Goal: Task Accomplishment & Management: Complete application form

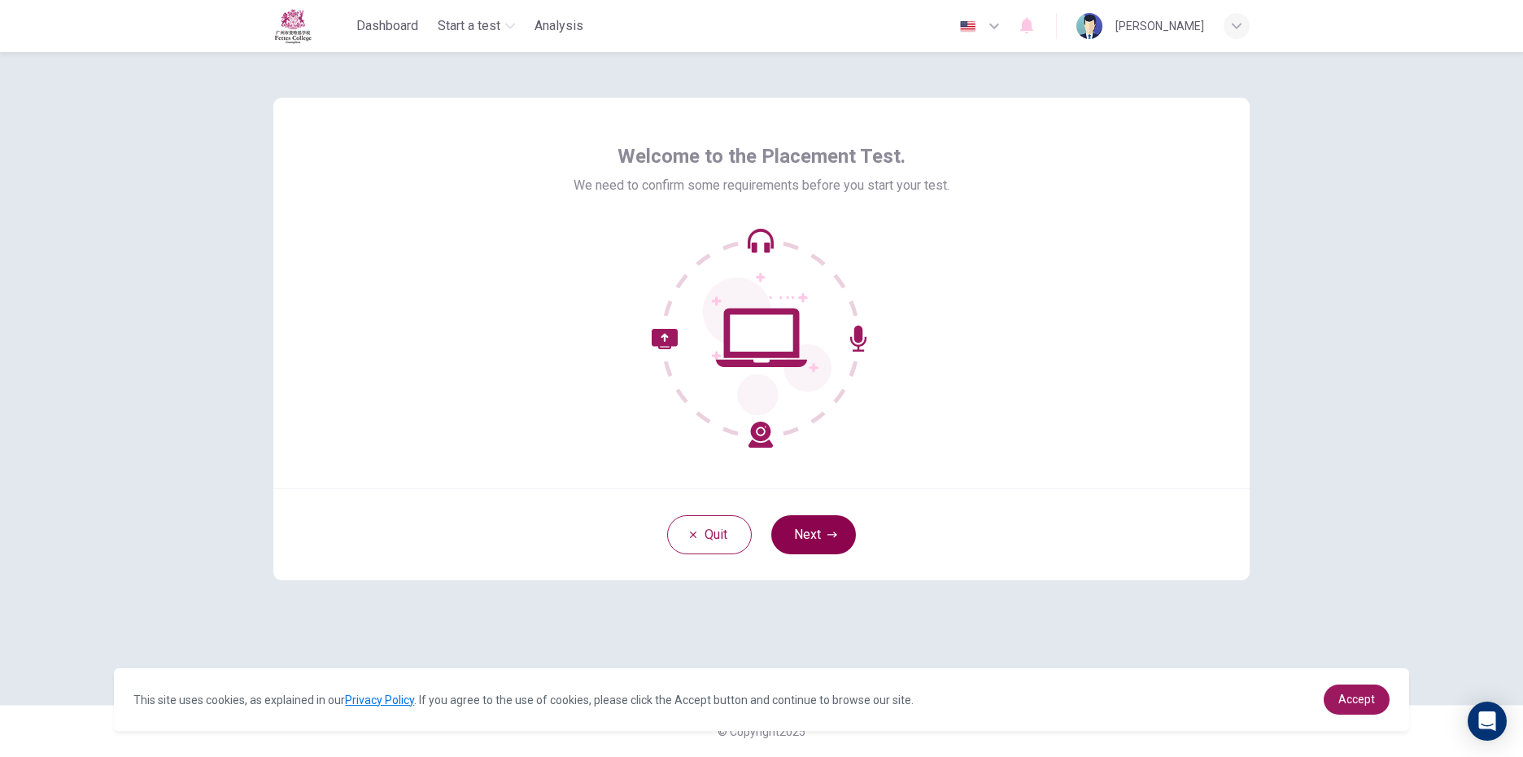
click at [828, 548] on button "Next" at bounding box center [813, 534] width 85 height 39
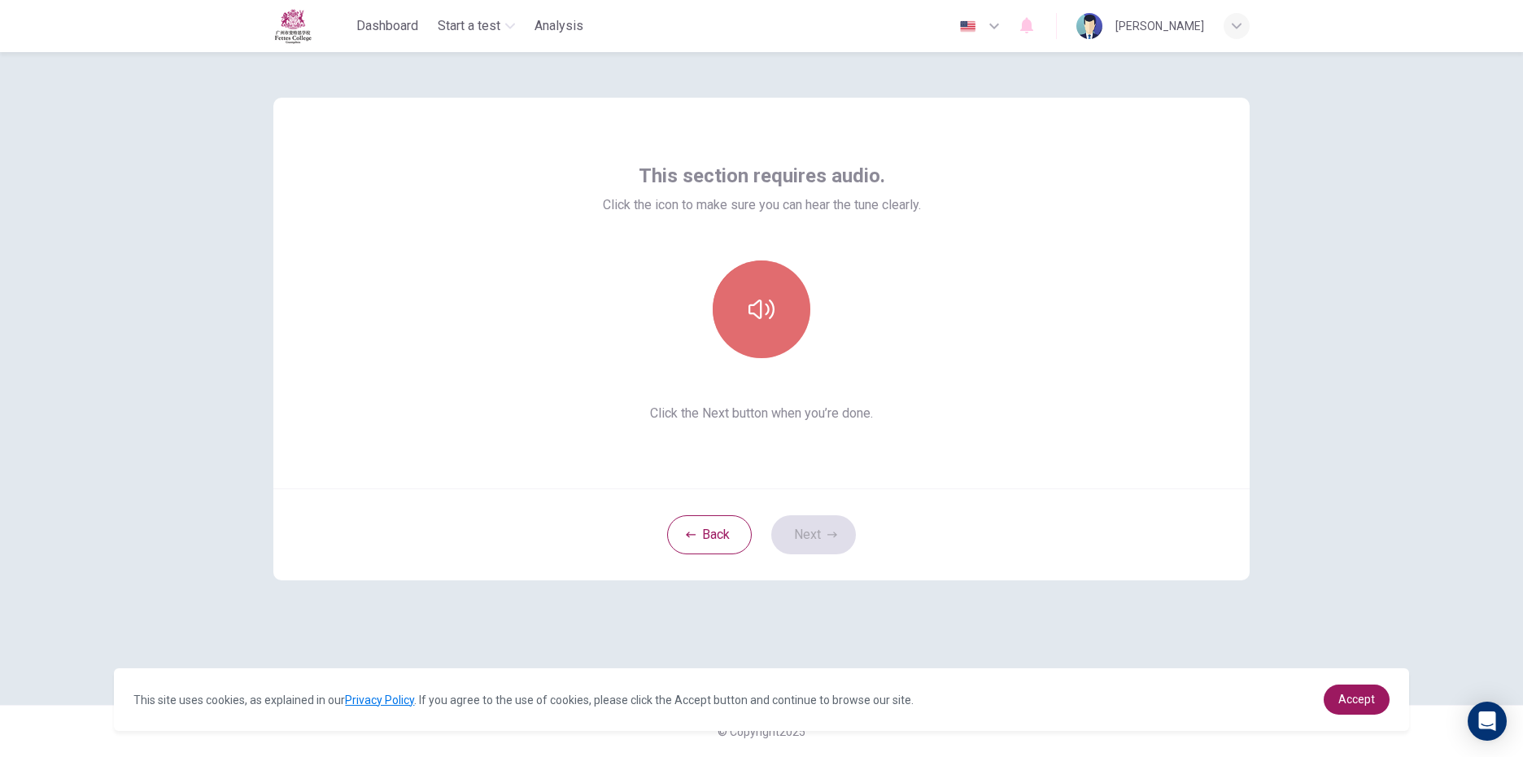
click at [753, 295] on button "button" at bounding box center [762, 309] width 98 height 98
click at [763, 317] on icon "button" at bounding box center [762, 309] width 26 height 26
click at [763, 321] on icon "button" at bounding box center [762, 309] width 26 height 26
click at [830, 526] on button "Next" at bounding box center [813, 534] width 85 height 39
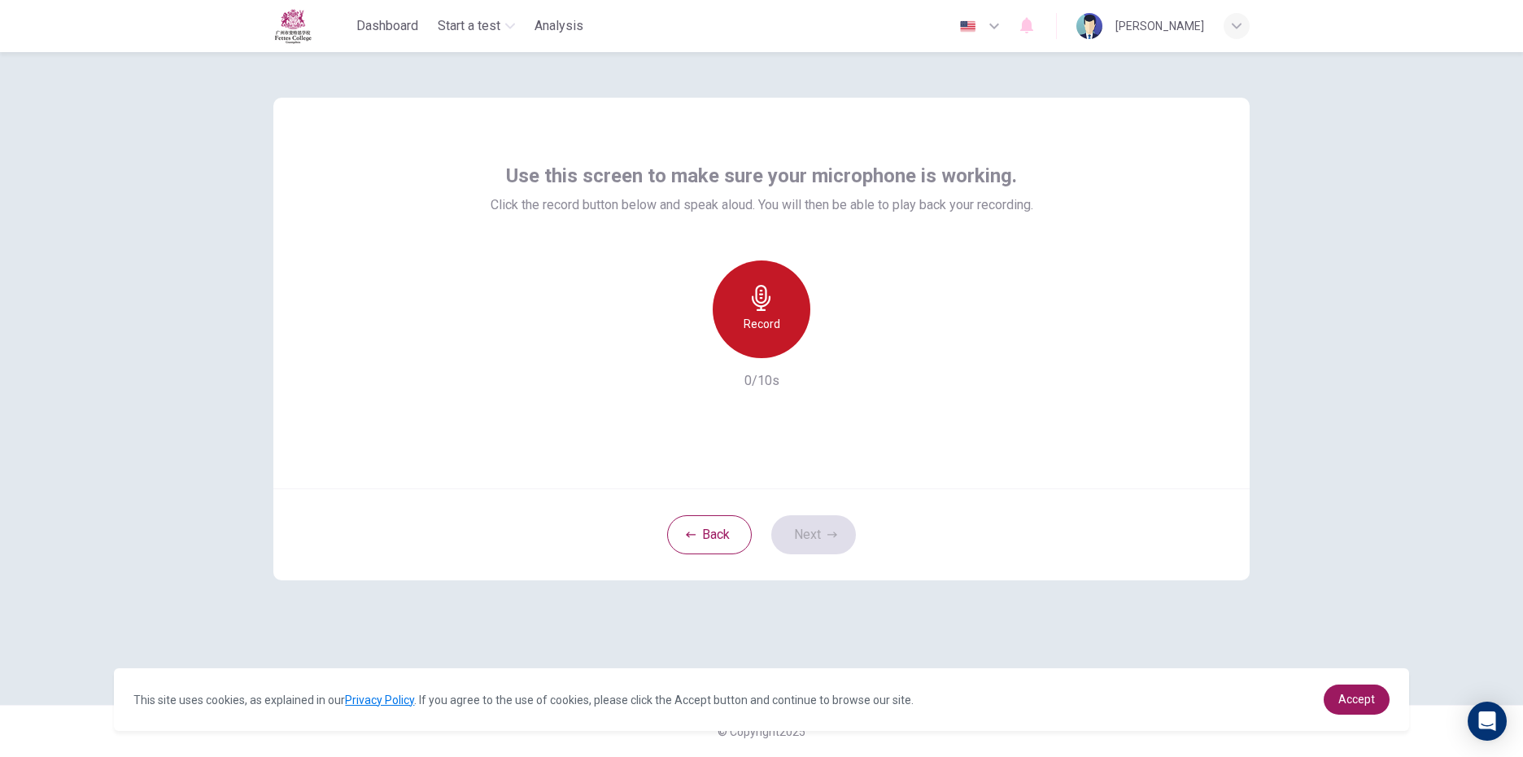
click at [768, 294] on icon "button" at bounding box center [762, 298] width 26 height 26
click at [781, 314] on div "Stop" at bounding box center [762, 309] width 98 height 98
click at [835, 535] on icon "button" at bounding box center [833, 534] width 10 height 6
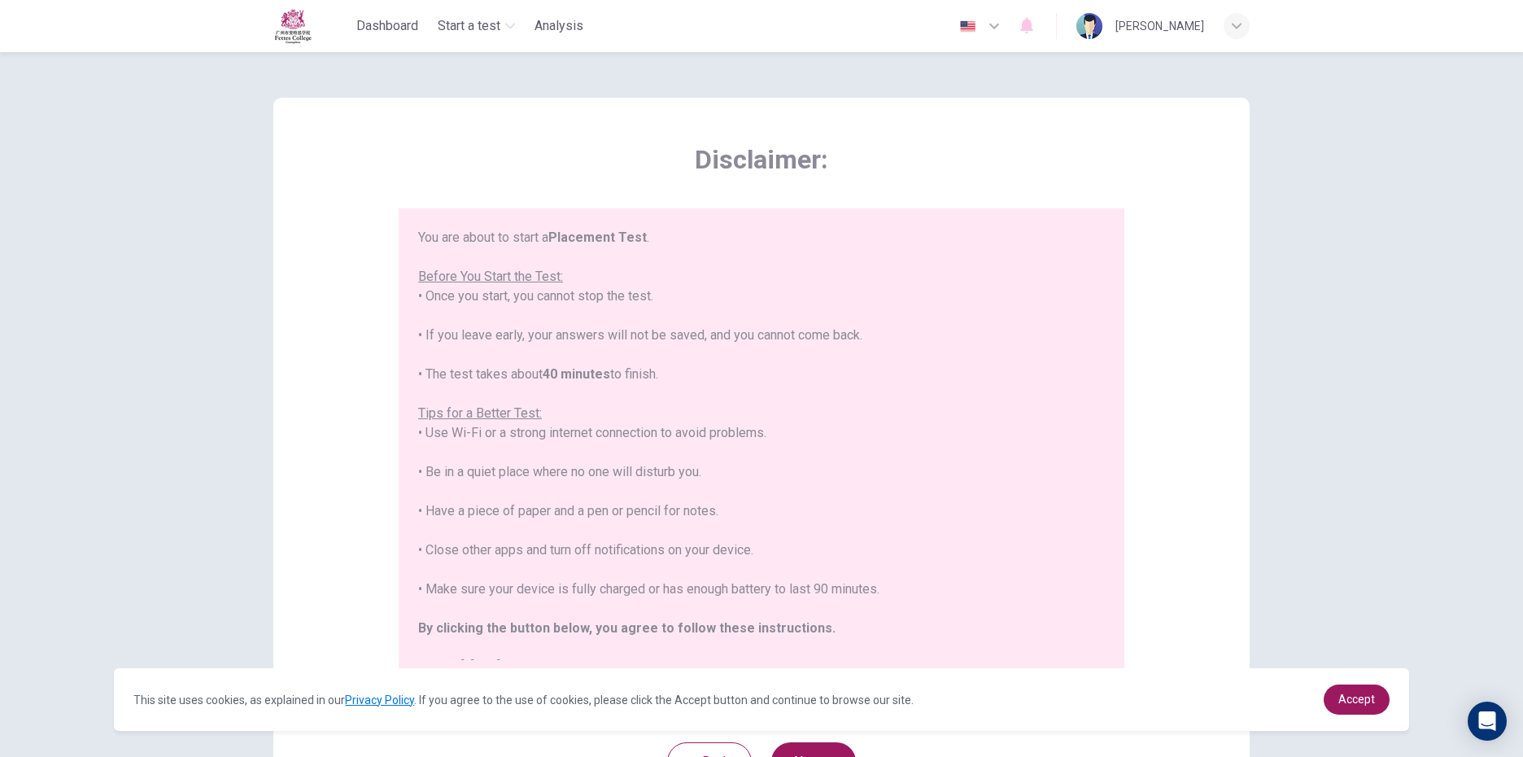
scroll to position [19, 0]
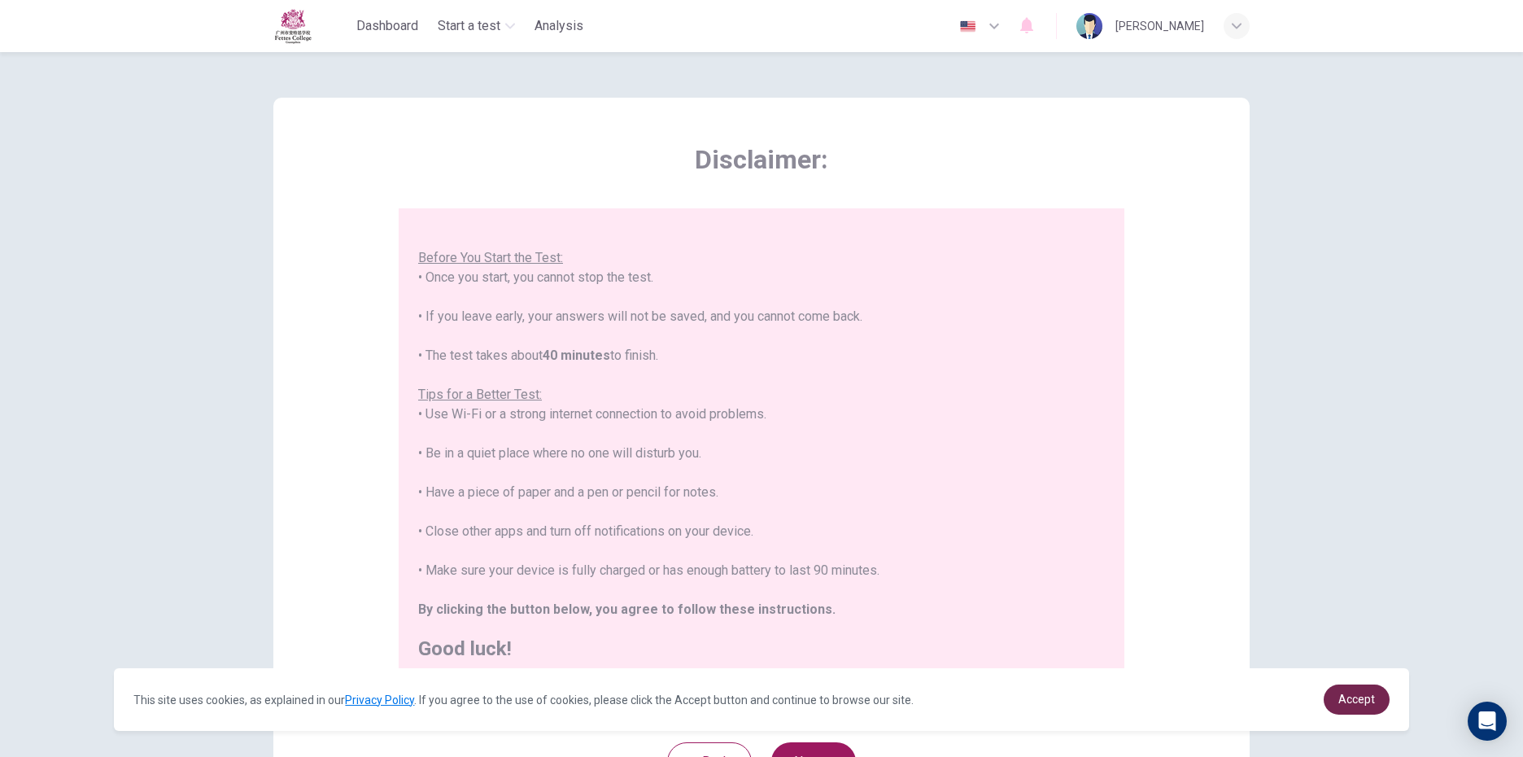
click at [1380, 694] on link "Accept" at bounding box center [1357, 699] width 66 height 30
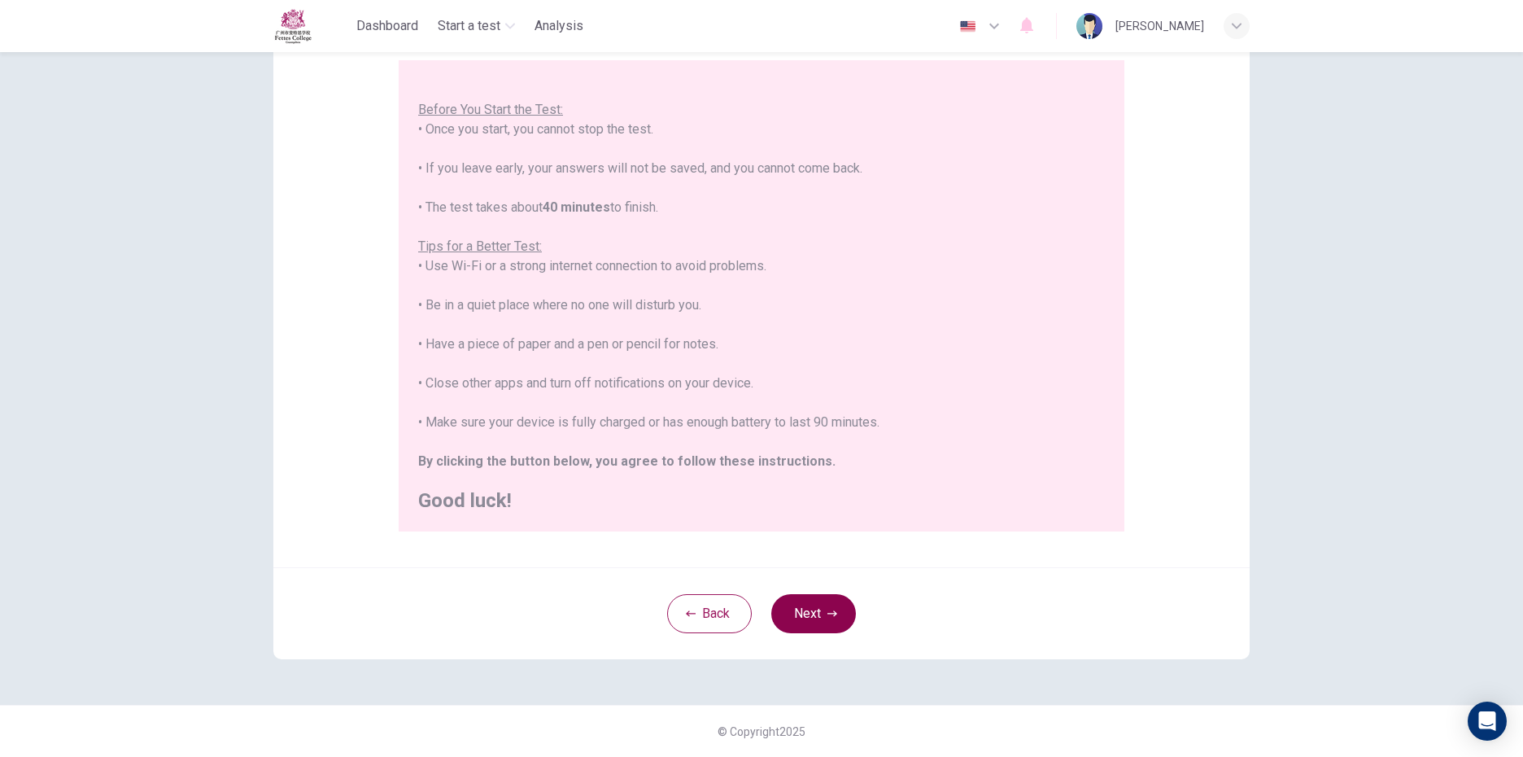
click at [819, 607] on button "Next" at bounding box center [813, 613] width 85 height 39
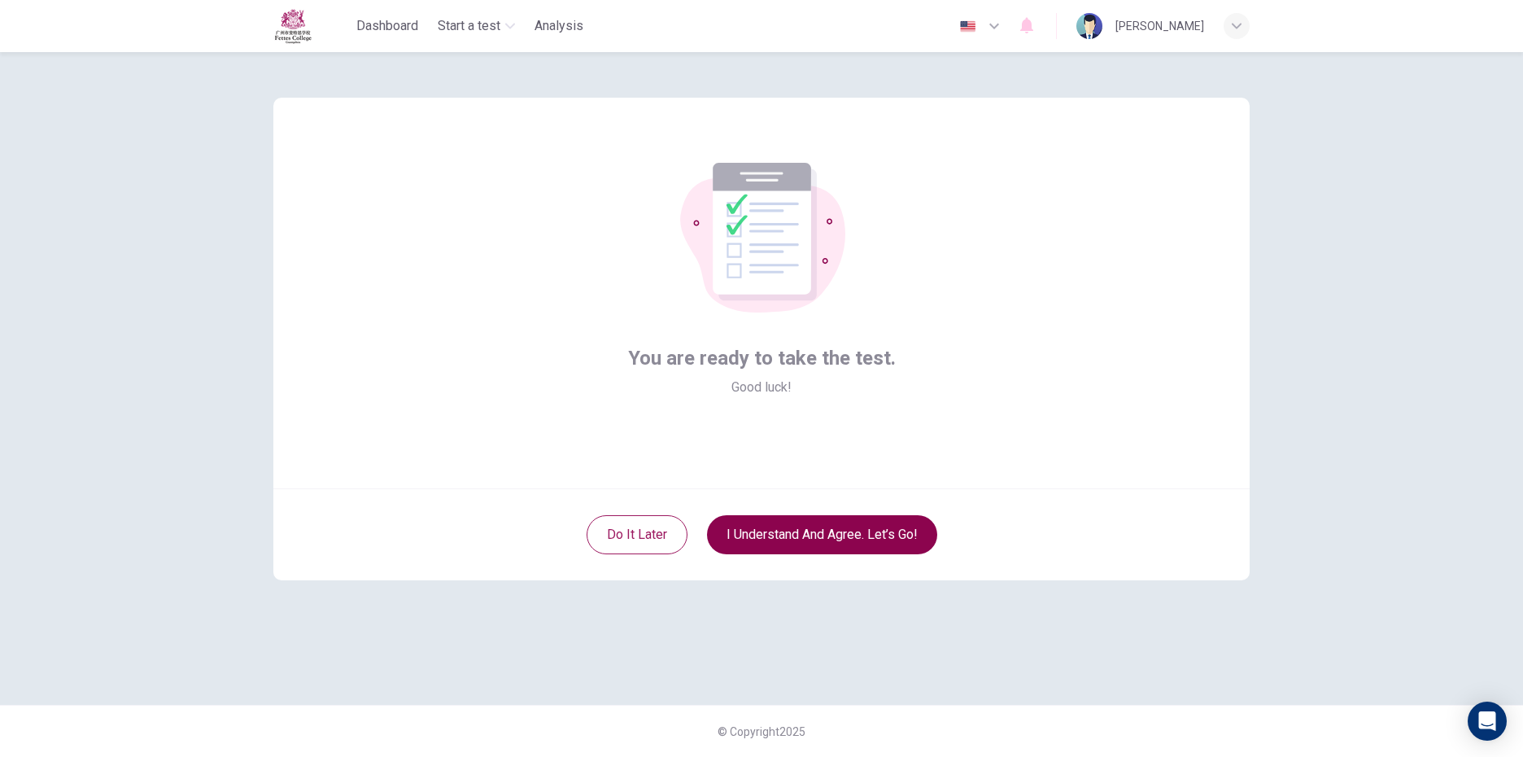
scroll to position [0, 0]
click at [906, 547] on button "I understand and agree. Let’s go!" at bounding box center [822, 534] width 230 height 39
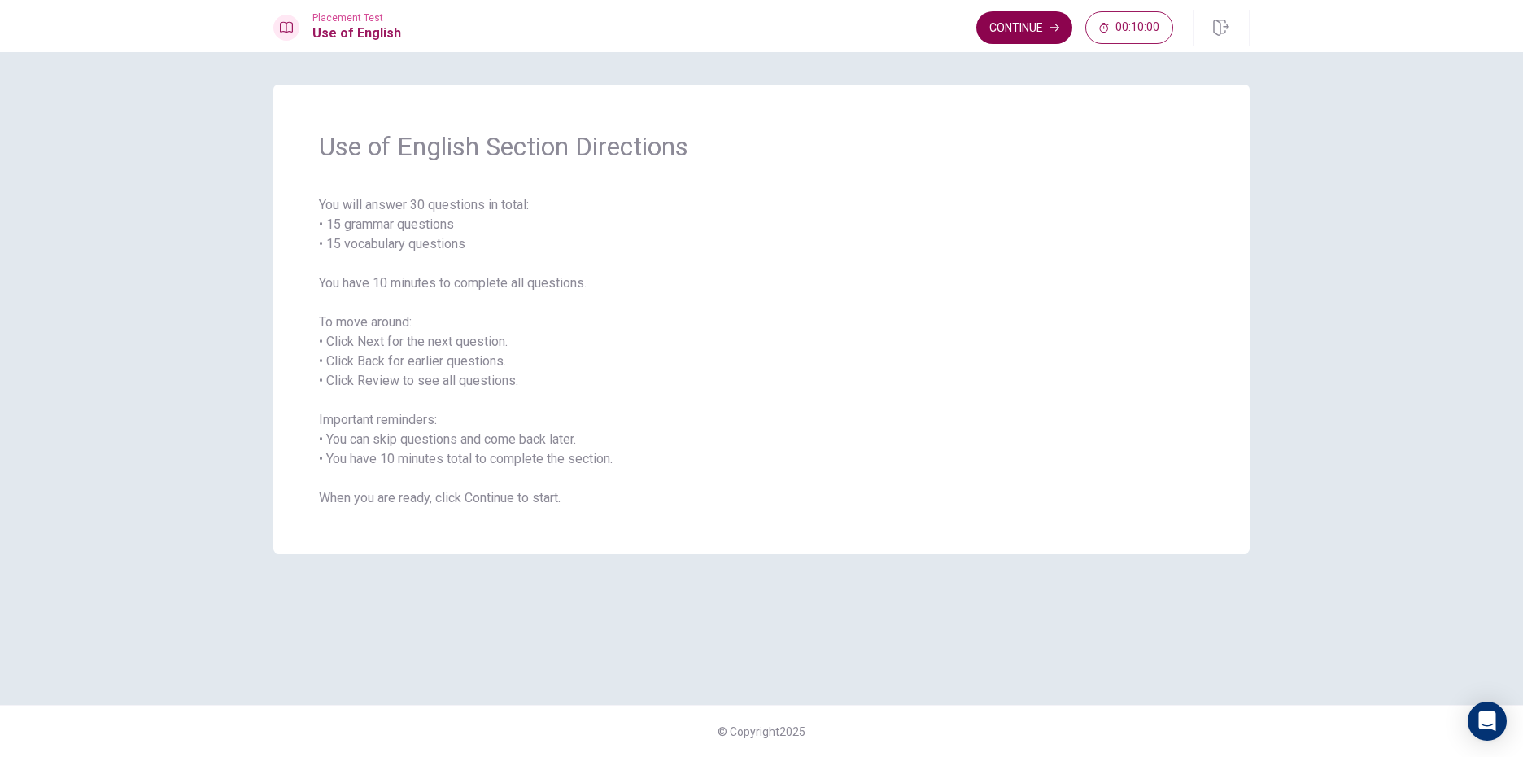
click at [1041, 30] on button "Continue" at bounding box center [1024, 27] width 96 height 33
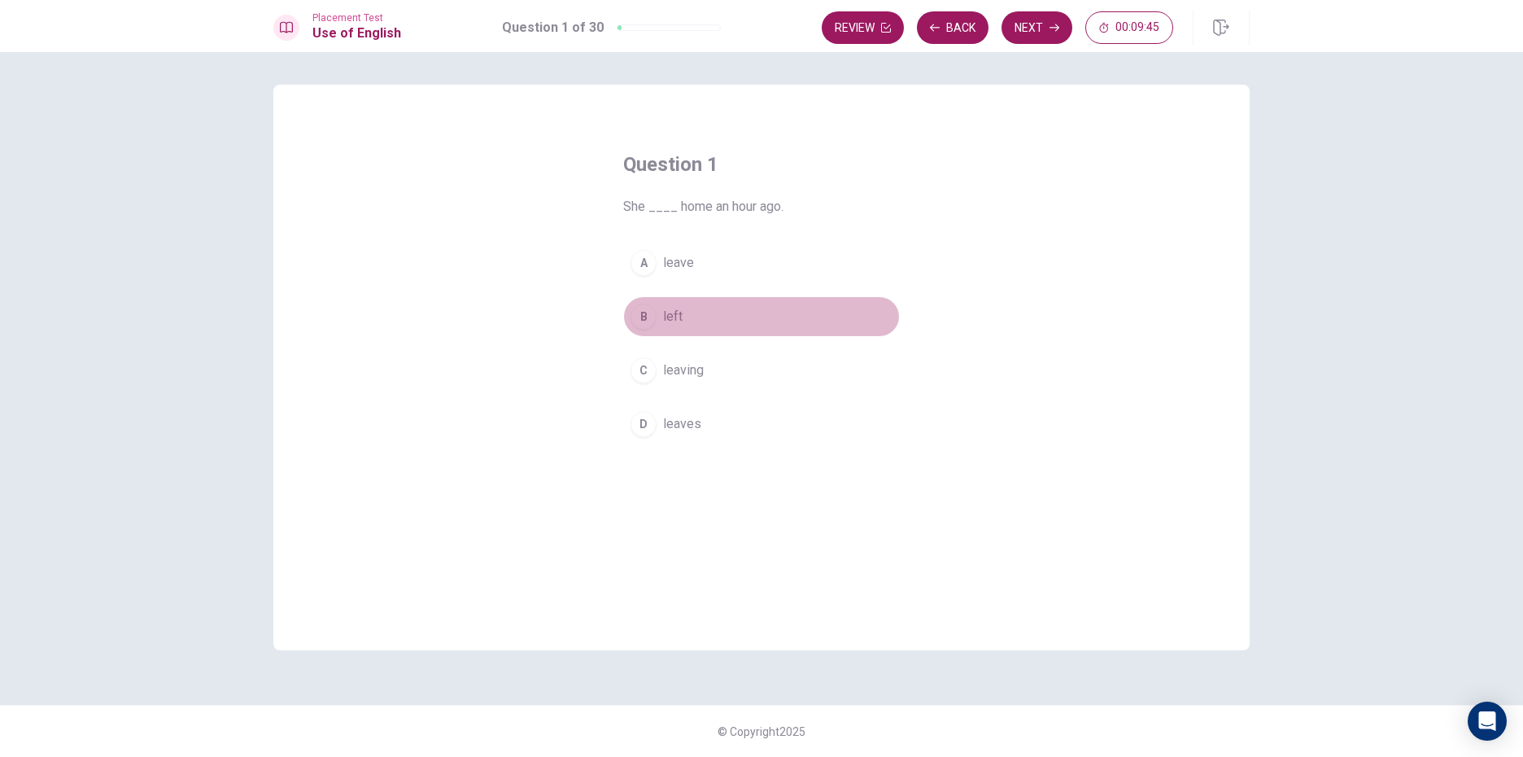
click at [648, 317] on div "B" at bounding box center [644, 317] width 26 height 26
click at [1011, 21] on button "Next" at bounding box center [1037, 27] width 71 height 33
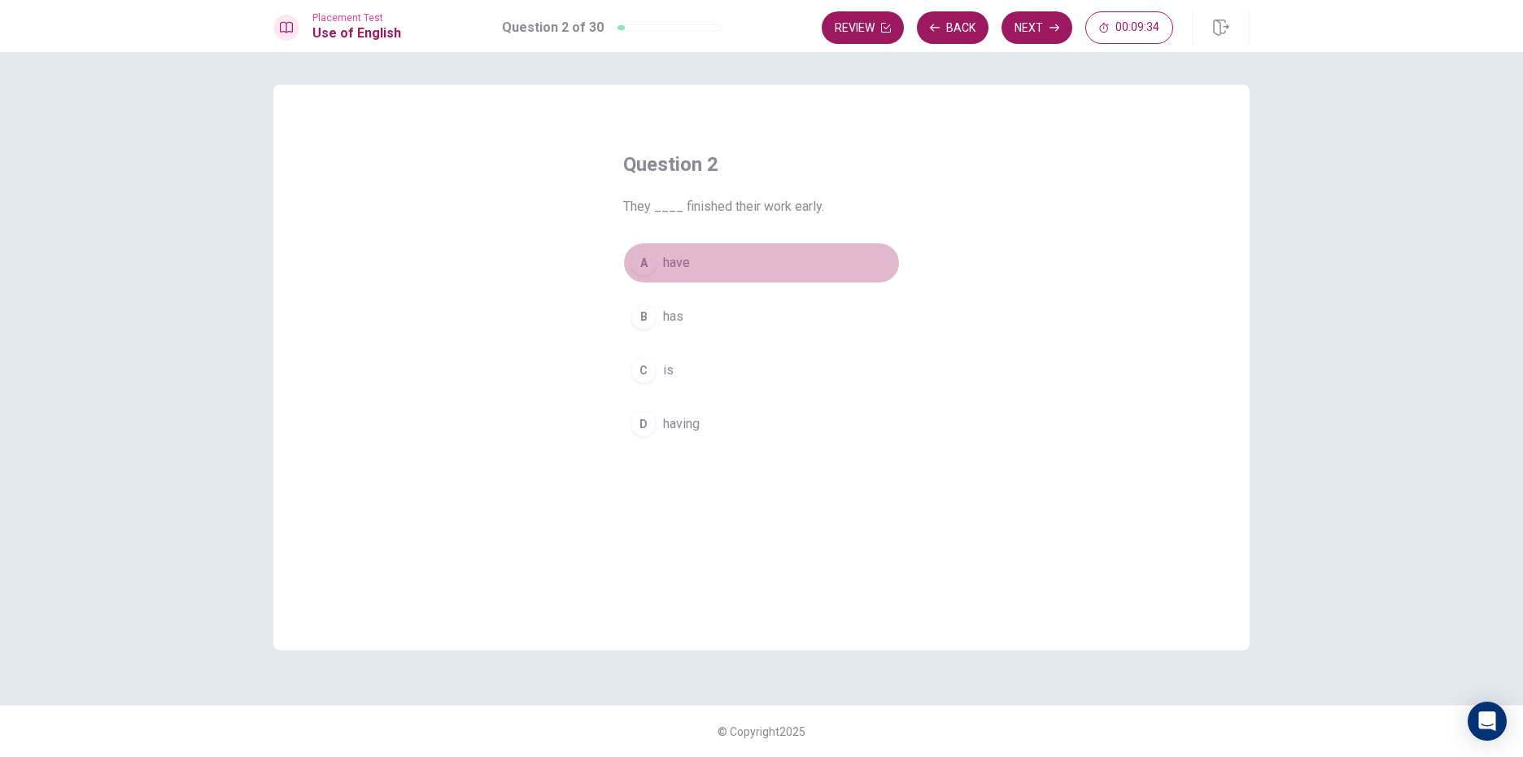
click at [642, 273] on div "A" at bounding box center [644, 263] width 26 height 26
click at [1034, 38] on button "Next" at bounding box center [1037, 27] width 71 height 33
click at [652, 430] on div "D" at bounding box center [644, 424] width 26 height 26
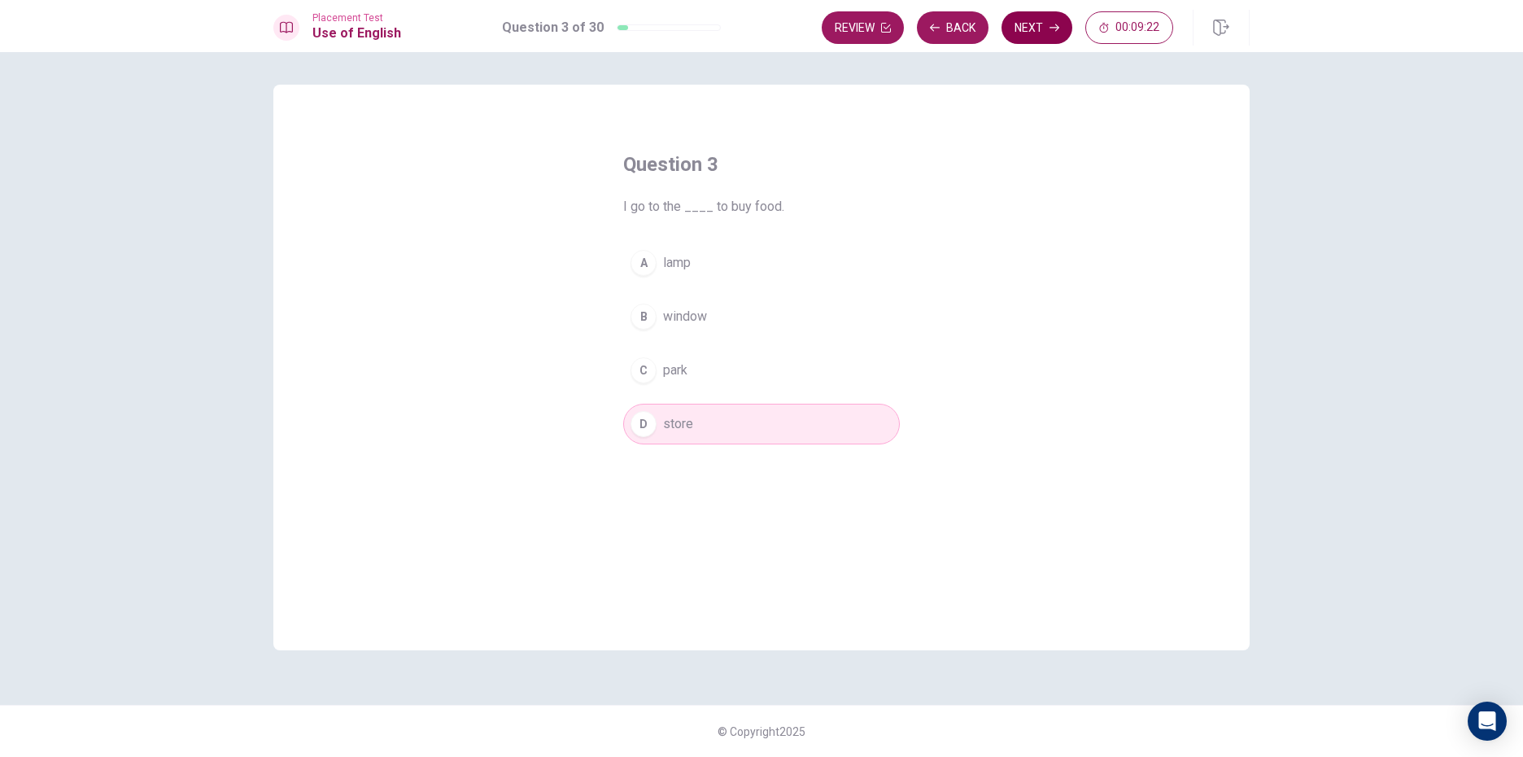
click at [1055, 37] on button "Next" at bounding box center [1037, 27] width 71 height 33
click at [637, 323] on div "B" at bounding box center [644, 317] width 26 height 26
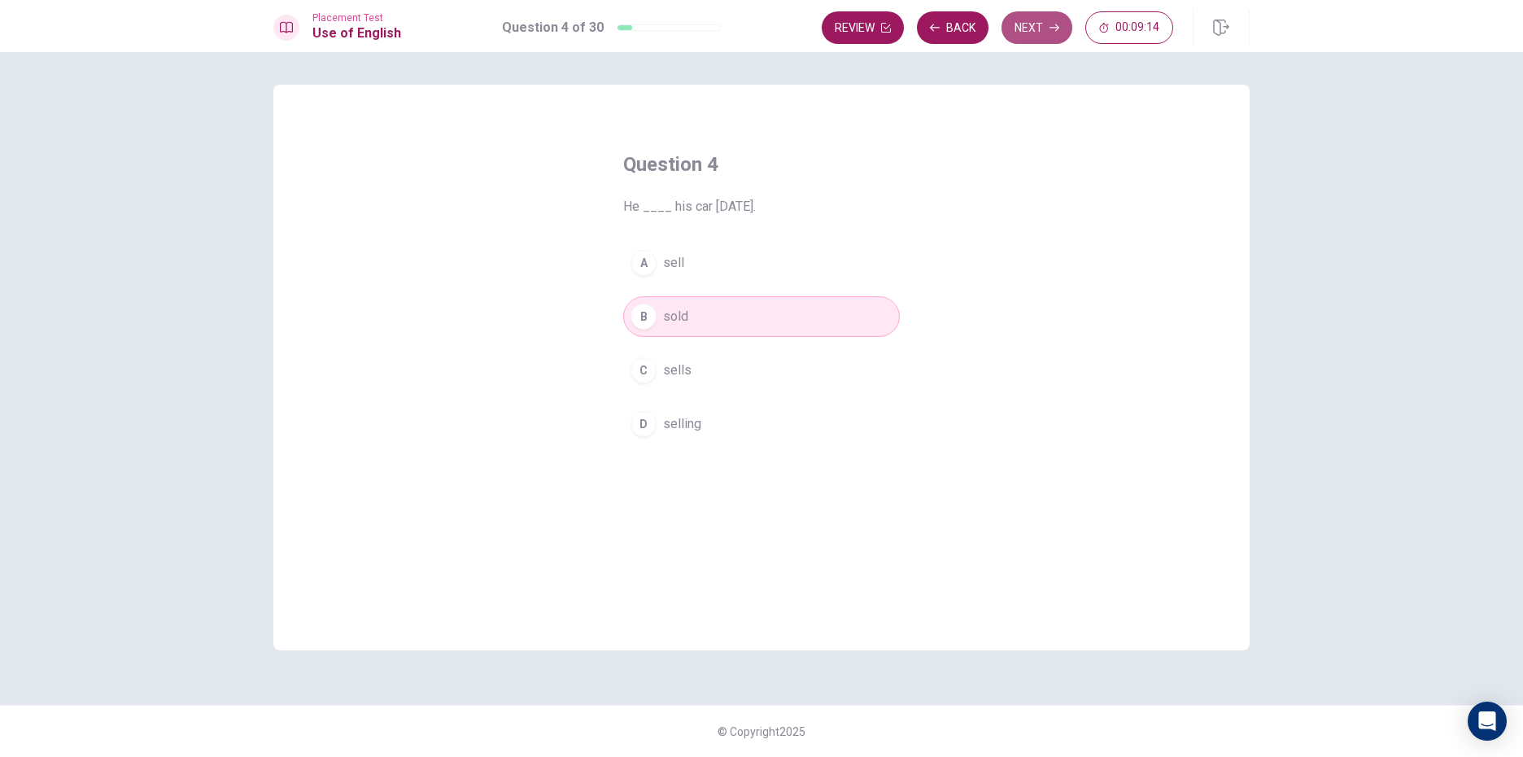
click at [1050, 41] on button "Next" at bounding box center [1037, 27] width 71 height 33
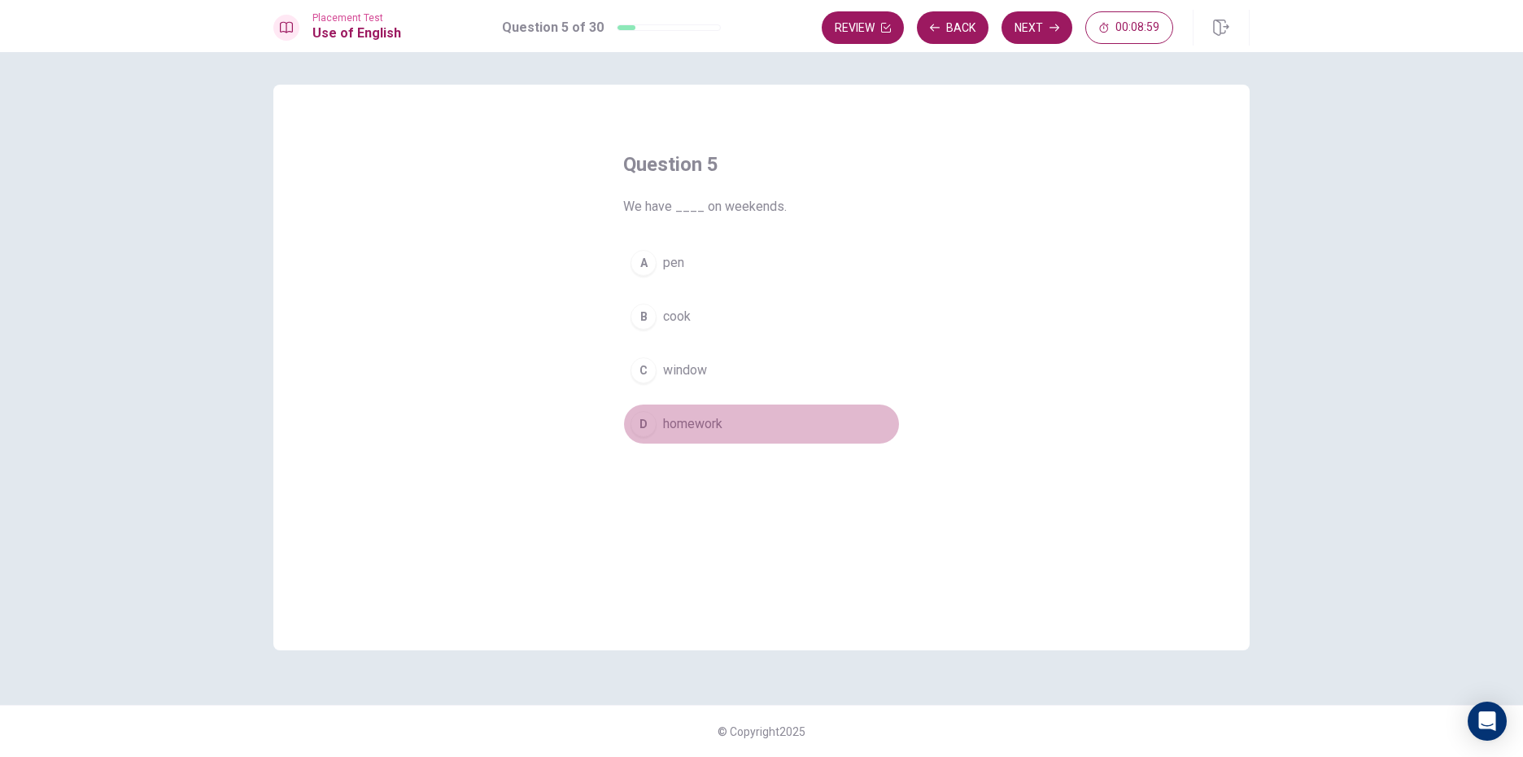
click at [654, 433] on button "D homework" at bounding box center [761, 424] width 277 height 41
click at [623, 404] on button "D homework" at bounding box center [761, 424] width 277 height 41
click at [1044, 27] on button "Next" at bounding box center [1037, 27] width 71 height 33
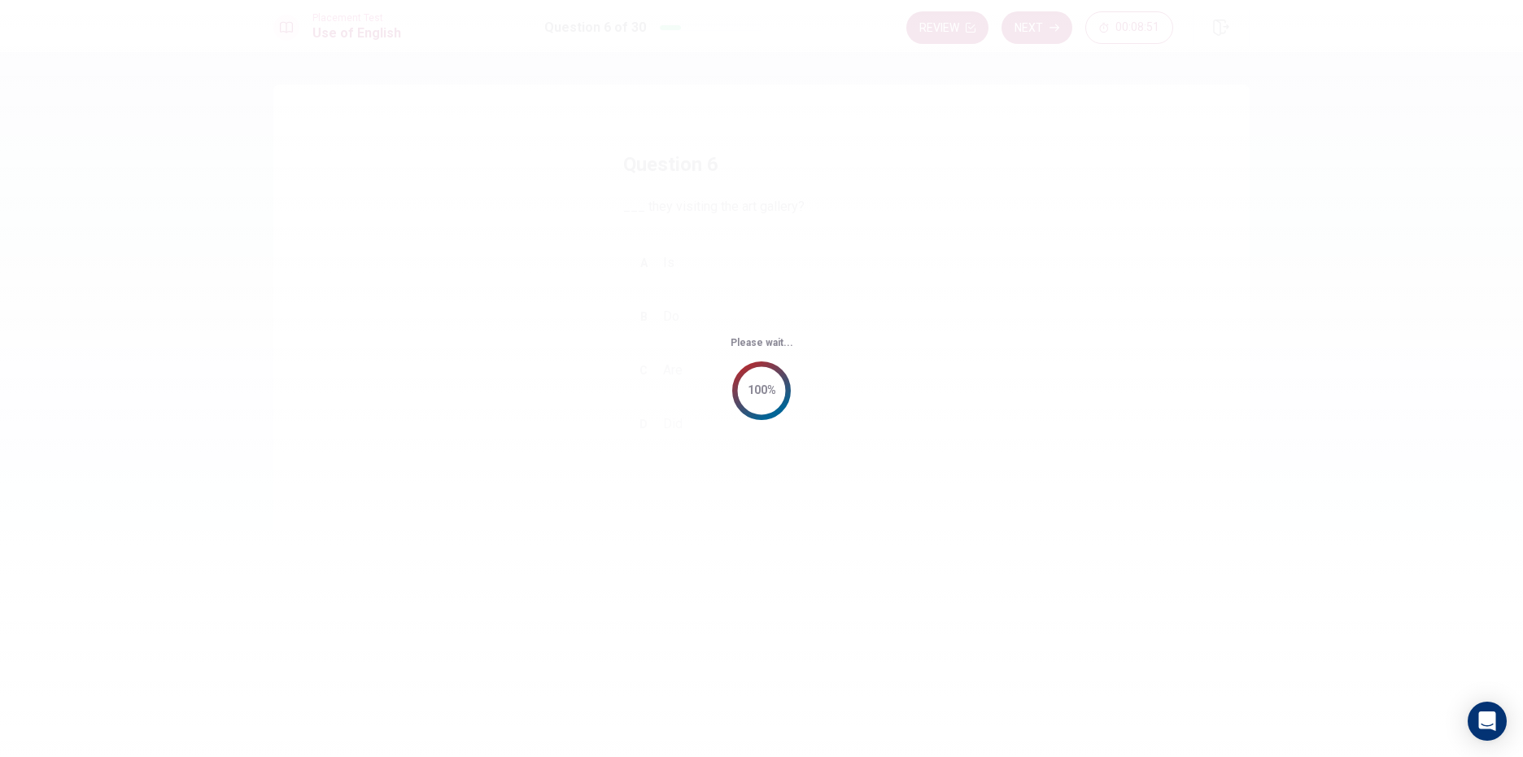
click at [801, 395] on div "Please wait... 100%" at bounding box center [761, 378] width 1523 height 757
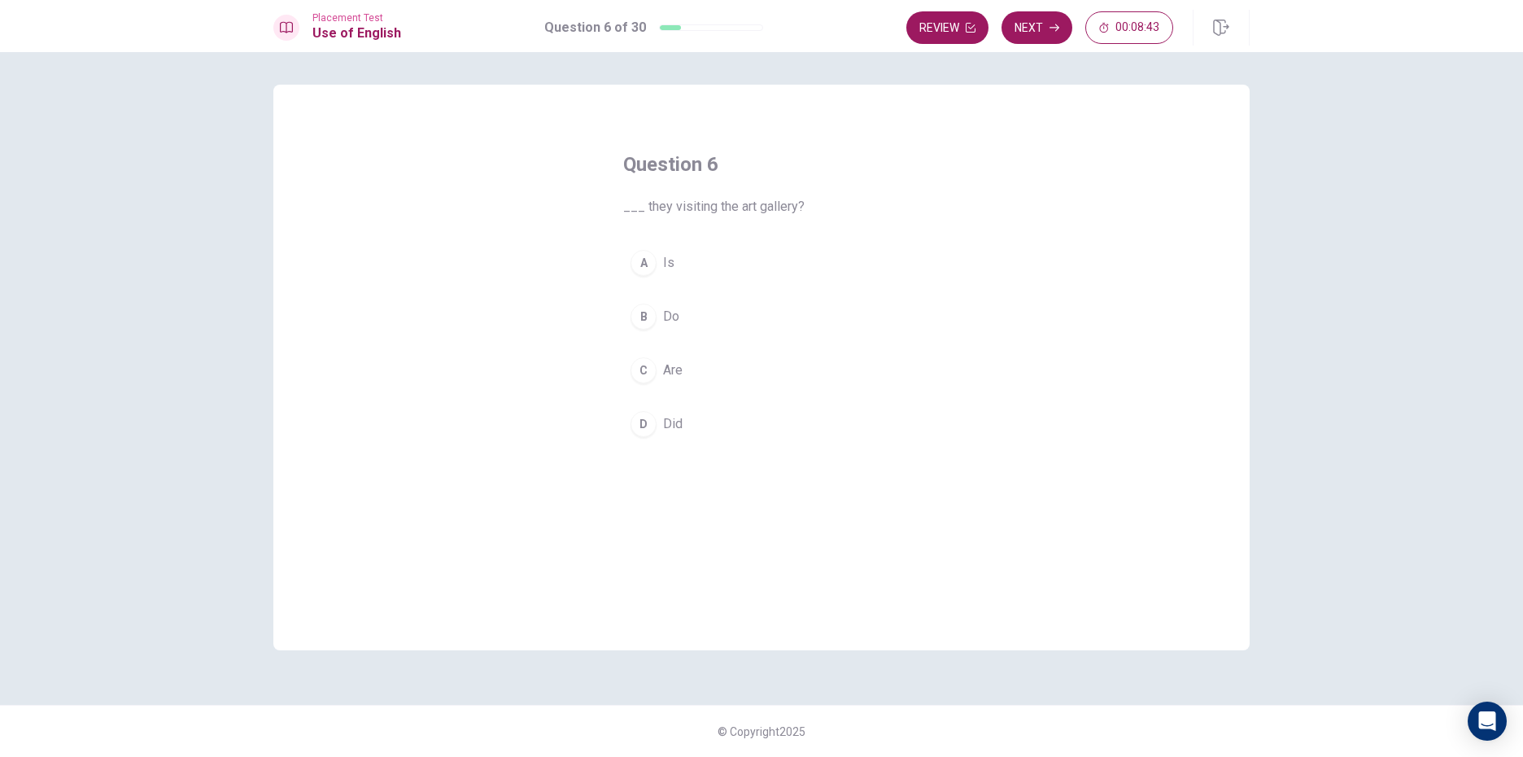
click at [641, 324] on div "B" at bounding box center [644, 317] width 26 height 26
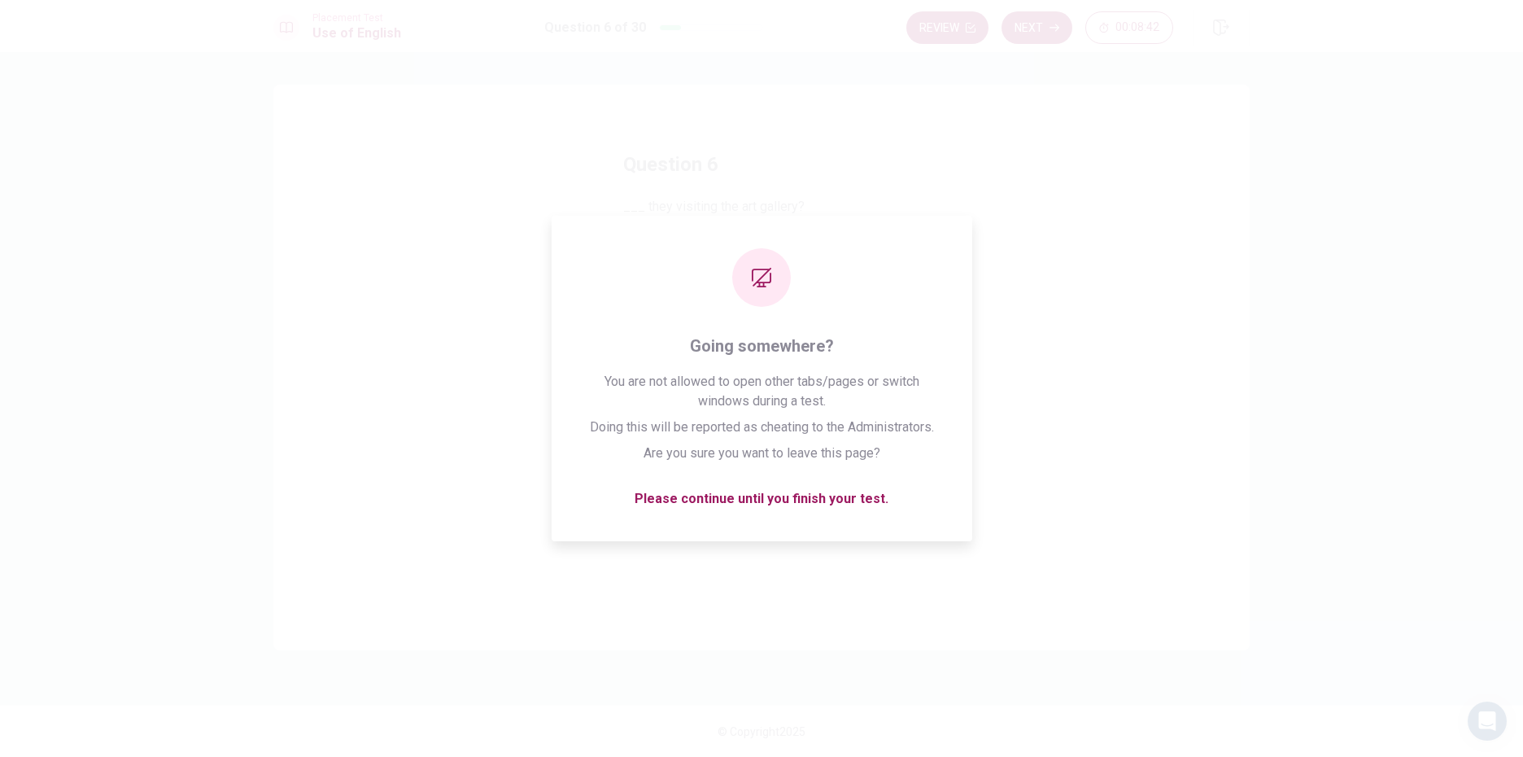
click at [623, 296] on button "B Do" at bounding box center [761, 316] width 277 height 41
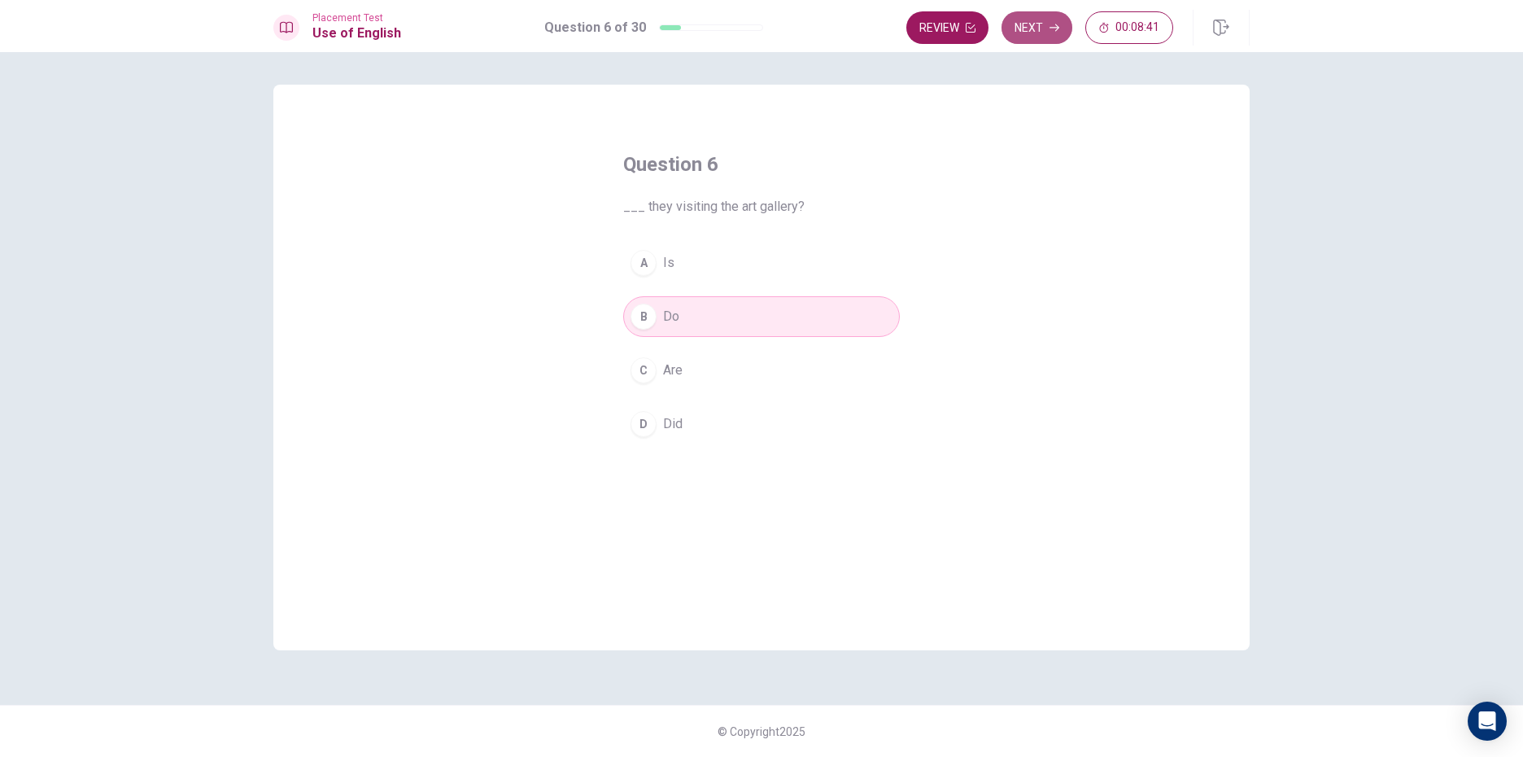
click at [1055, 29] on icon "button" at bounding box center [1055, 28] width 10 height 10
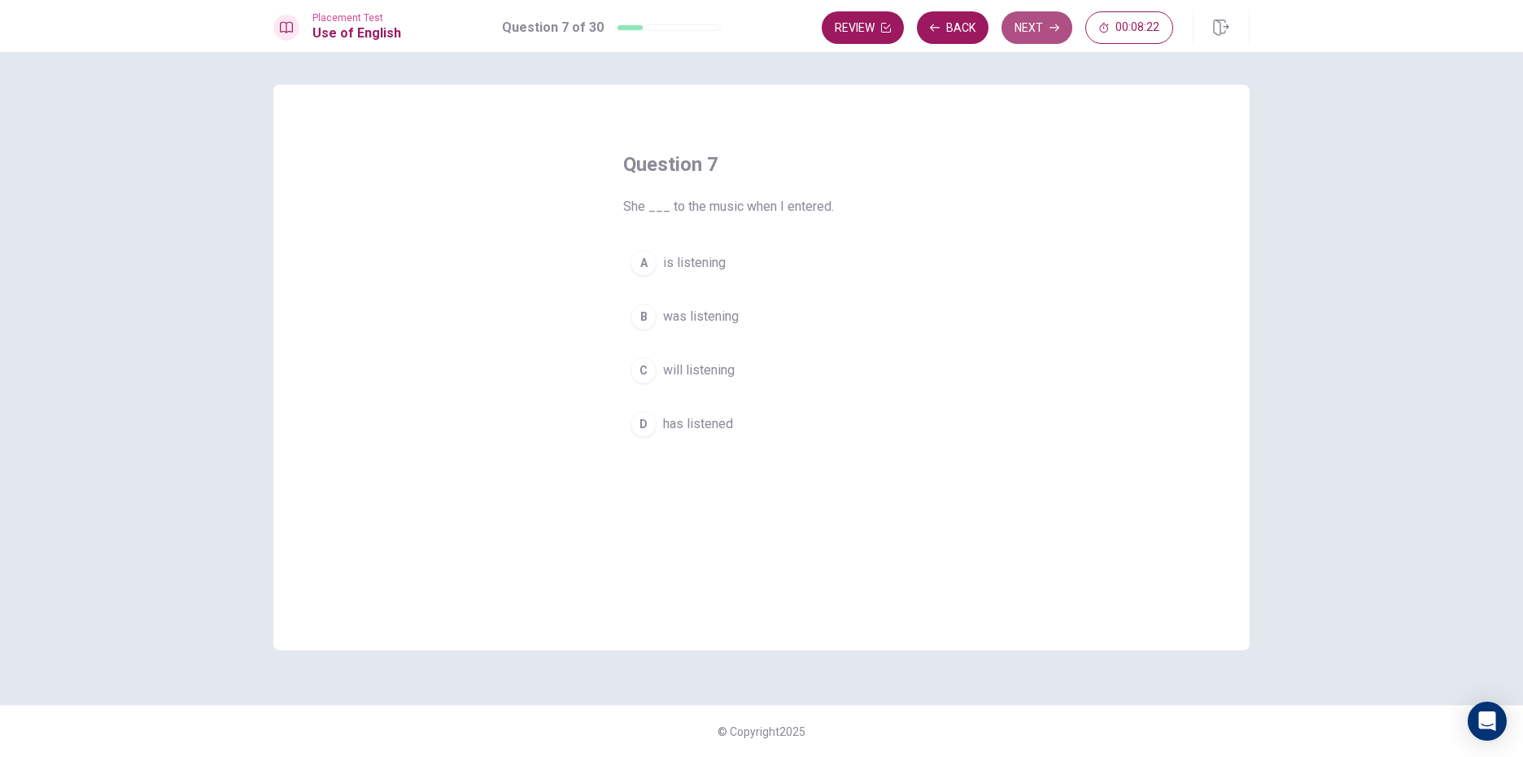
click at [1033, 35] on button "Next" at bounding box center [1037, 27] width 71 height 33
click at [642, 266] on div "A" at bounding box center [644, 263] width 26 height 26
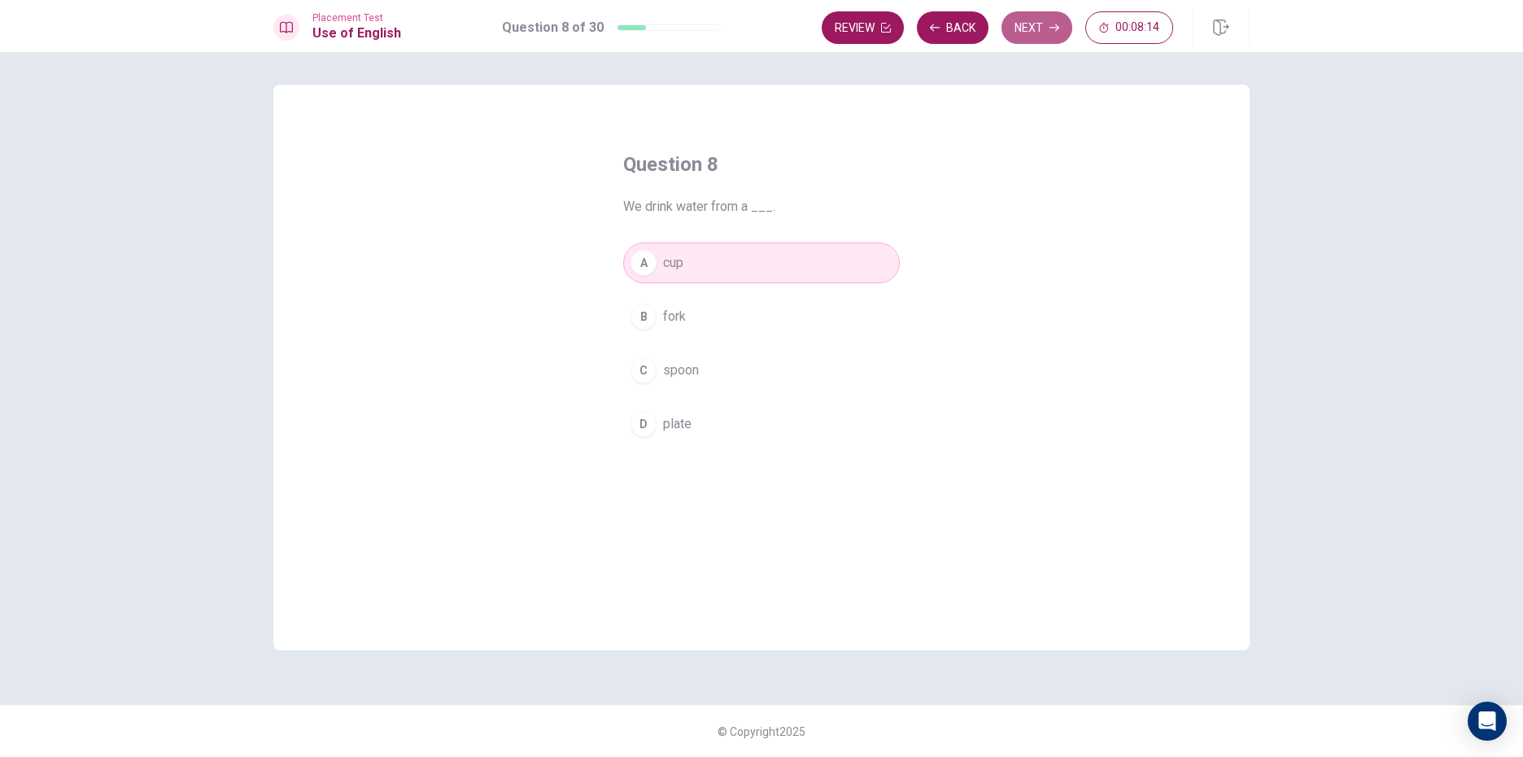
click at [1011, 29] on button "Next" at bounding box center [1037, 27] width 71 height 33
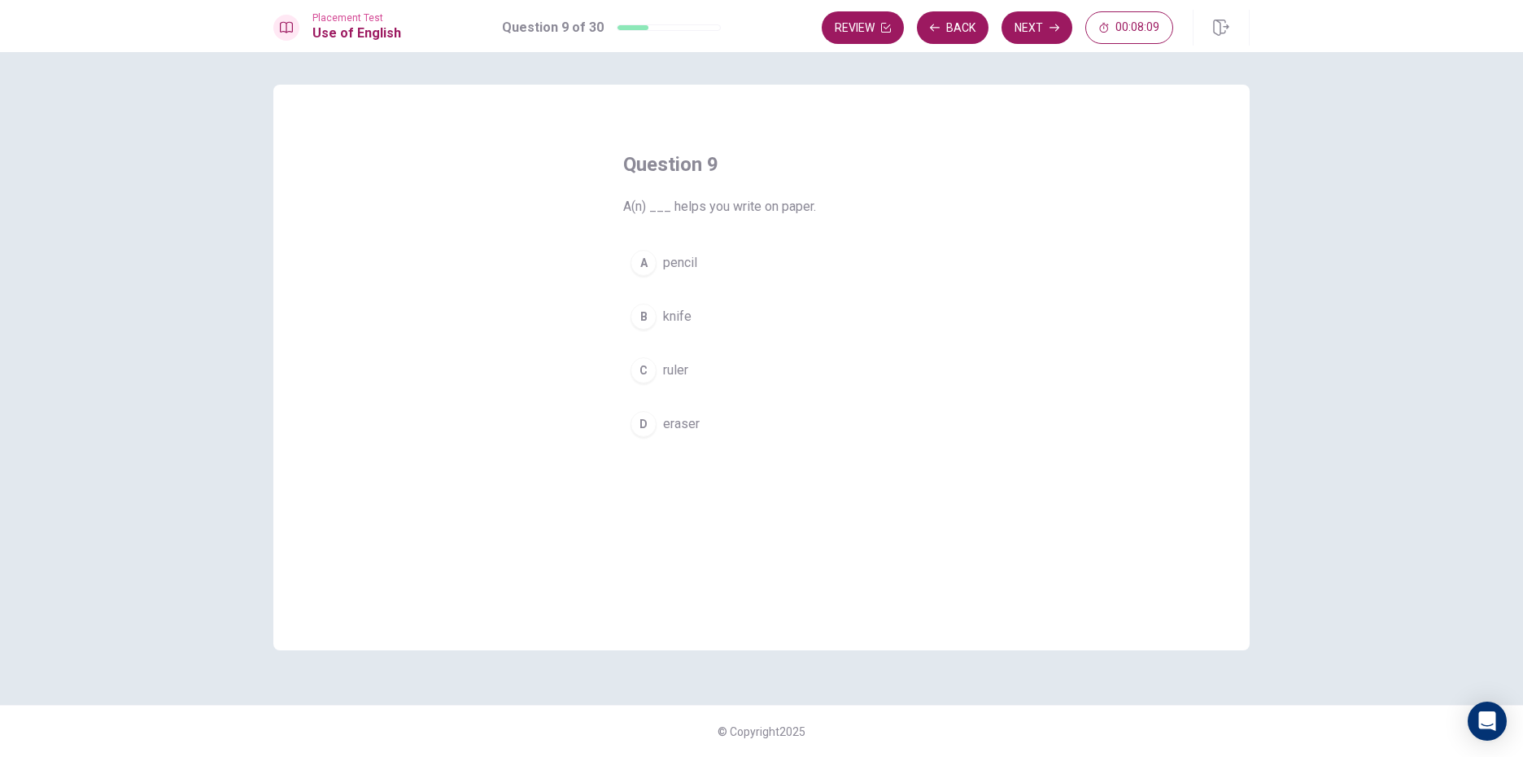
click at [645, 268] on div "A" at bounding box center [644, 263] width 26 height 26
click at [1048, 28] on button "Next" at bounding box center [1037, 27] width 71 height 33
click at [648, 369] on div "C" at bounding box center [644, 370] width 26 height 26
click at [1042, 20] on button "Next" at bounding box center [1037, 27] width 71 height 33
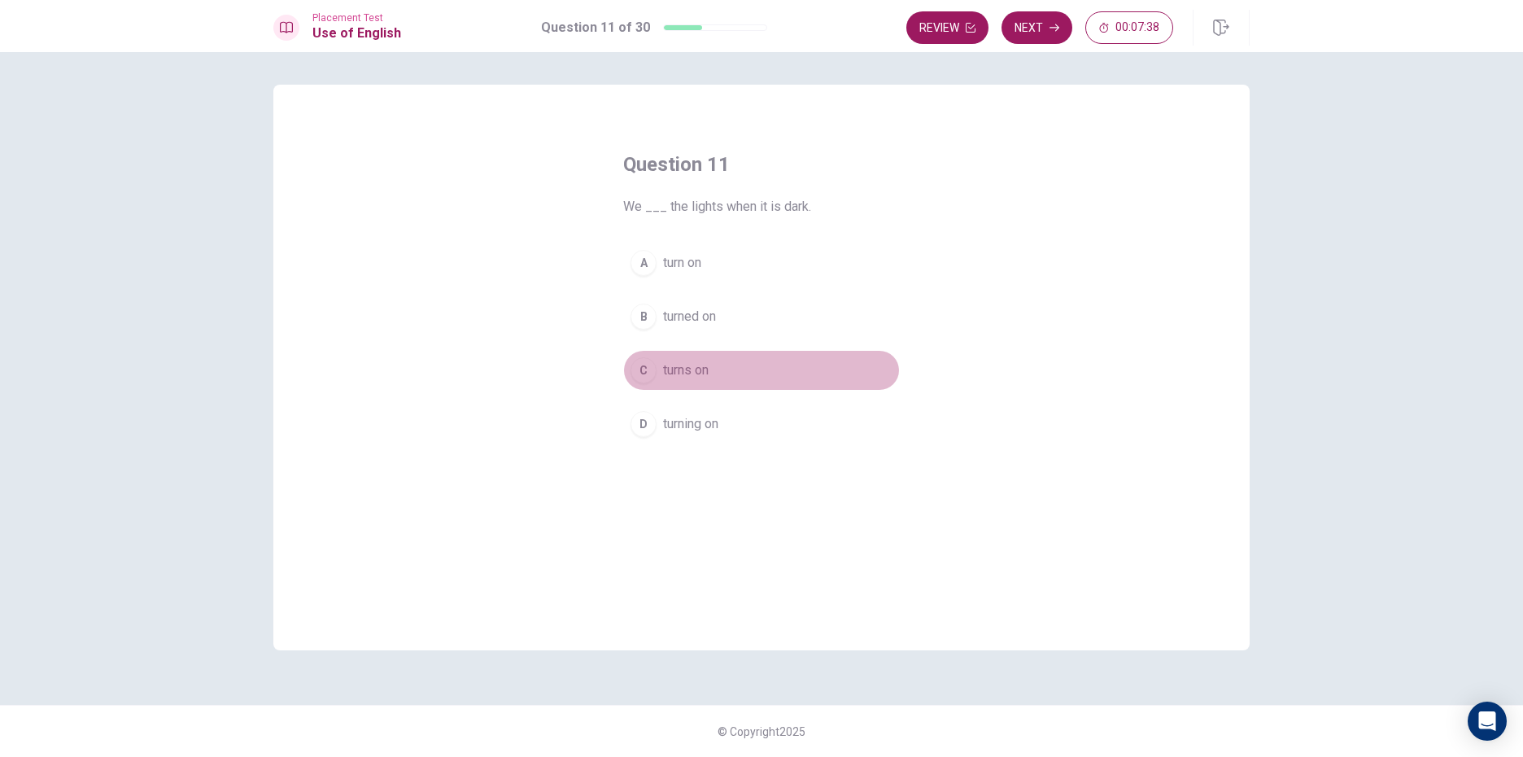
click at [638, 375] on div "C" at bounding box center [644, 370] width 26 height 26
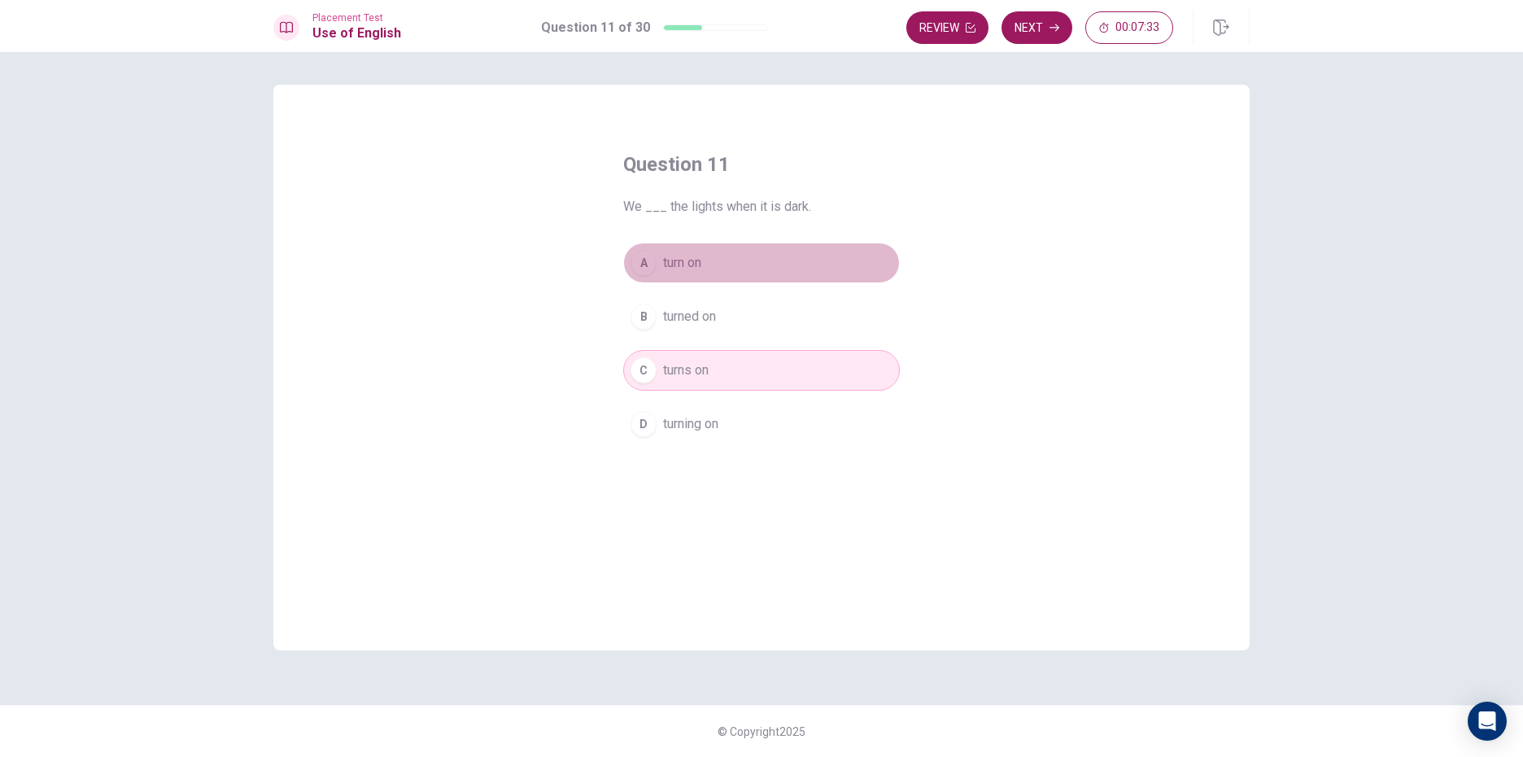
click at [633, 262] on div "A" at bounding box center [644, 263] width 26 height 26
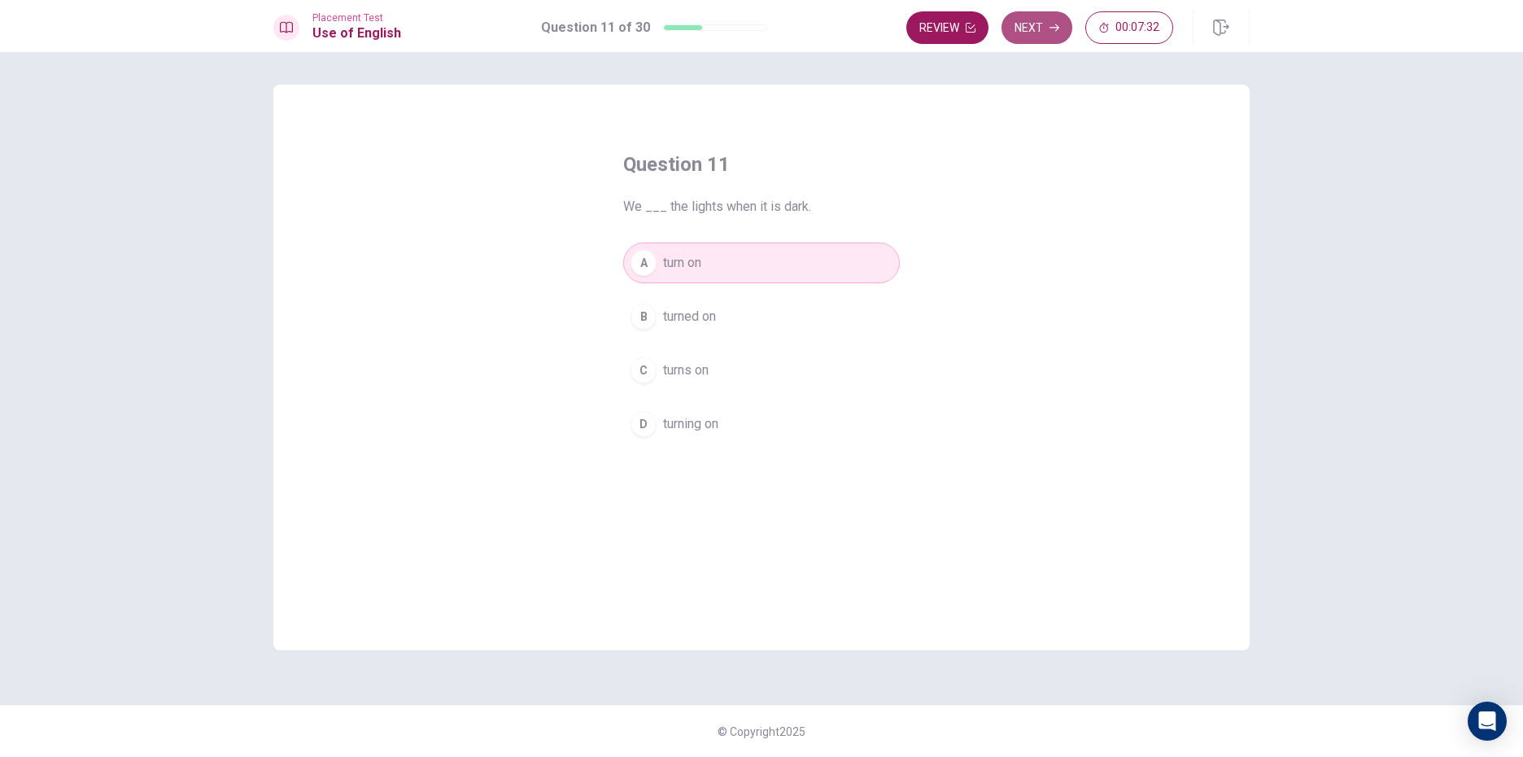
click at [1041, 34] on button "Next" at bounding box center [1037, 27] width 71 height 33
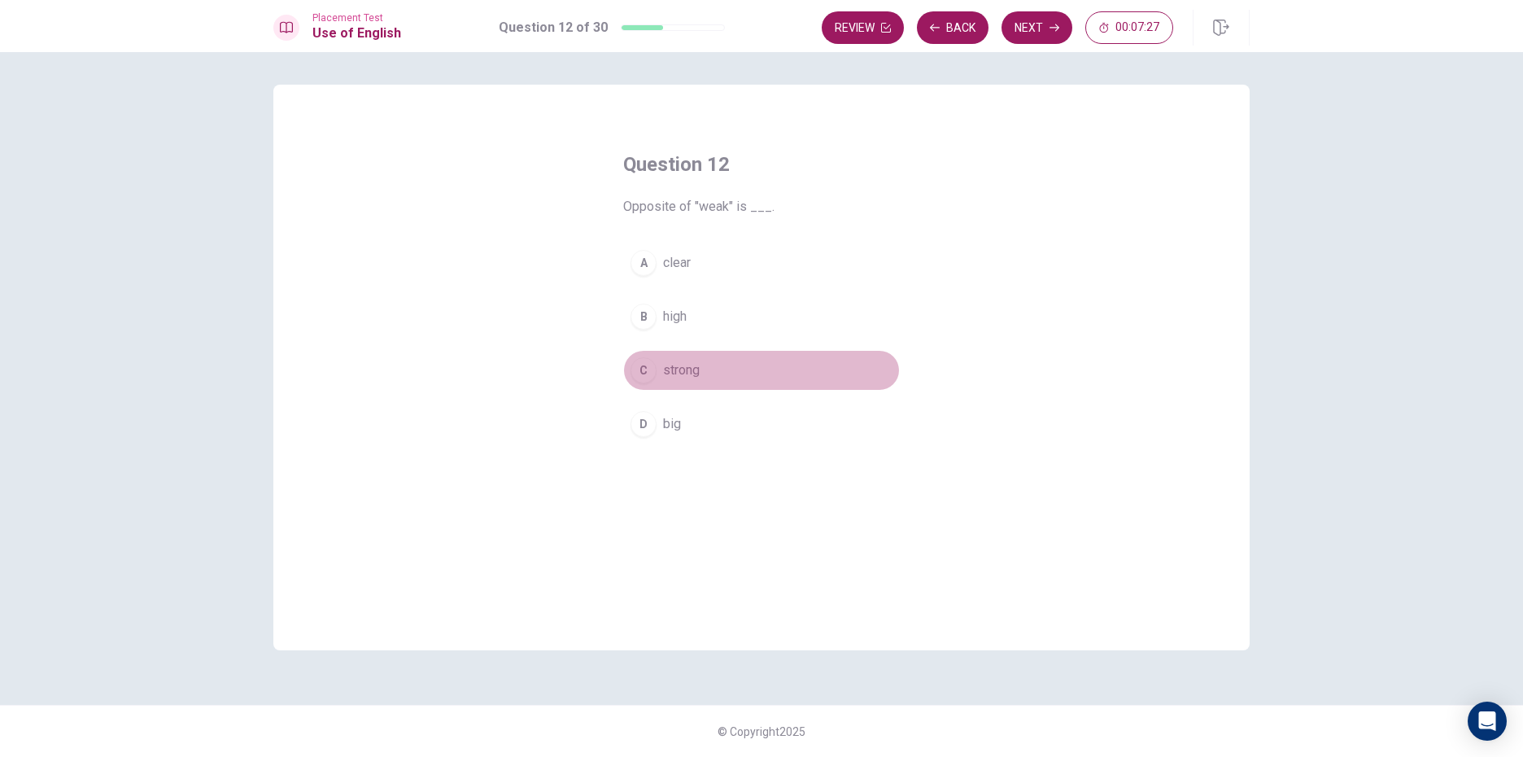
click at [638, 363] on div "C" at bounding box center [644, 370] width 26 height 26
click at [1020, 33] on button "Next" at bounding box center [1037, 27] width 71 height 33
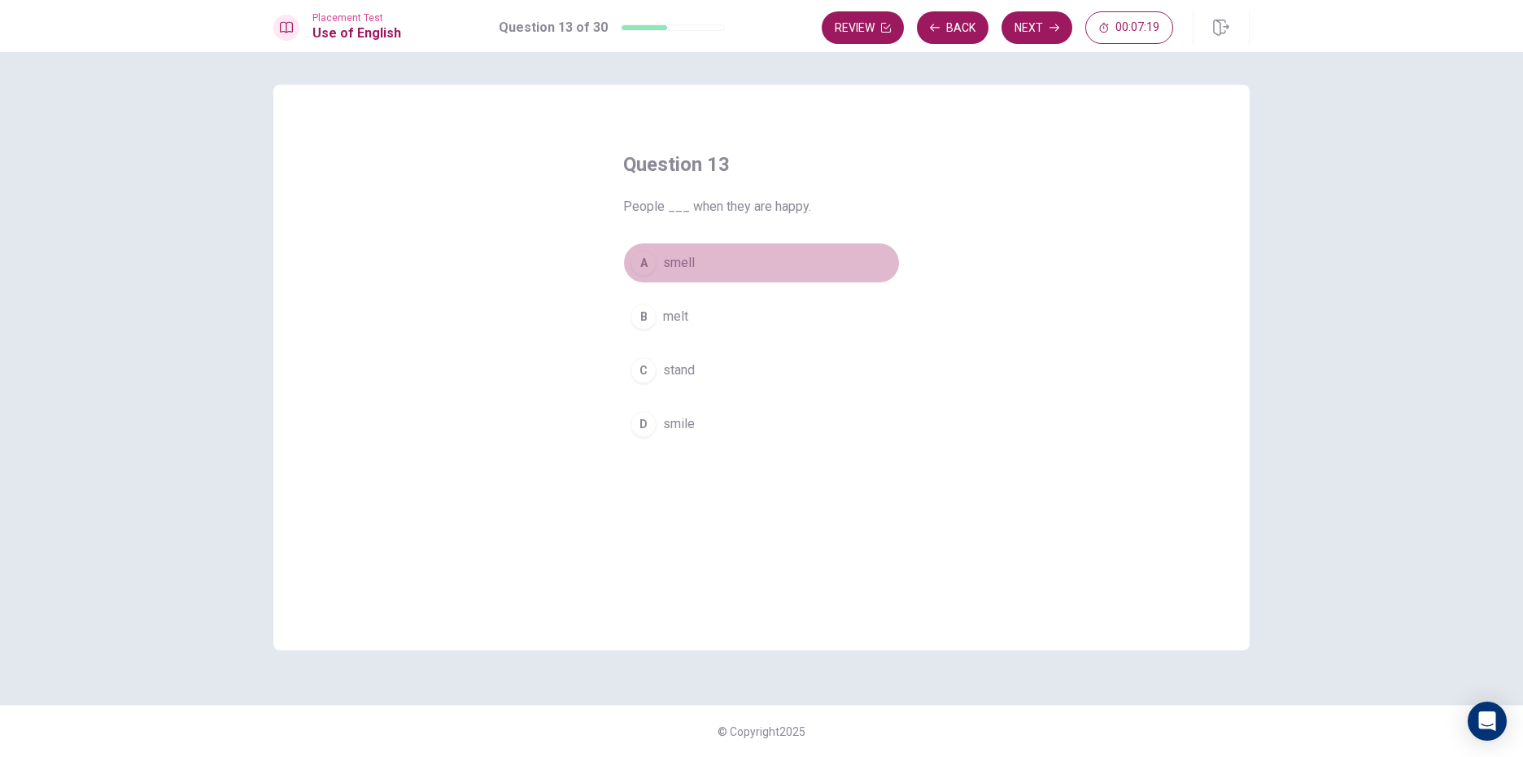
click at [649, 271] on div "A" at bounding box center [644, 263] width 26 height 26
click at [1041, 37] on button "Next" at bounding box center [1037, 27] width 71 height 33
click at [648, 312] on div "B" at bounding box center [644, 317] width 26 height 26
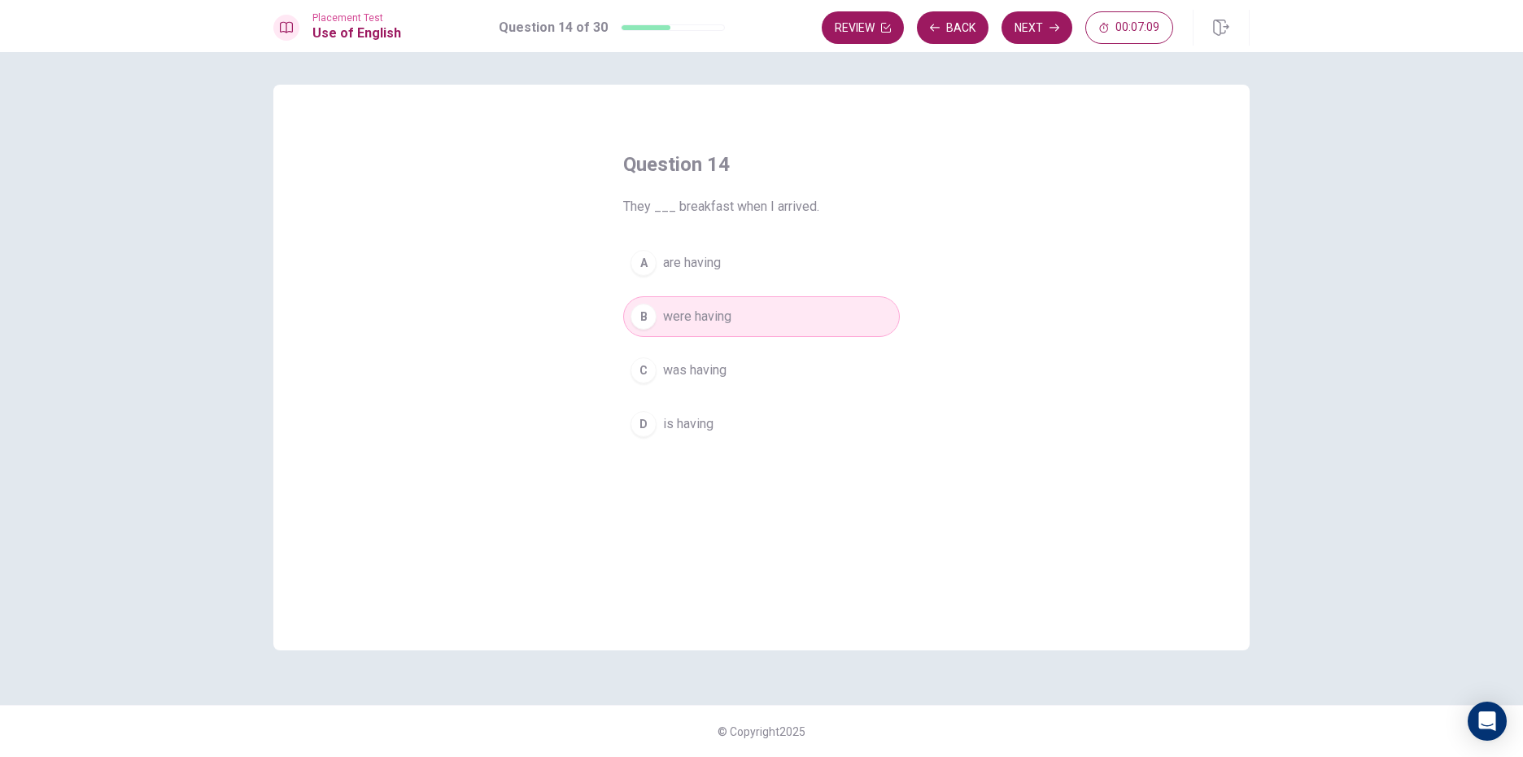
click at [1058, 46] on div "Placement Test Use of English Question 14 of 30 Review Back Next 00:07:09" at bounding box center [761, 26] width 1523 height 52
click at [1059, 35] on button "Next" at bounding box center [1037, 27] width 71 height 33
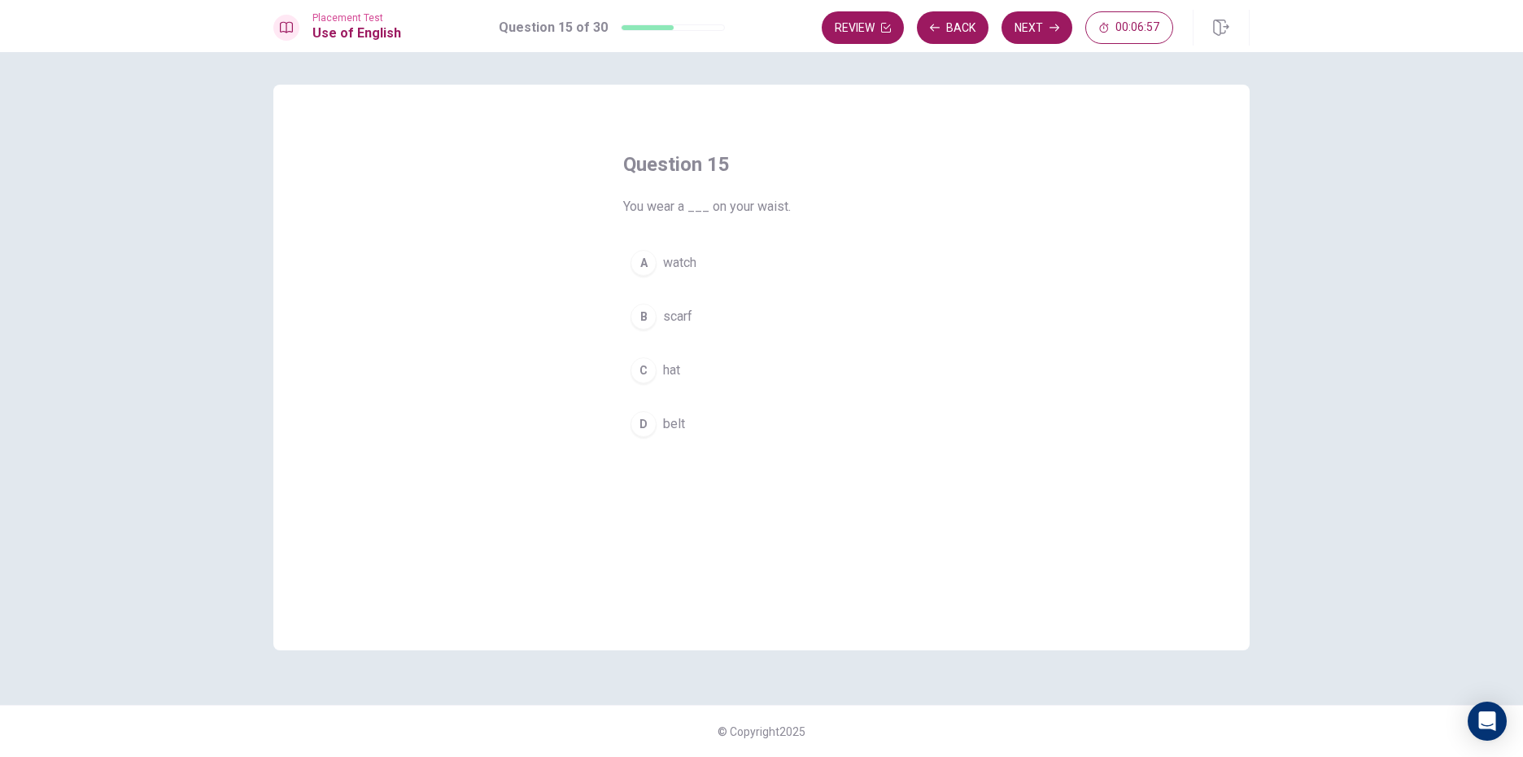
click at [644, 264] on div "A" at bounding box center [644, 263] width 26 height 26
click at [1060, 37] on button "Next" at bounding box center [1037, 27] width 71 height 33
click at [652, 257] on div "A" at bounding box center [644, 263] width 26 height 26
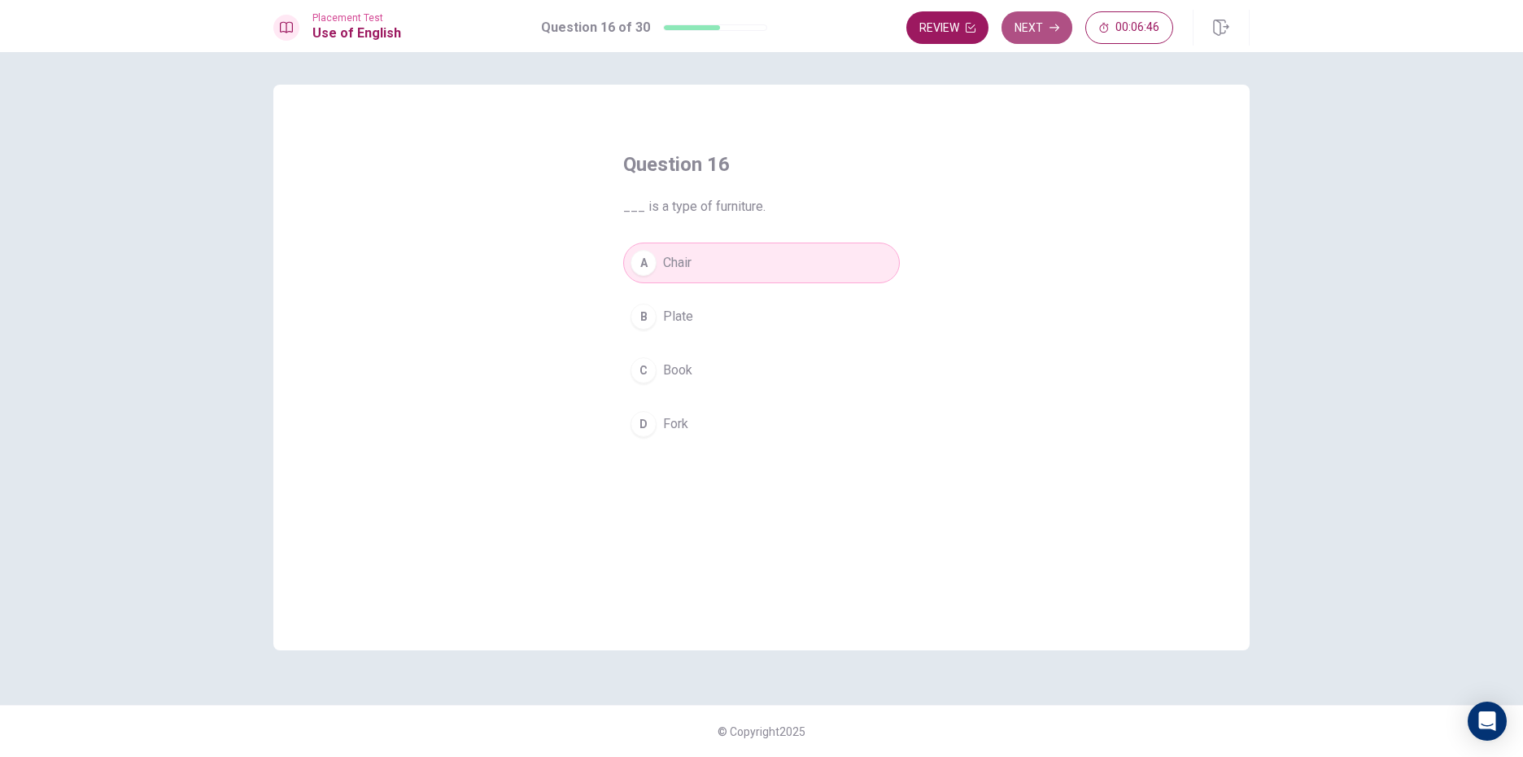
click at [1047, 29] on button "Next" at bounding box center [1037, 27] width 71 height 33
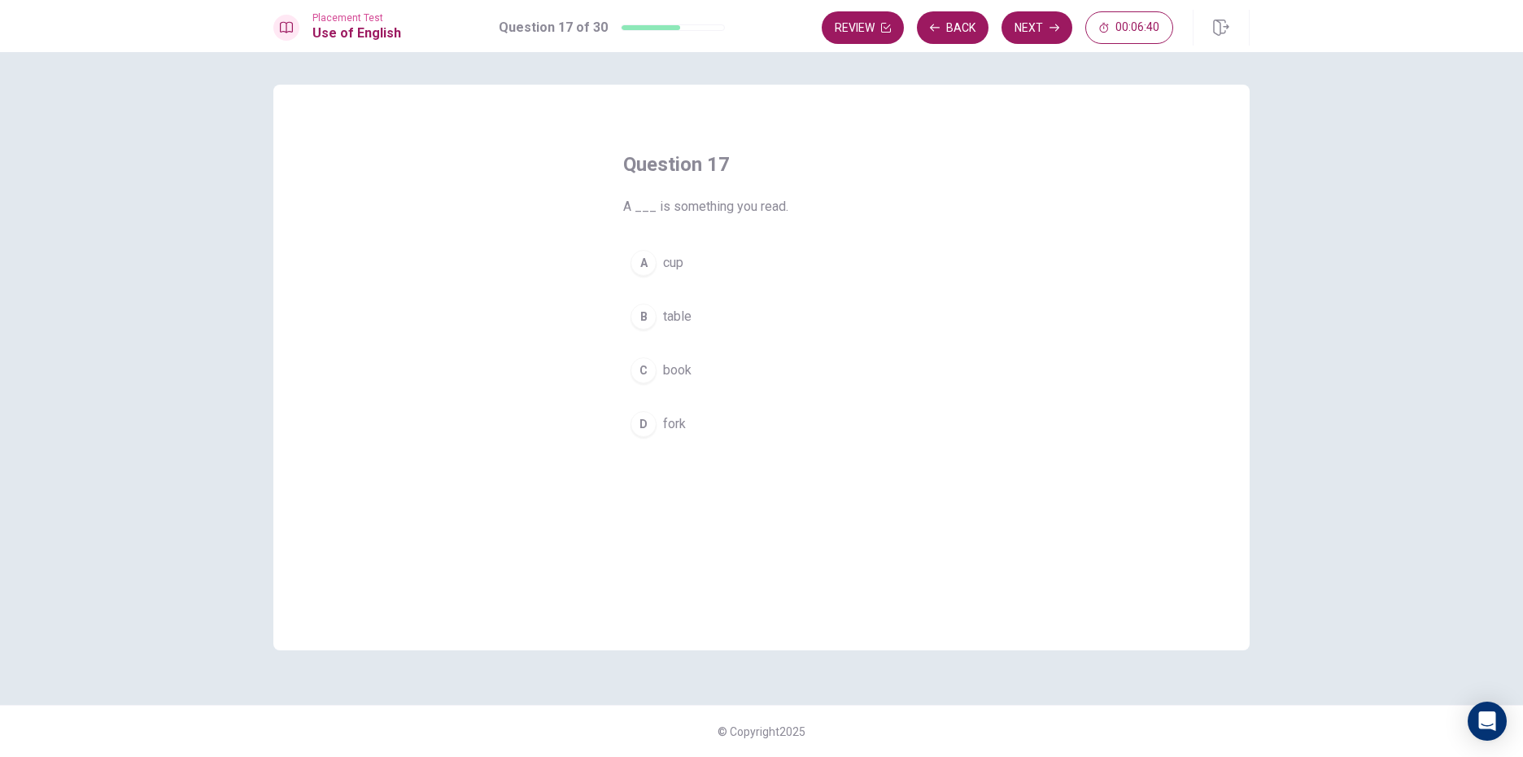
click at [646, 365] on div "C" at bounding box center [644, 370] width 26 height 26
click at [1031, 39] on button "Next" at bounding box center [1037, 27] width 71 height 33
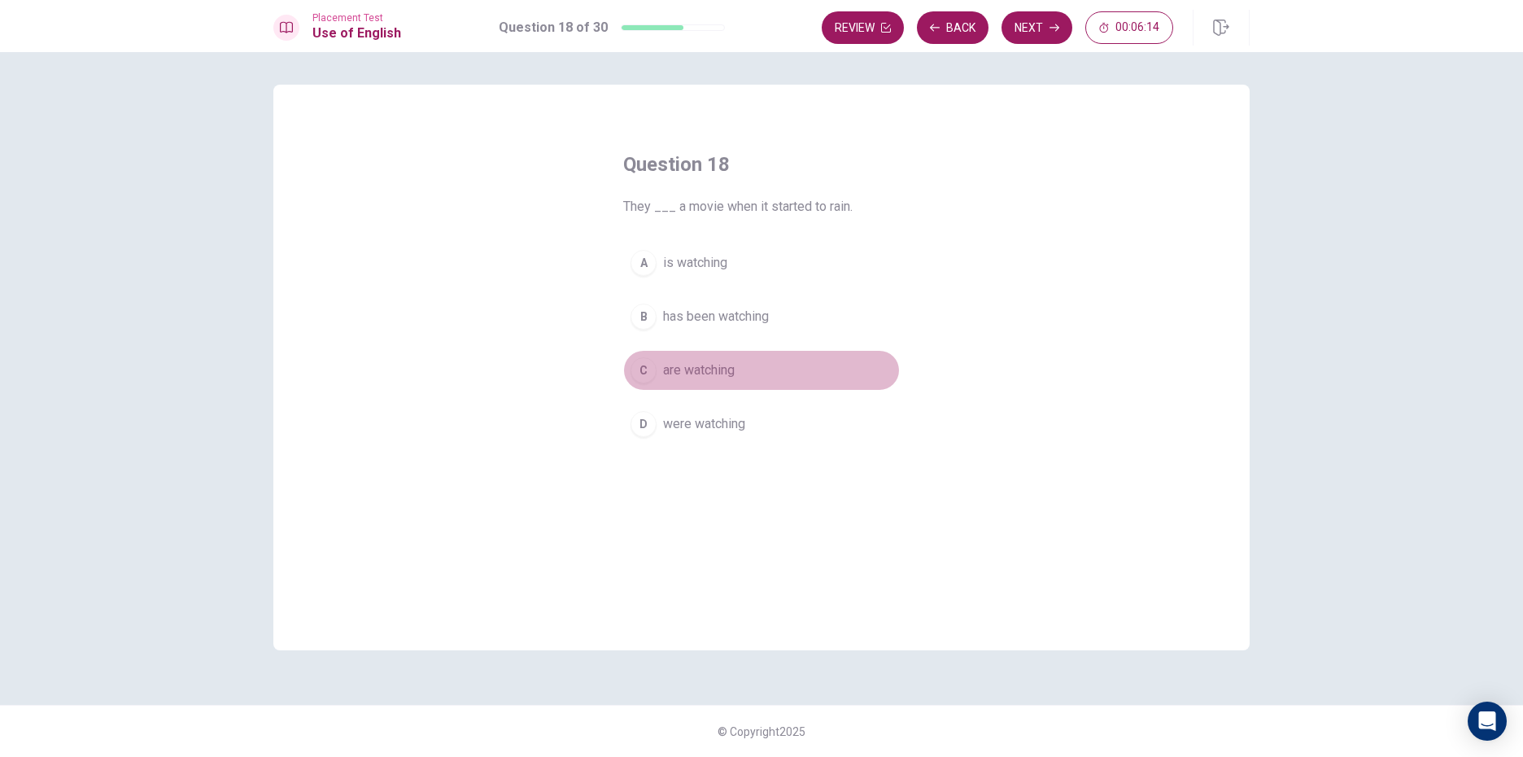
click at [645, 368] on div "C" at bounding box center [644, 370] width 26 height 26
click at [1035, 21] on button "Next" at bounding box center [1037, 27] width 71 height 33
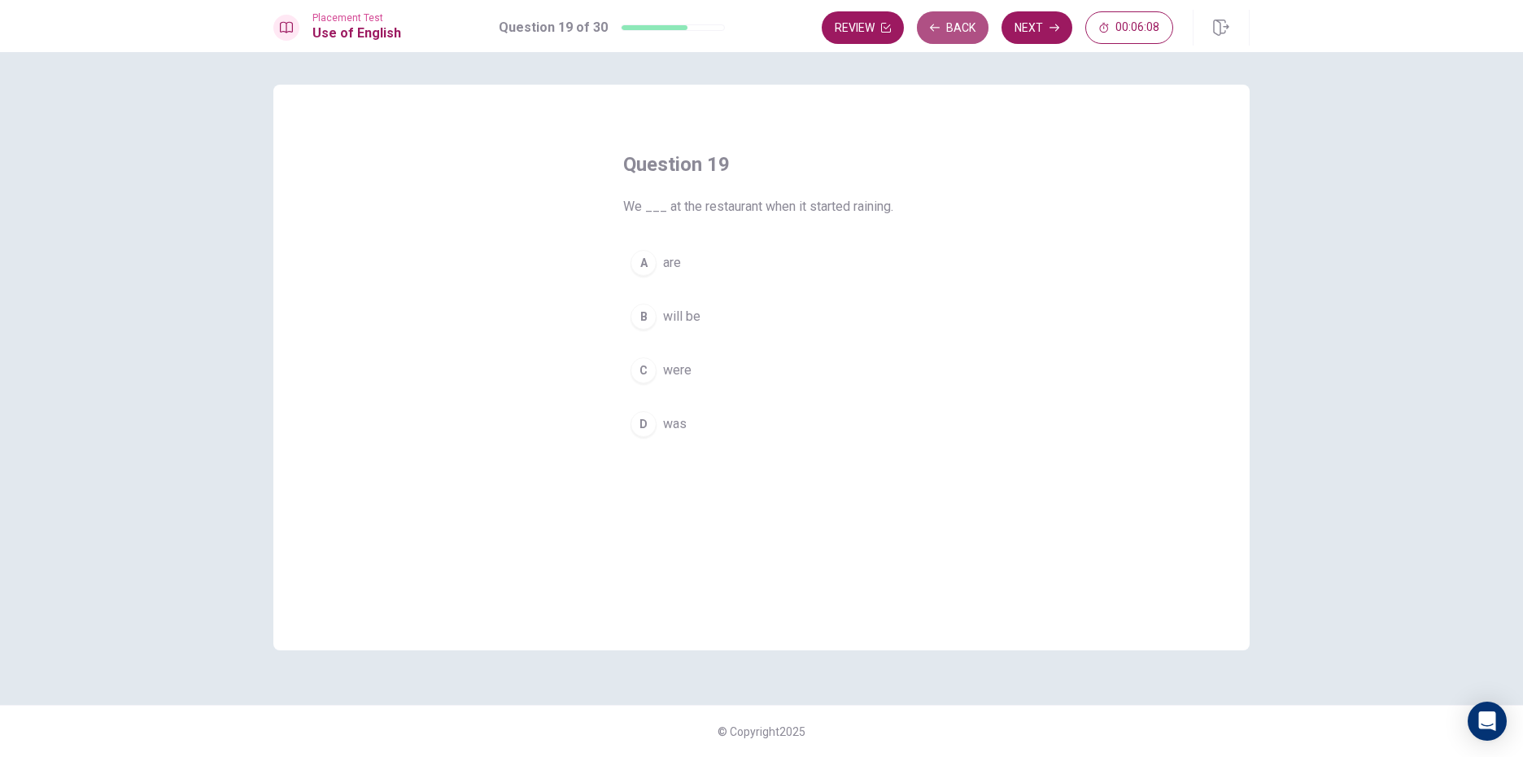
click at [976, 30] on button "Back" at bounding box center [953, 27] width 72 height 33
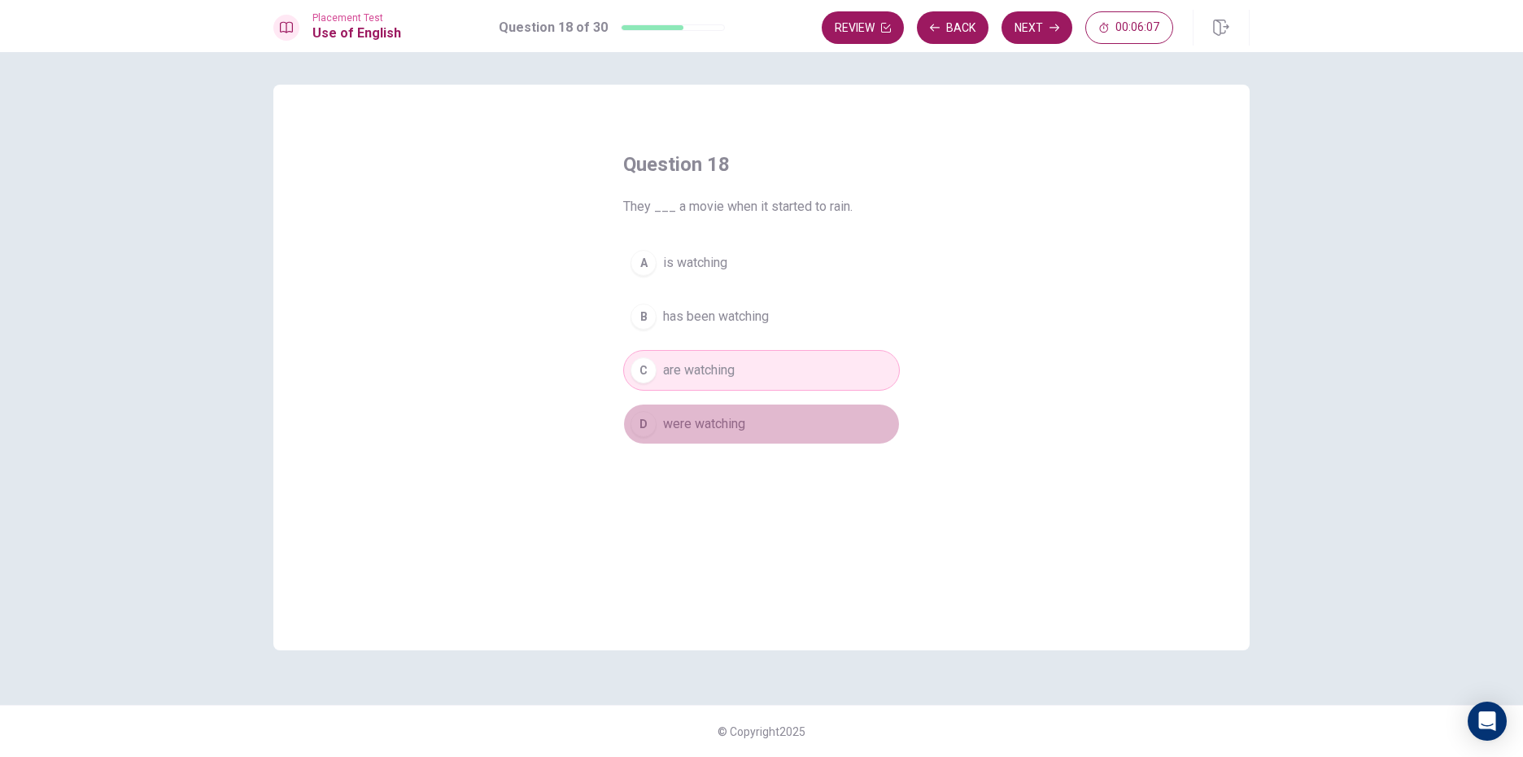
click at [637, 426] on div "D" at bounding box center [644, 424] width 26 height 26
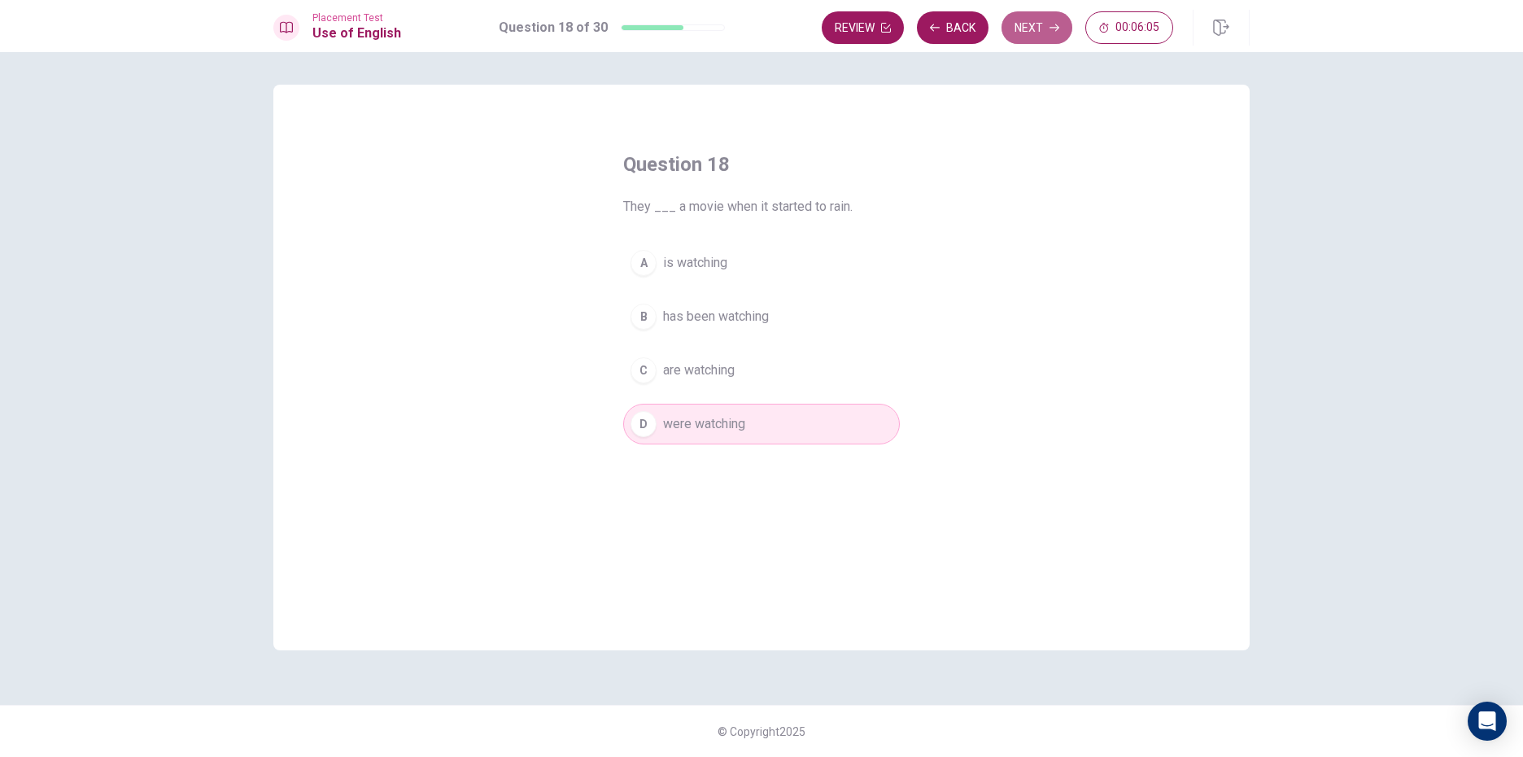
click at [1050, 29] on icon "button" at bounding box center [1055, 28] width 10 height 10
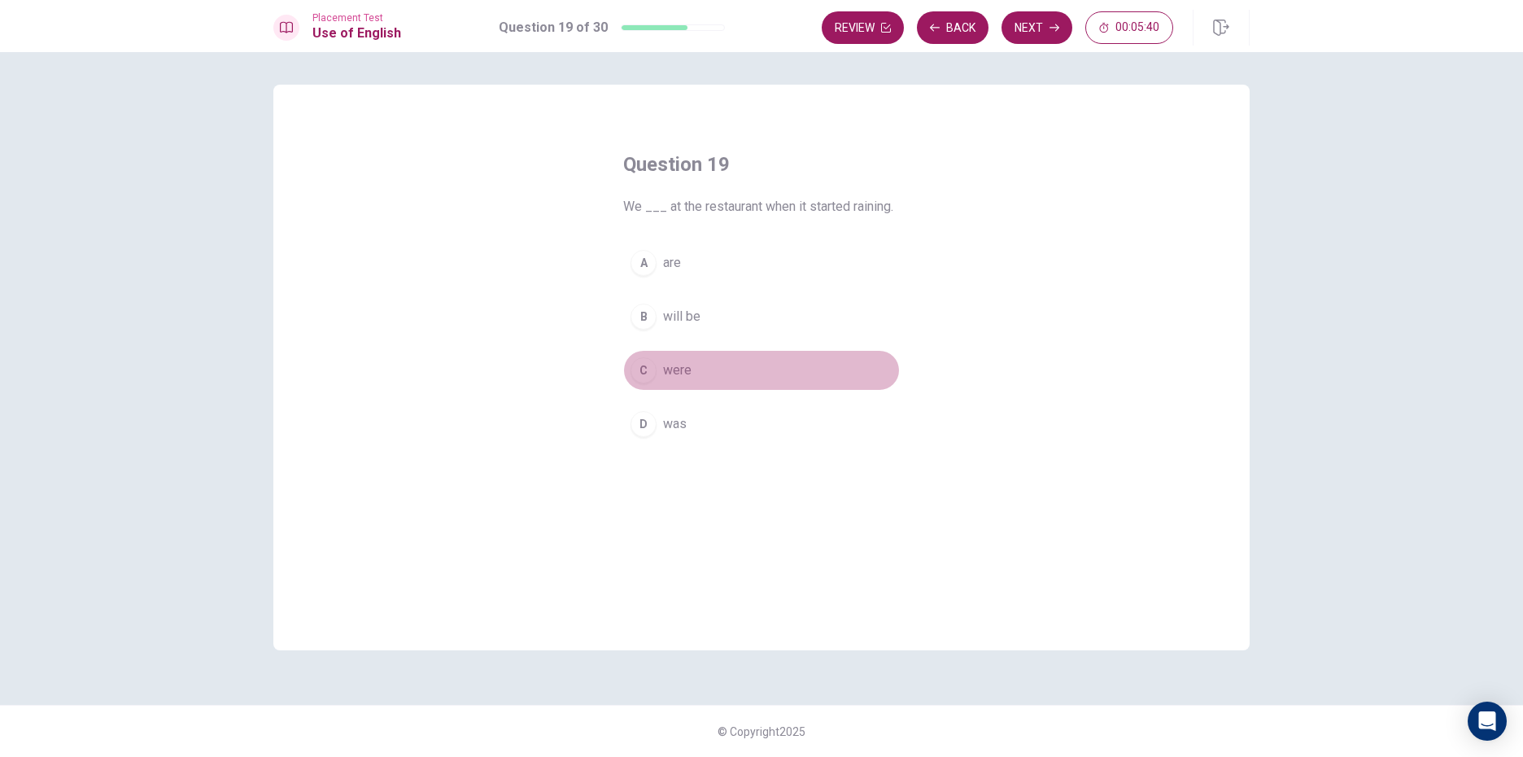
click at [646, 372] on div "C" at bounding box center [644, 370] width 26 height 26
click at [1044, 31] on button "Next" at bounding box center [1037, 27] width 71 height 33
click at [644, 366] on div "C" at bounding box center [644, 370] width 26 height 26
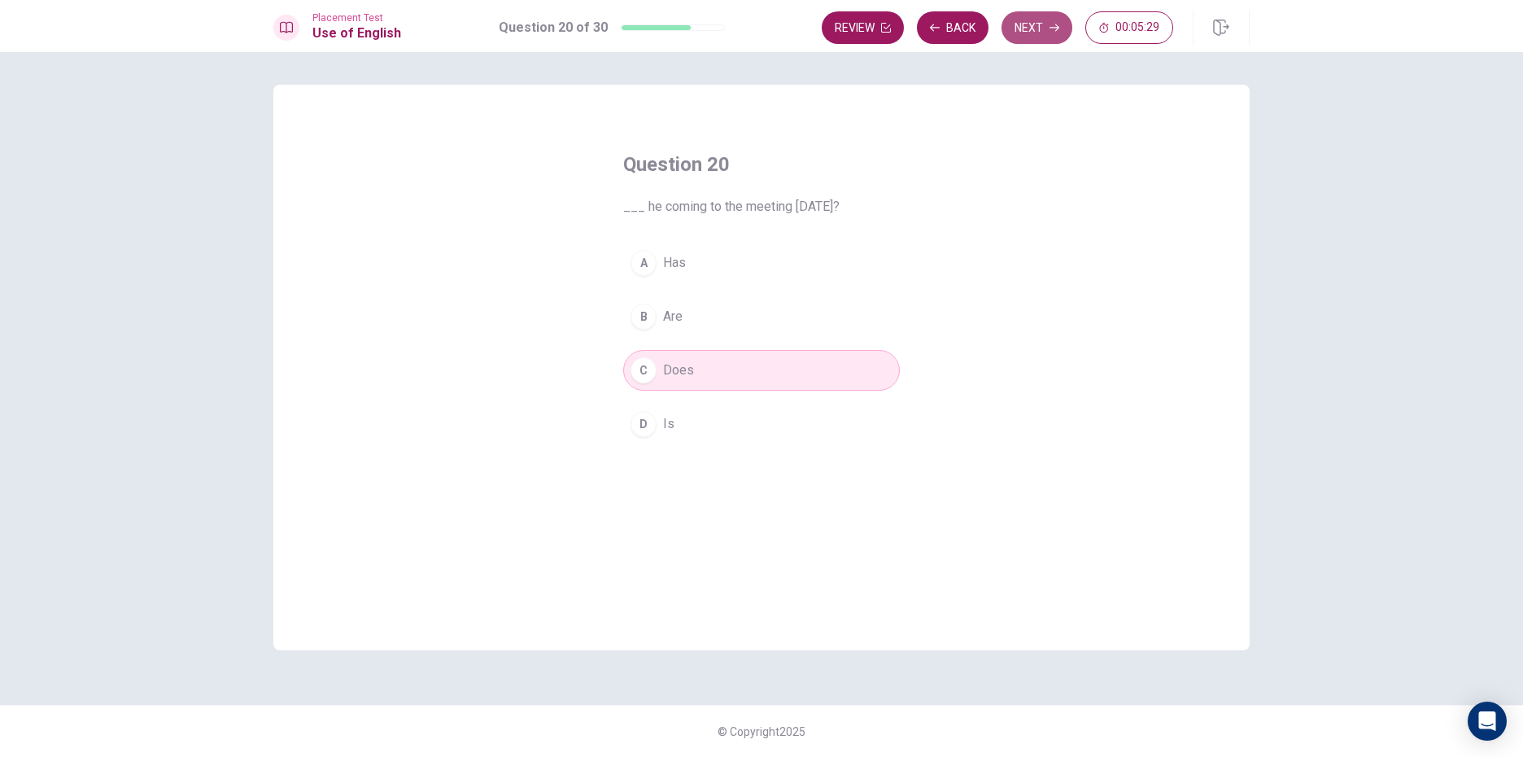
click at [1058, 36] on button "Next" at bounding box center [1037, 27] width 71 height 33
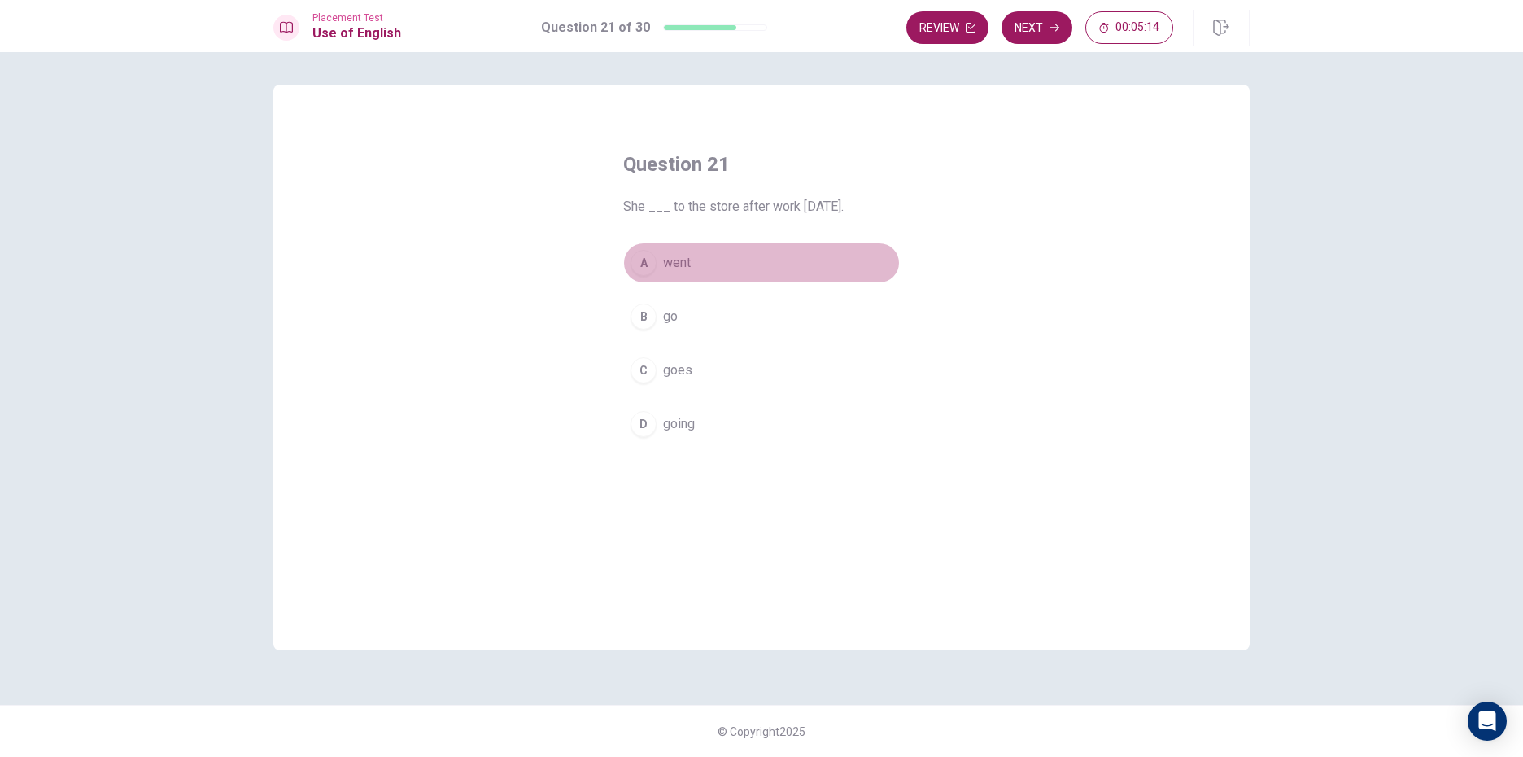
click at [647, 270] on div "A" at bounding box center [644, 263] width 26 height 26
click at [1056, 27] on icon "button" at bounding box center [1055, 28] width 10 height 10
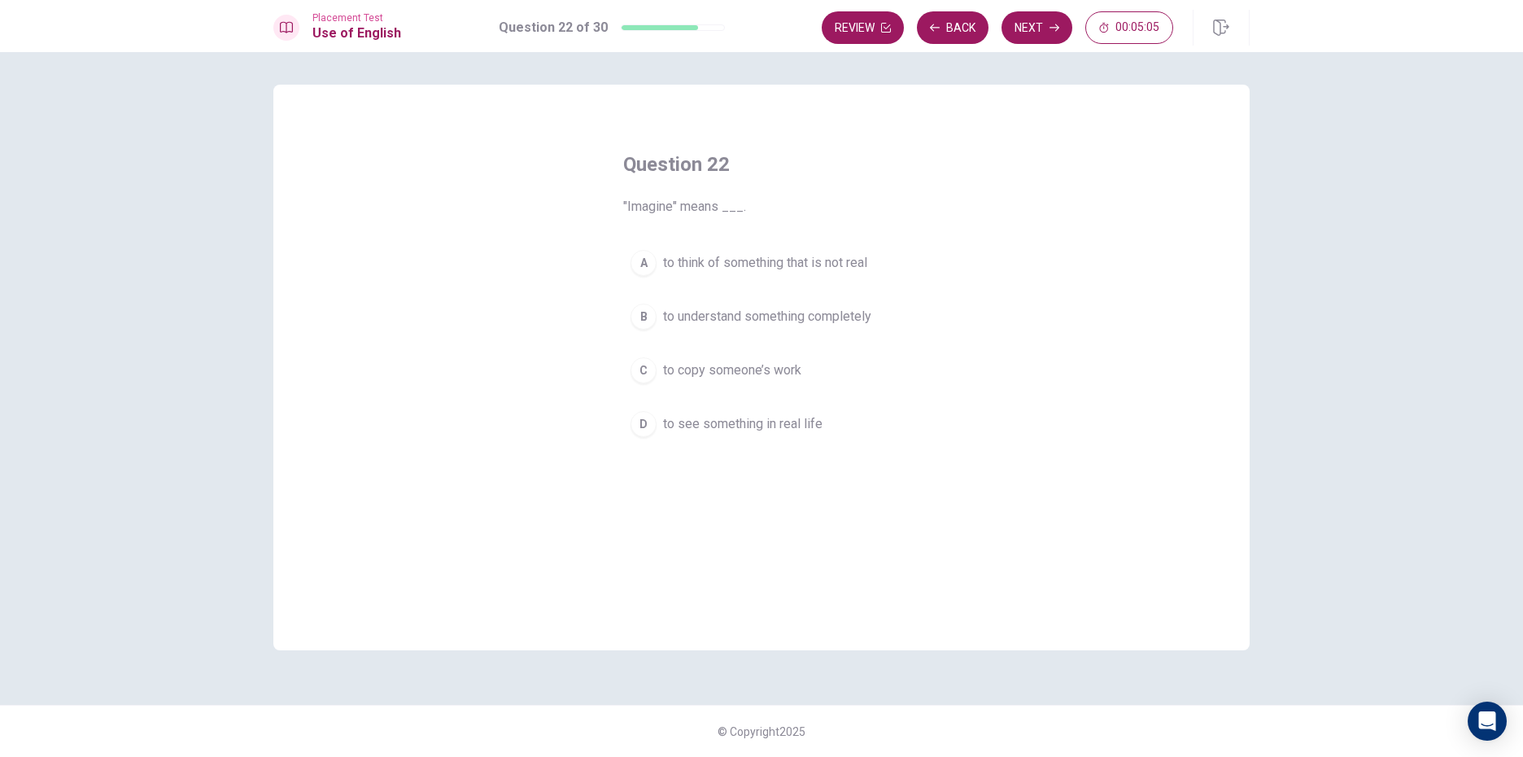
click at [649, 264] on div "A" at bounding box center [644, 263] width 26 height 26
click at [1042, 34] on button "Next" at bounding box center [1037, 27] width 71 height 33
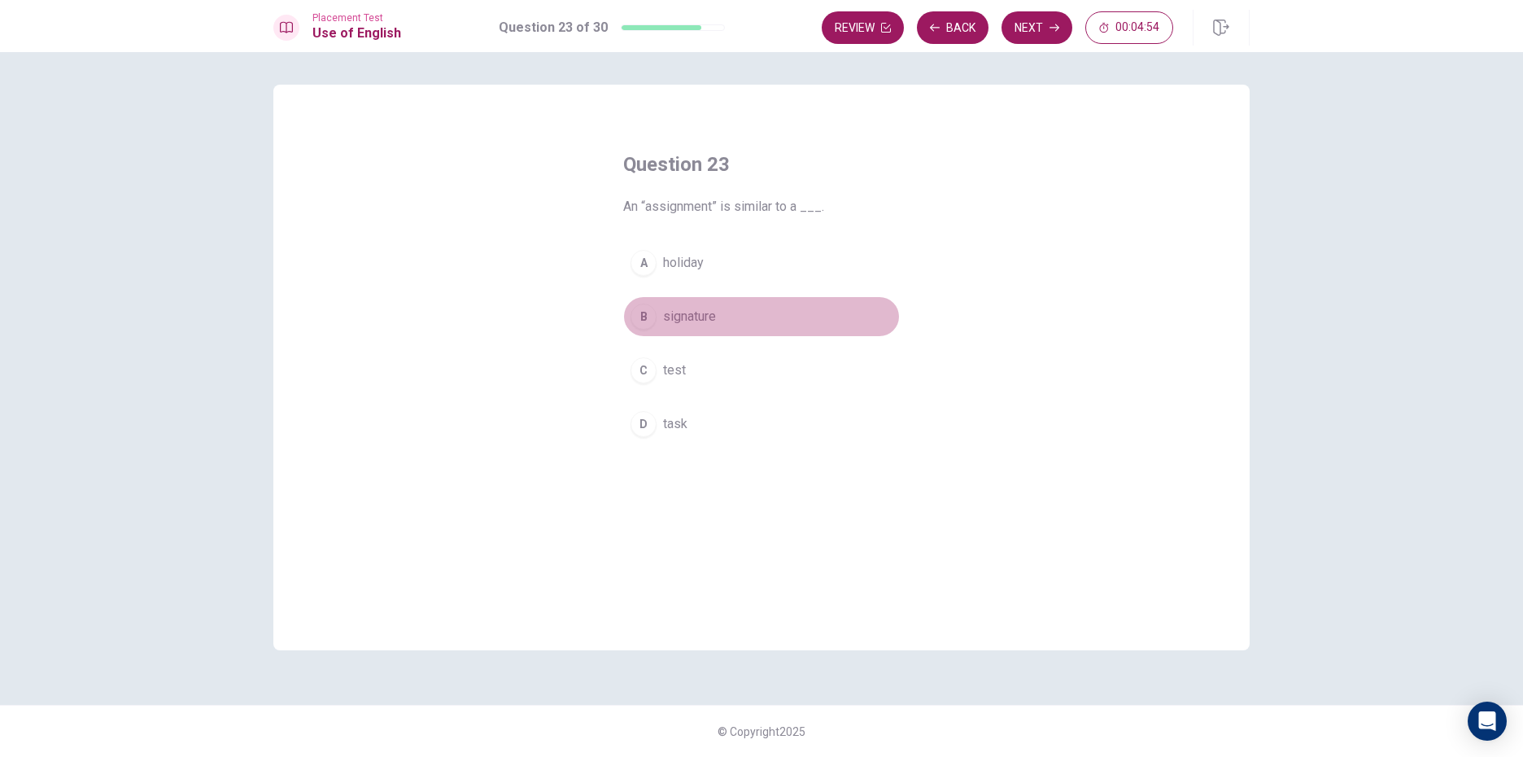
click at [710, 321] on span "signature" at bounding box center [689, 317] width 53 height 20
click at [1049, 21] on button "Next" at bounding box center [1037, 27] width 71 height 33
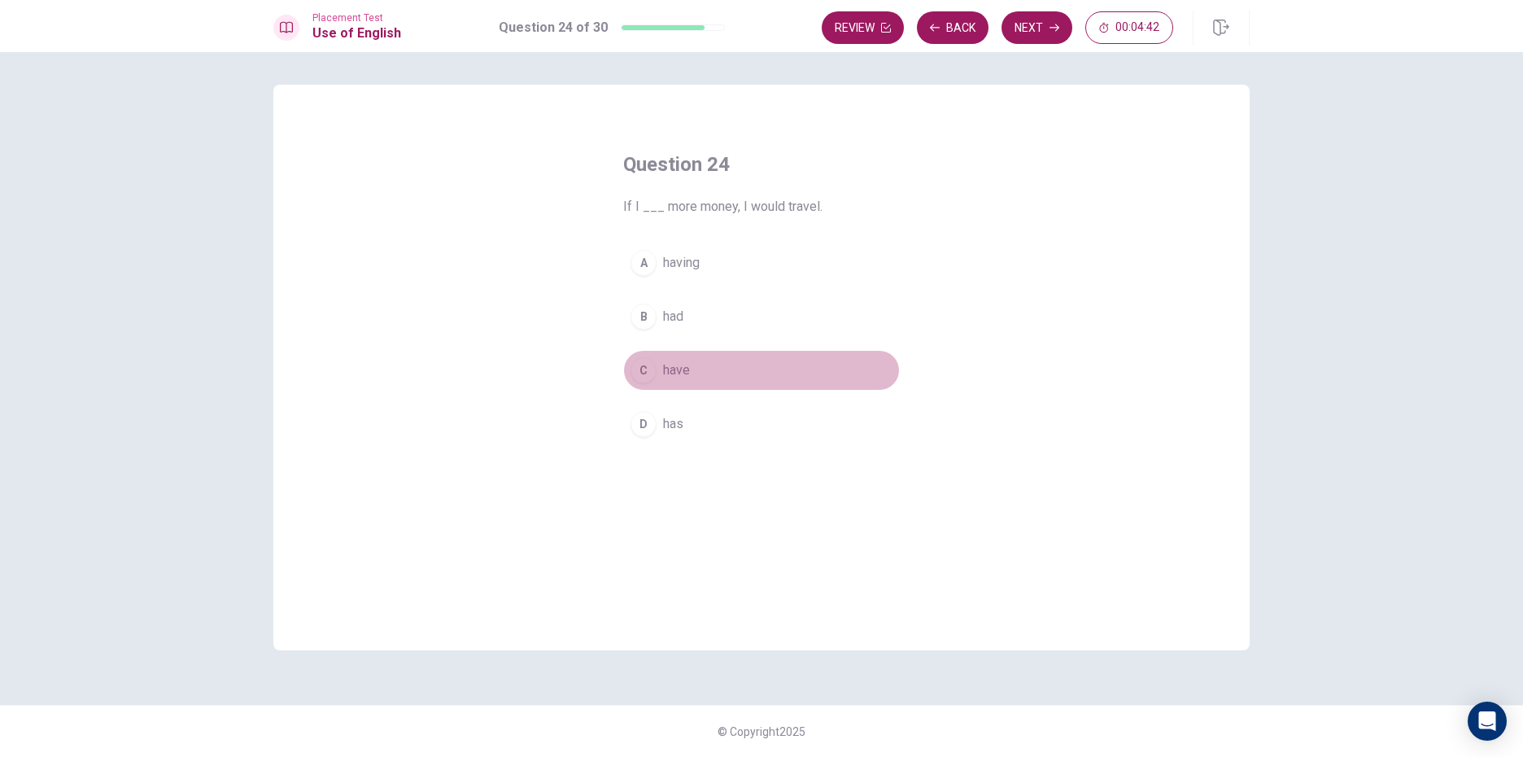
click at [640, 363] on div "C" at bounding box center [644, 370] width 26 height 26
click at [1044, 22] on button "Next" at bounding box center [1037, 27] width 71 height 33
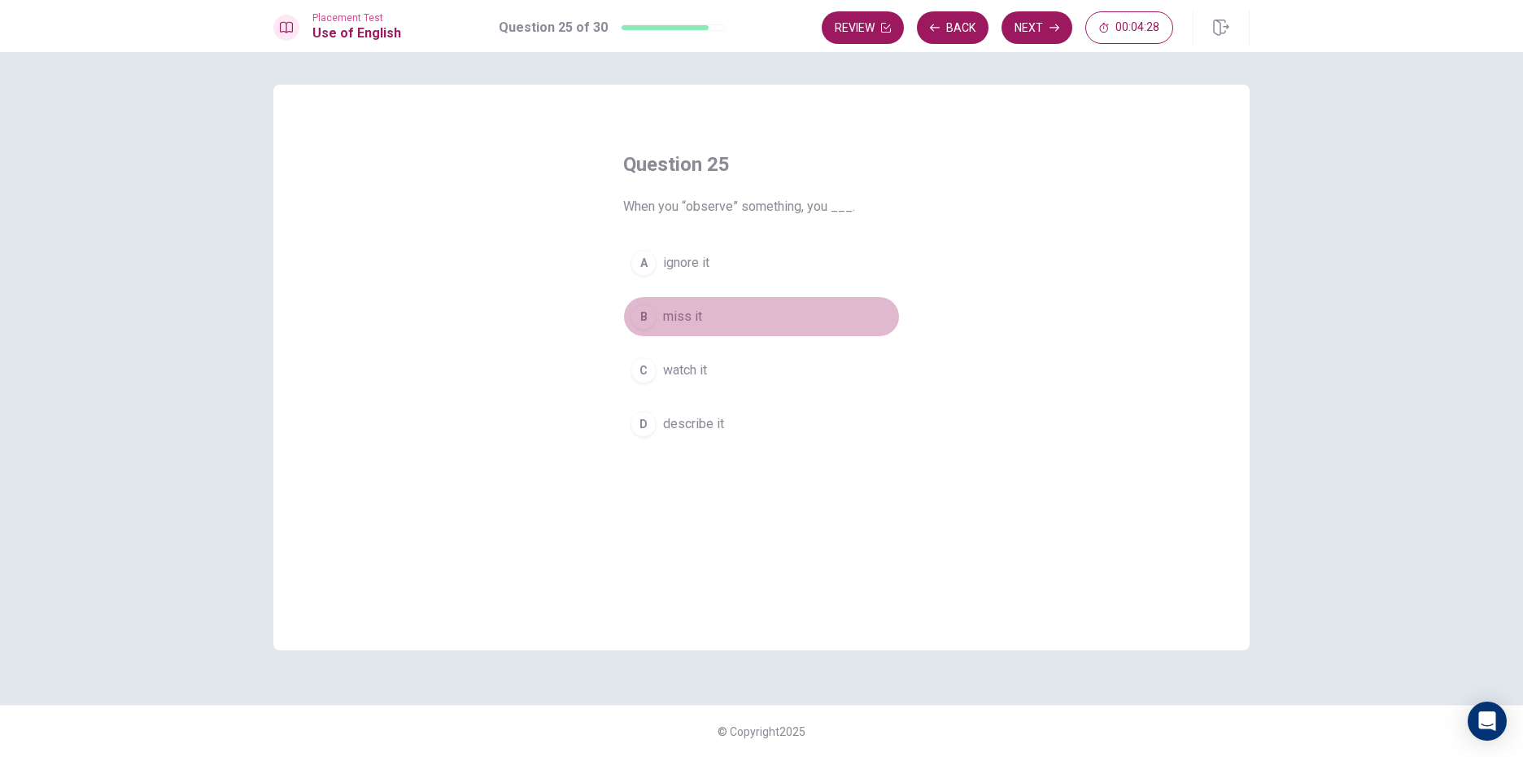
click at [640, 322] on div "B" at bounding box center [644, 317] width 26 height 26
click at [1016, 16] on button "Next" at bounding box center [1037, 27] width 71 height 33
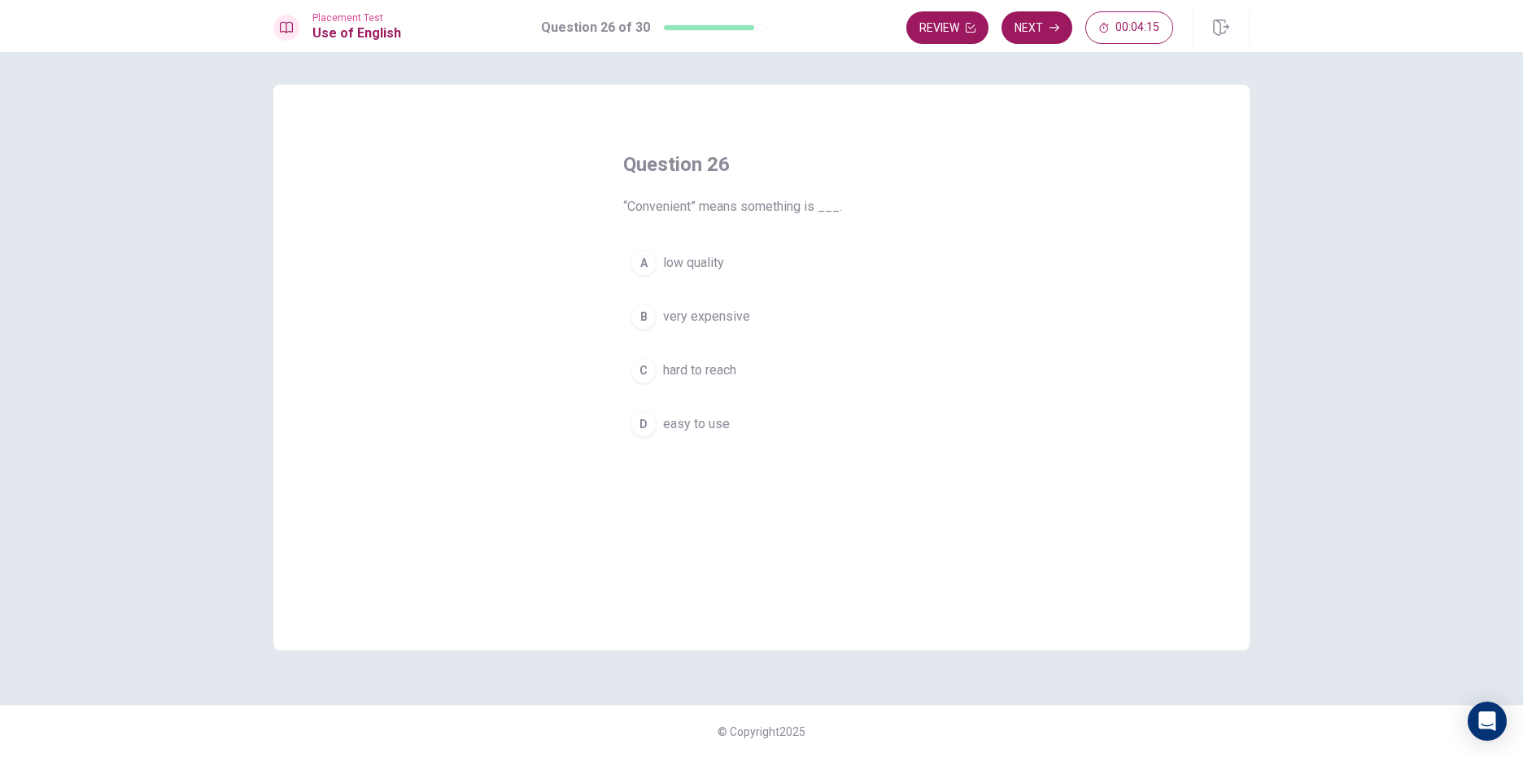
click at [642, 421] on div "D" at bounding box center [644, 424] width 26 height 26
click at [1037, 33] on button "Next" at bounding box center [1037, 27] width 71 height 33
click at [639, 311] on div "B" at bounding box center [644, 317] width 26 height 26
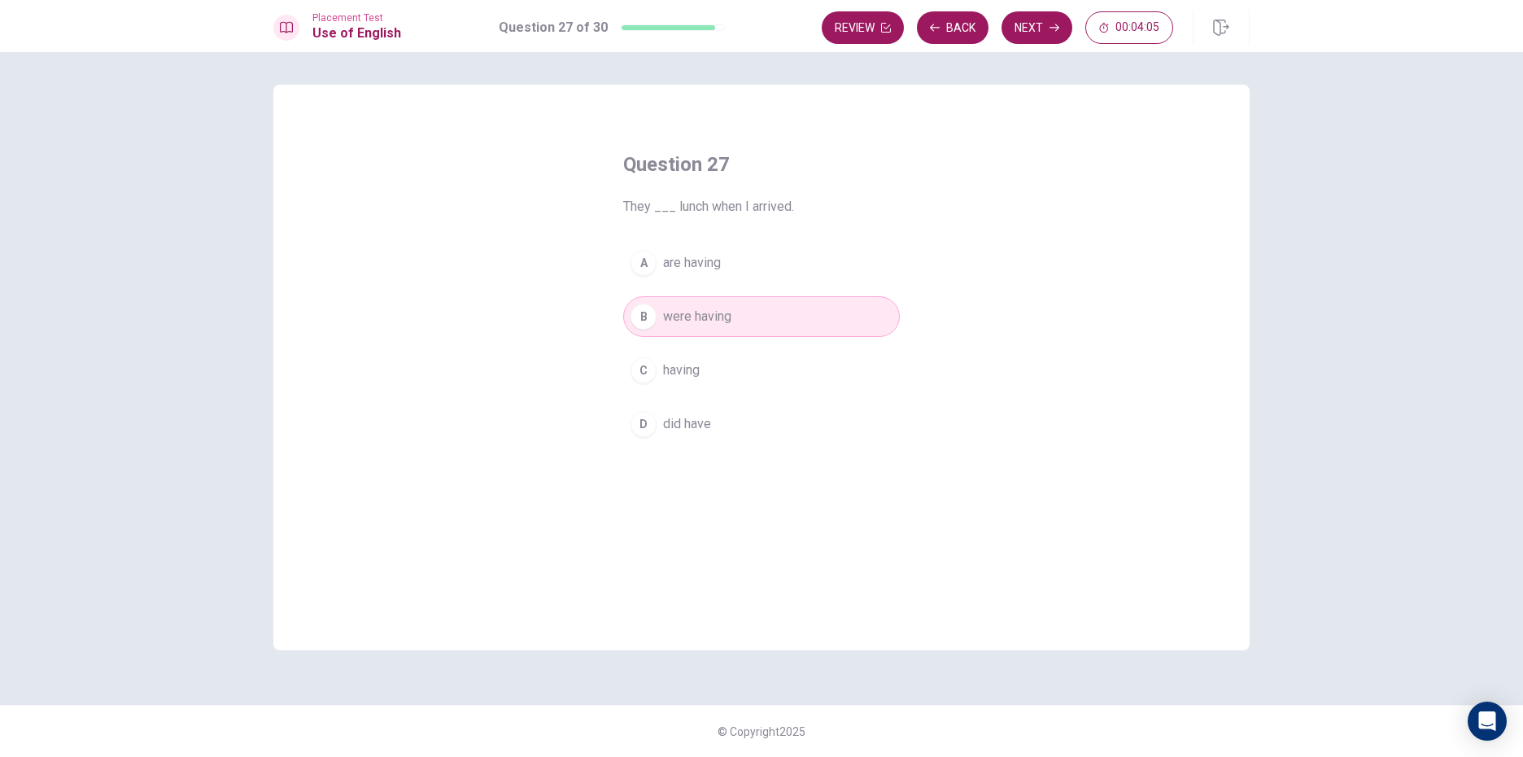
click at [1067, 24] on button "Next" at bounding box center [1037, 27] width 71 height 33
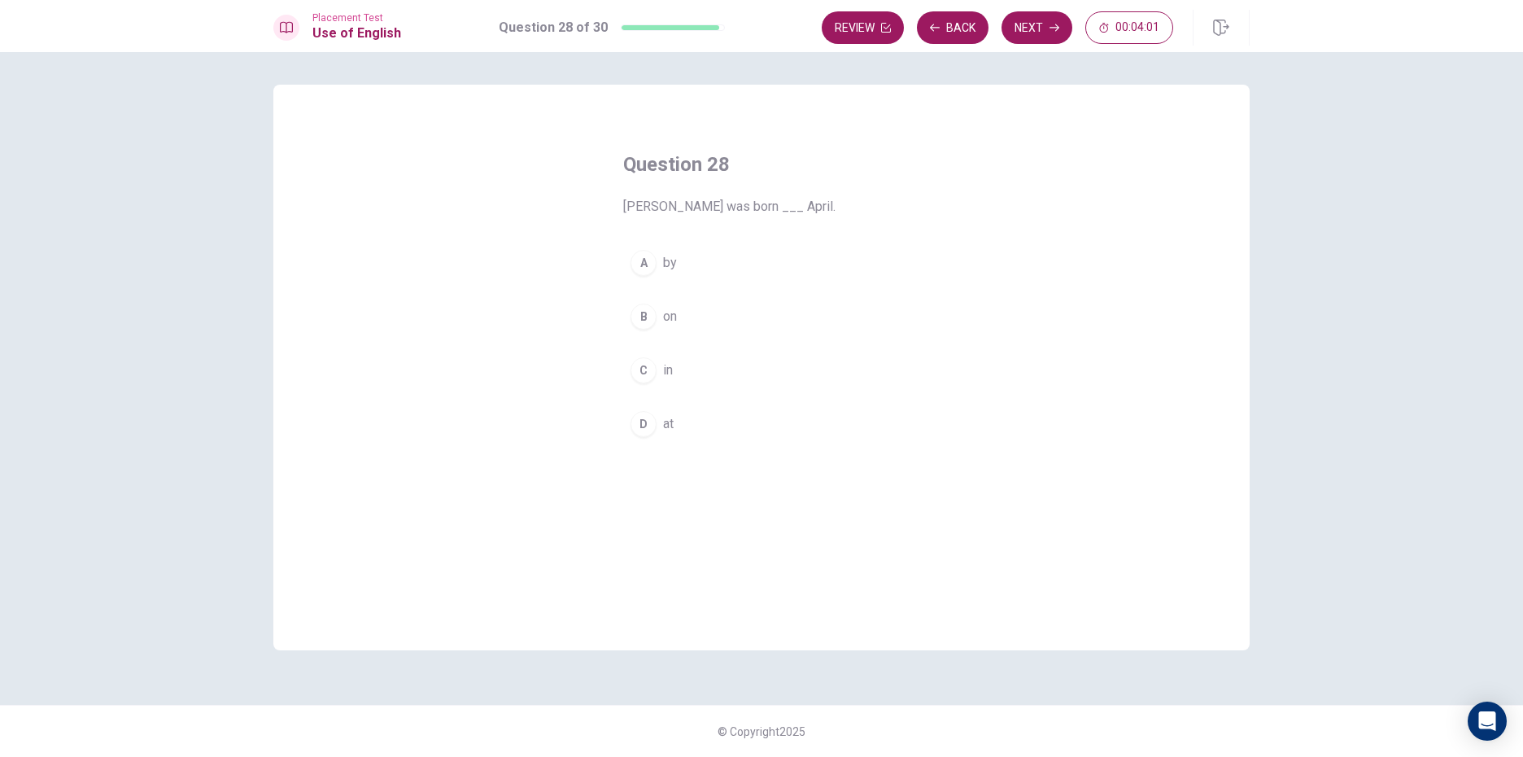
click at [640, 374] on div "C" at bounding box center [644, 370] width 26 height 26
click at [1009, 25] on button "Next" at bounding box center [1037, 27] width 71 height 33
click at [655, 319] on div "B" at bounding box center [644, 317] width 26 height 26
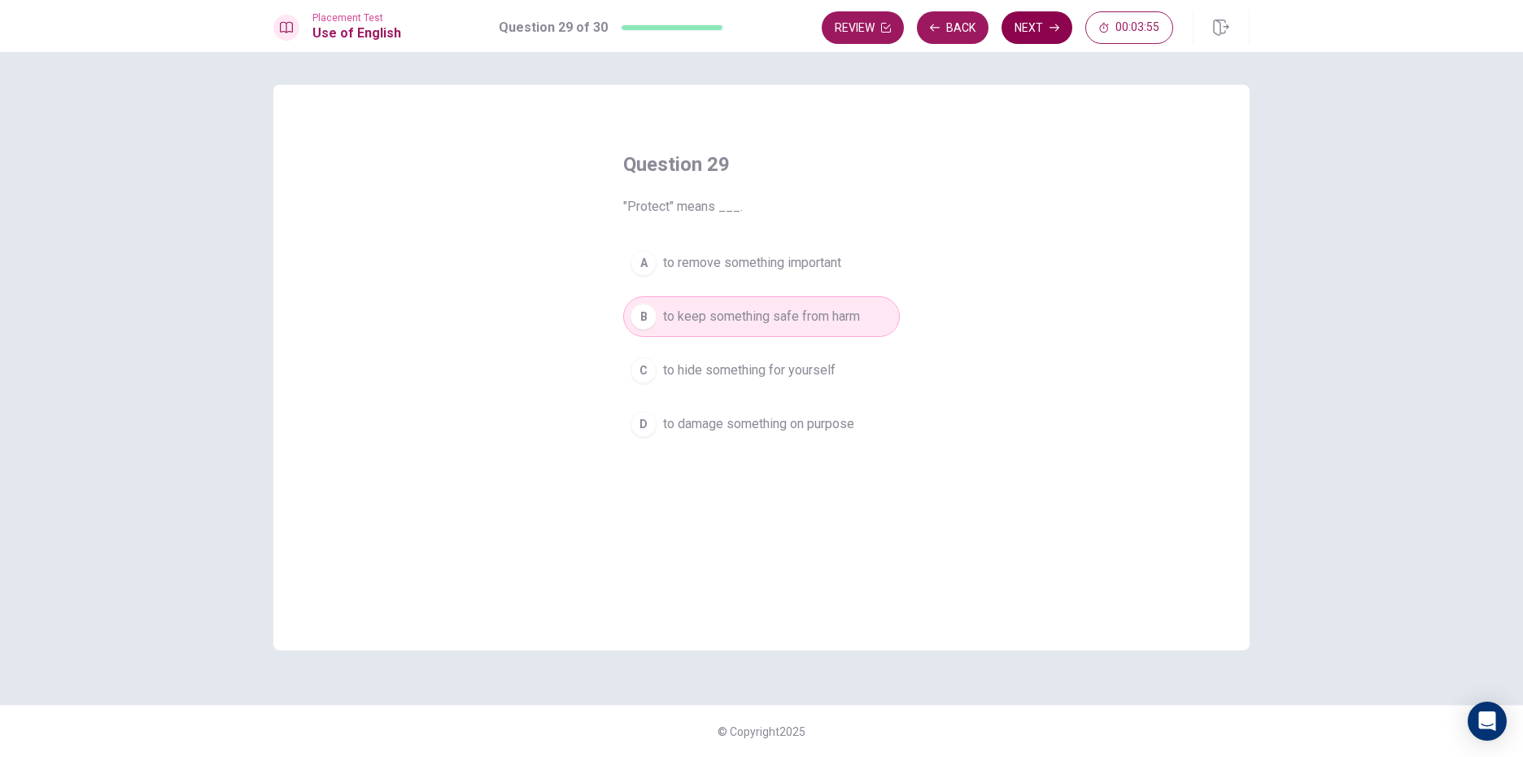
click at [1059, 33] on button "Next" at bounding box center [1037, 27] width 71 height 33
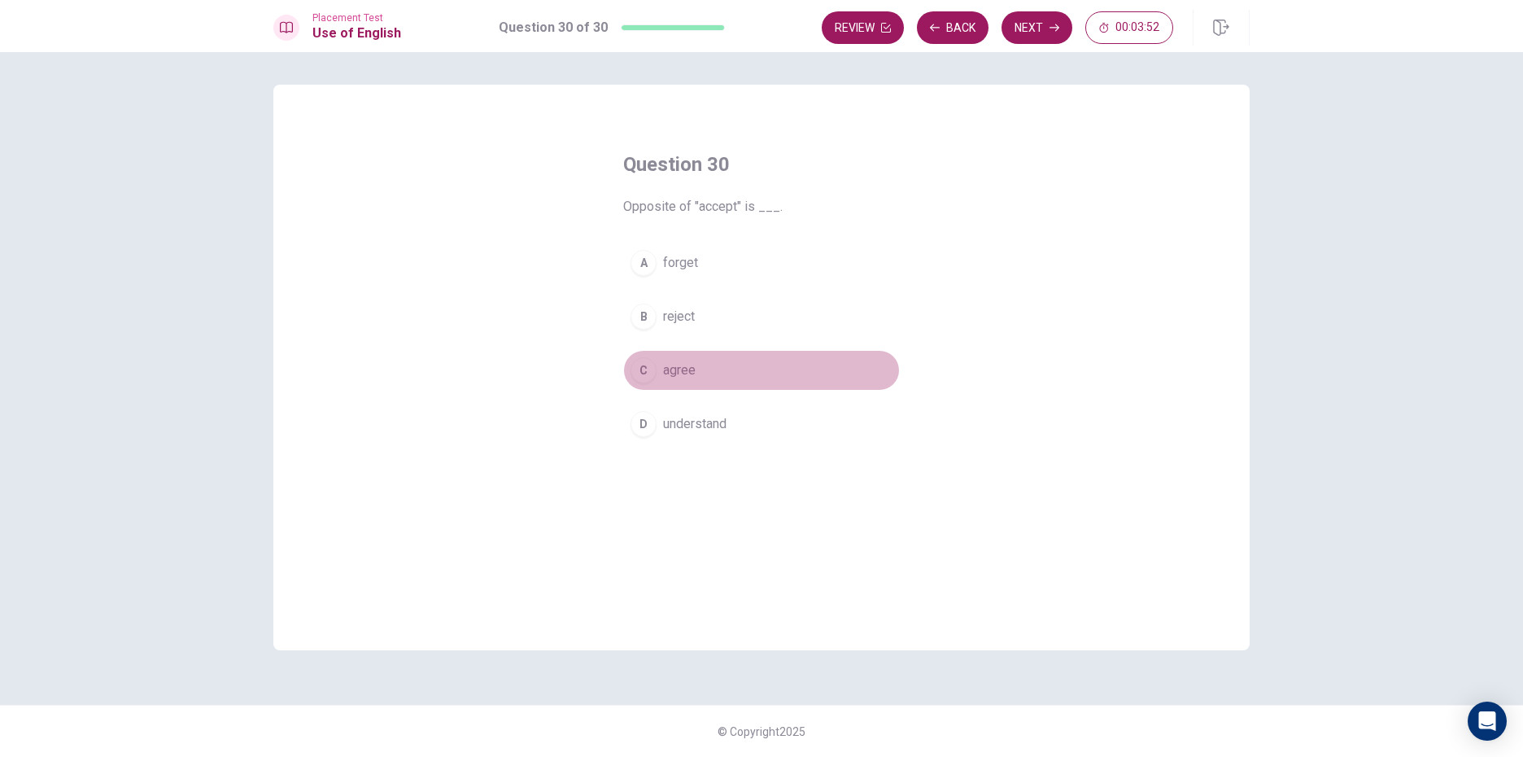
click at [648, 363] on div "C" at bounding box center [644, 370] width 26 height 26
click at [1053, 20] on button "Next" at bounding box center [1037, 27] width 71 height 33
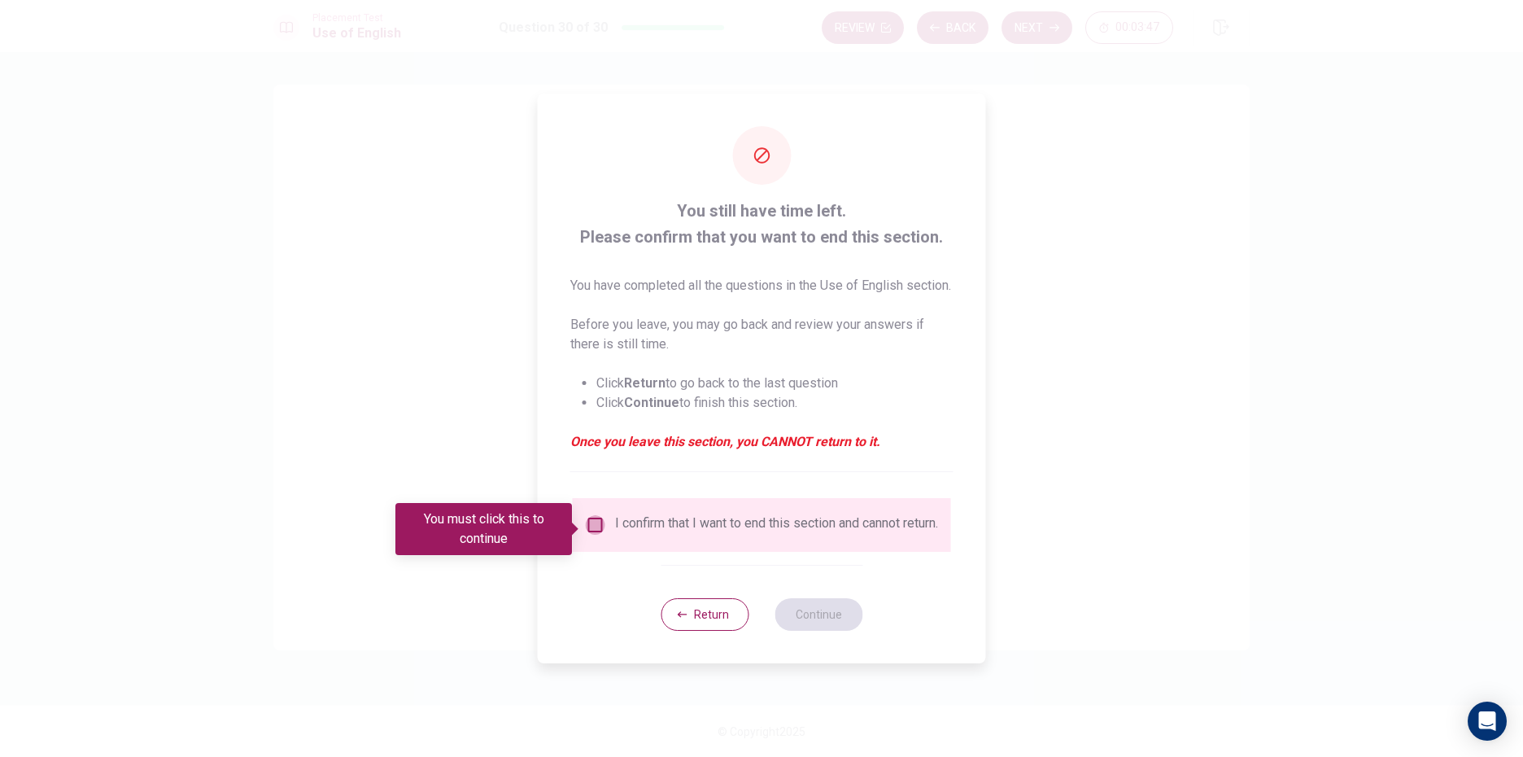
click at [587, 526] on input "You must click this to continue" at bounding box center [596, 525] width 20 height 20
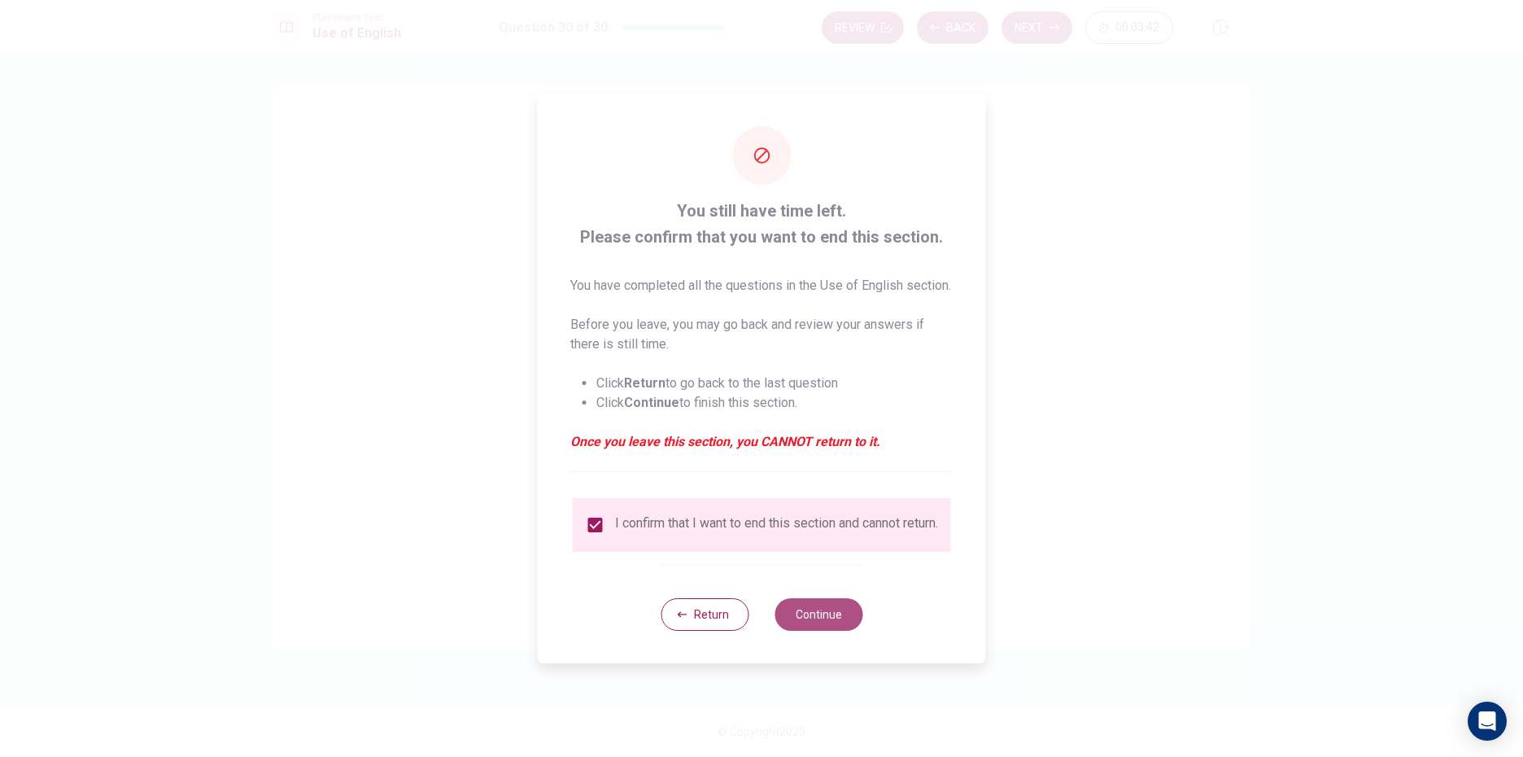
click at [832, 631] on button "Continue" at bounding box center [819, 614] width 88 height 33
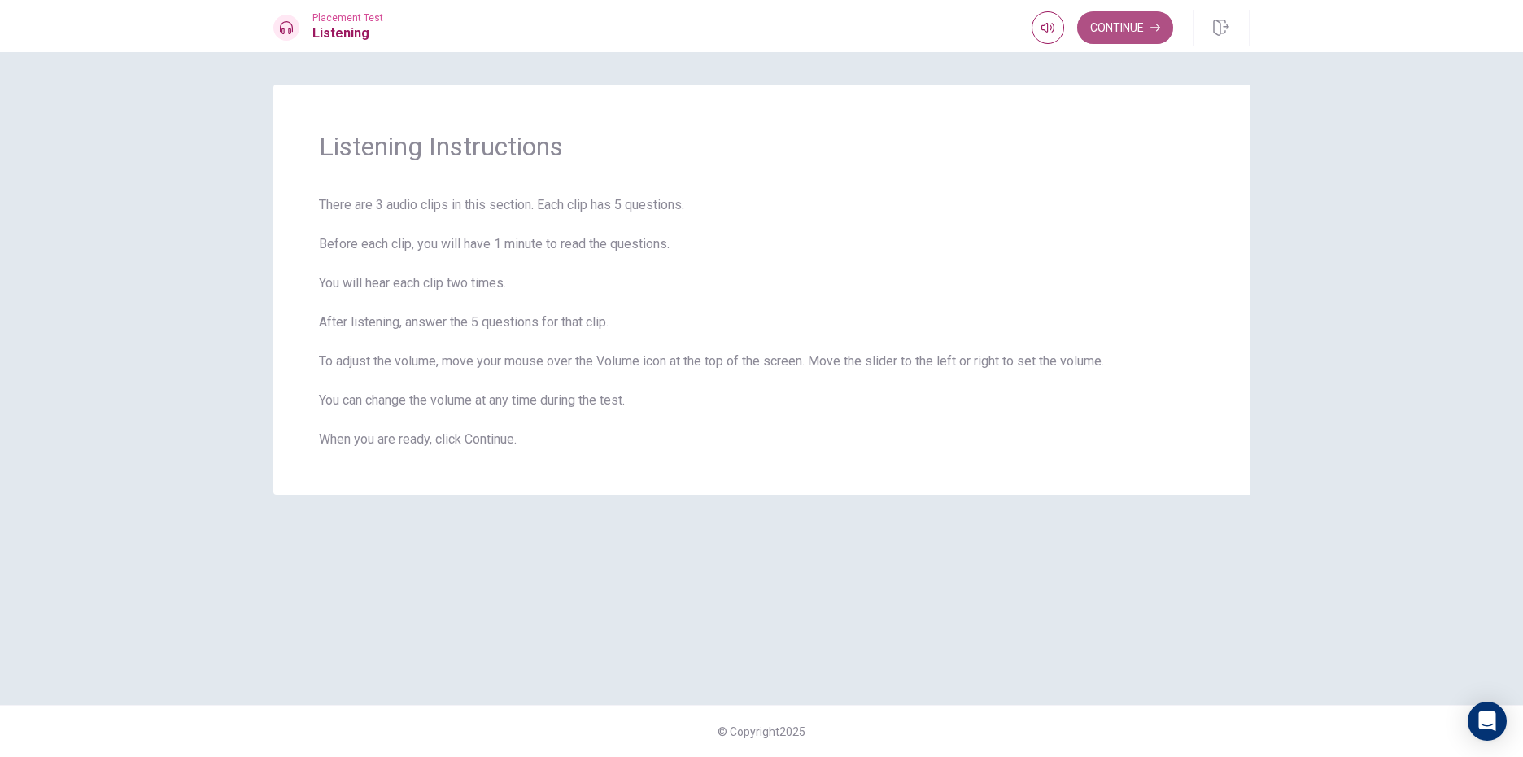
click at [1134, 37] on button "Continue" at bounding box center [1125, 27] width 96 height 33
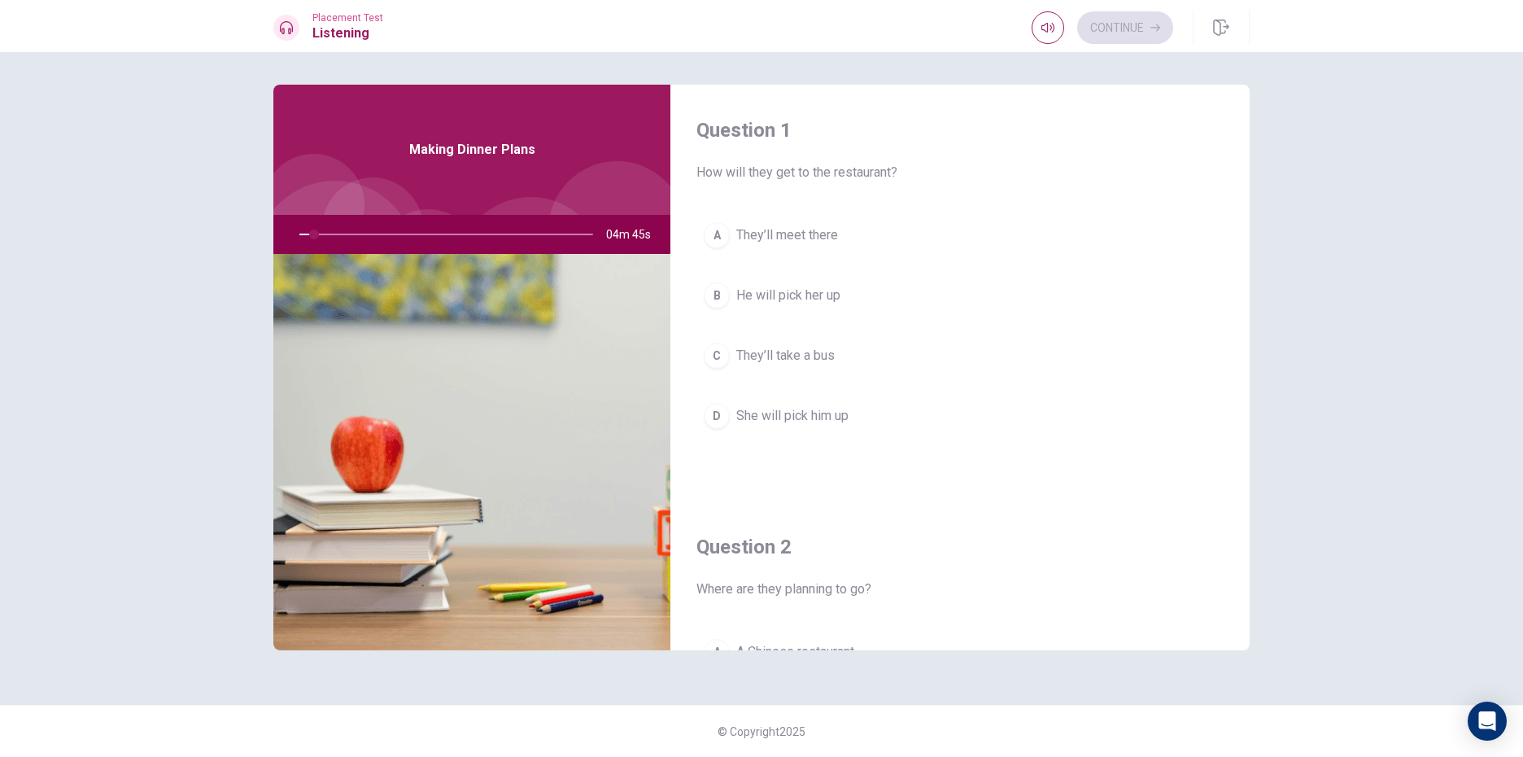
drag, startPoint x: 312, startPoint y: 231, endPoint x: 343, endPoint y: 238, distance: 31.8
click at [343, 238] on div at bounding box center [443, 234] width 326 height 39
drag, startPoint x: 314, startPoint y: 232, endPoint x: 332, endPoint y: 225, distance: 19.3
click at [332, 225] on div at bounding box center [443, 234] width 326 height 39
drag, startPoint x: 330, startPoint y: 225, endPoint x: 346, endPoint y: 219, distance: 16.5
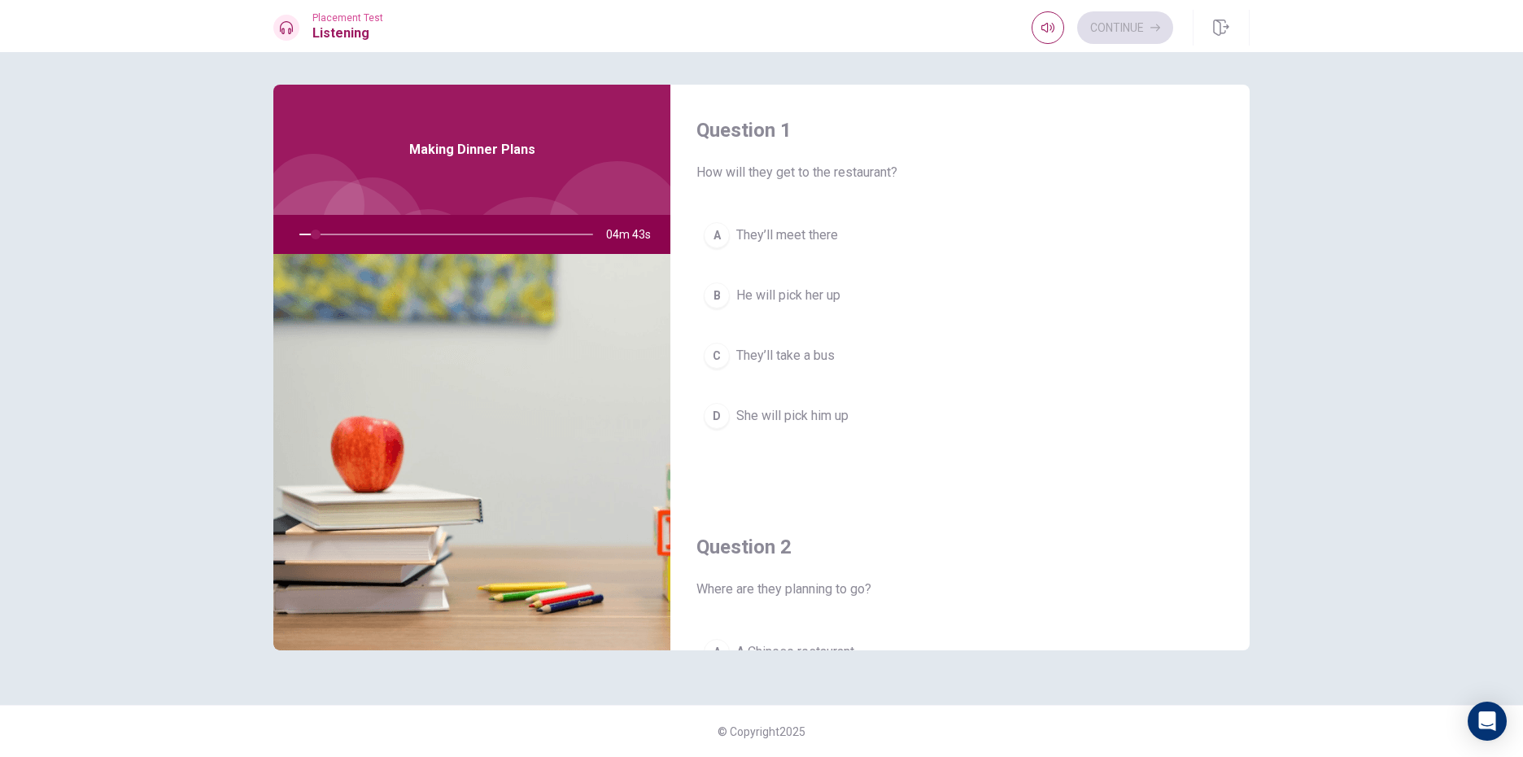
click at [341, 221] on div at bounding box center [443, 234] width 326 height 39
drag, startPoint x: 323, startPoint y: 229, endPoint x: 355, endPoint y: 222, distance: 32.6
click at [356, 221] on div at bounding box center [443, 234] width 326 height 39
drag, startPoint x: 307, startPoint y: 241, endPoint x: 345, endPoint y: 229, distance: 40.1
click at [334, 234] on div at bounding box center [443, 234] width 326 height 39
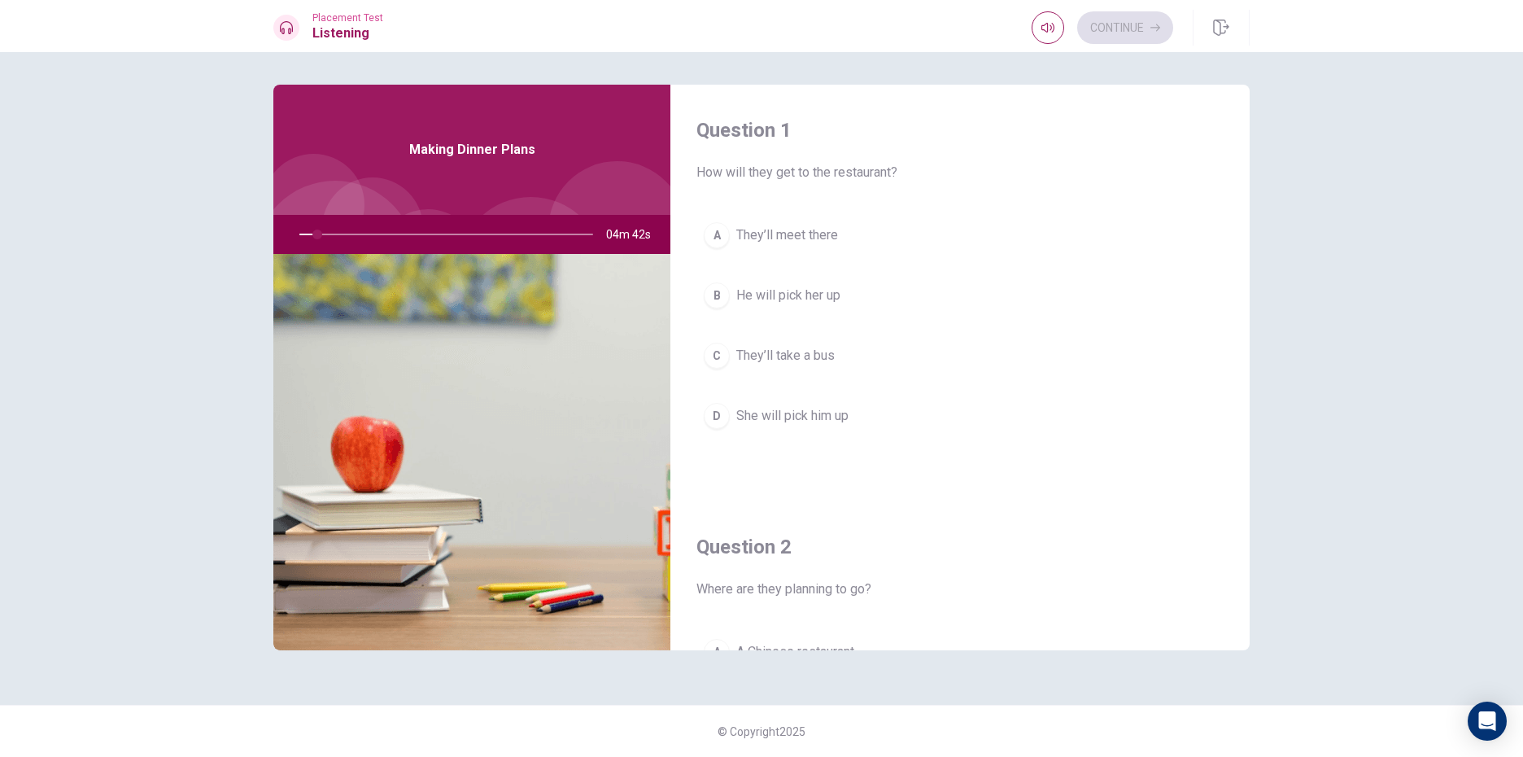
drag, startPoint x: 304, startPoint y: 251, endPoint x: 334, endPoint y: 237, distance: 33.5
click at [334, 237] on div at bounding box center [443, 234] width 326 height 39
click at [344, 232] on div at bounding box center [443, 234] width 326 height 39
click at [373, 217] on div at bounding box center [443, 234] width 326 height 39
drag, startPoint x: 324, startPoint y: 241, endPoint x: 405, endPoint y: 203, distance: 89.6
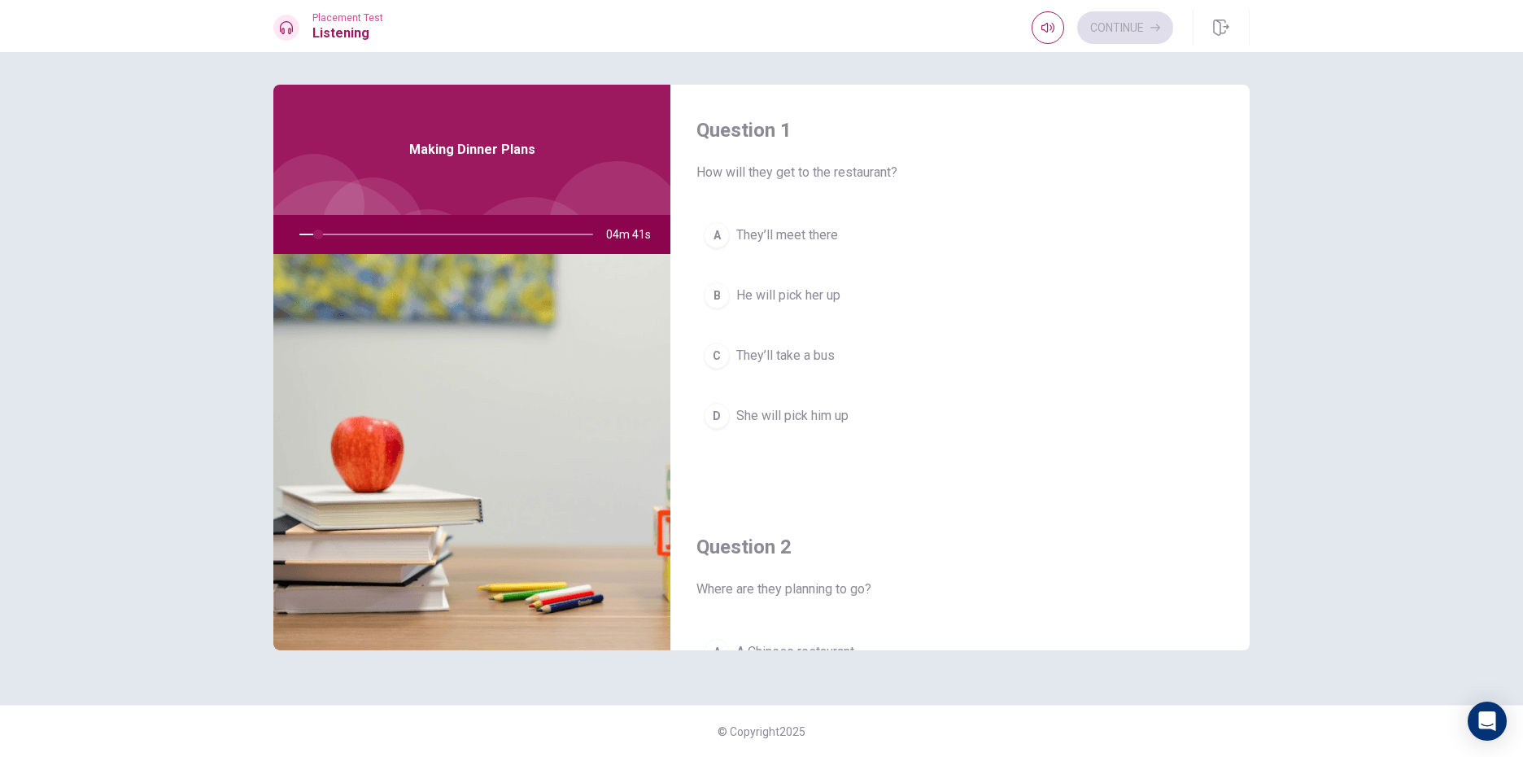
click at [373, 218] on div at bounding box center [443, 234] width 326 height 39
drag, startPoint x: 331, startPoint y: 238, endPoint x: 358, endPoint y: 216, distance: 34.2
click at [358, 216] on div at bounding box center [443, 234] width 326 height 39
drag, startPoint x: 317, startPoint y: 234, endPoint x: 376, endPoint y: 206, distance: 65.5
click at [374, 206] on div "Making Dinner Plans 04m 41s" at bounding box center [471, 368] width 397 height 566
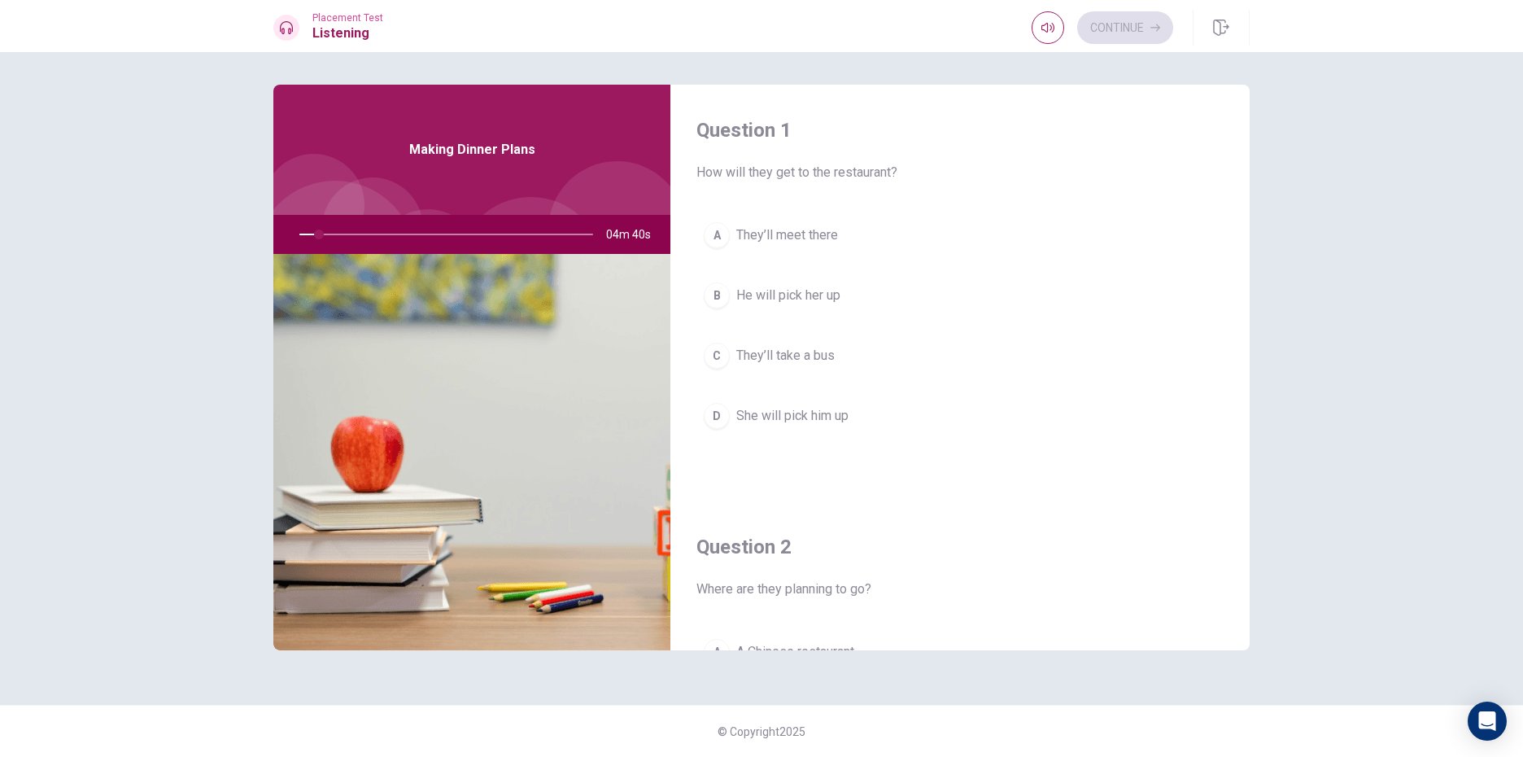
drag, startPoint x: 258, startPoint y: 277, endPoint x: 357, endPoint y: 229, distance: 110.3
click at [325, 247] on div at bounding box center [443, 234] width 326 height 39
drag, startPoint x: 251, startPoint y: 282, endPoint x: 414, endPoint y: 238, distance: 168.6
click at [368, 264] on img at bounding box center [471, 452] width 397 height 396
drag, startPoint x: 324, startPoint y: 279, endPoint x: 434, endPoint y: 295, distance: 110.9
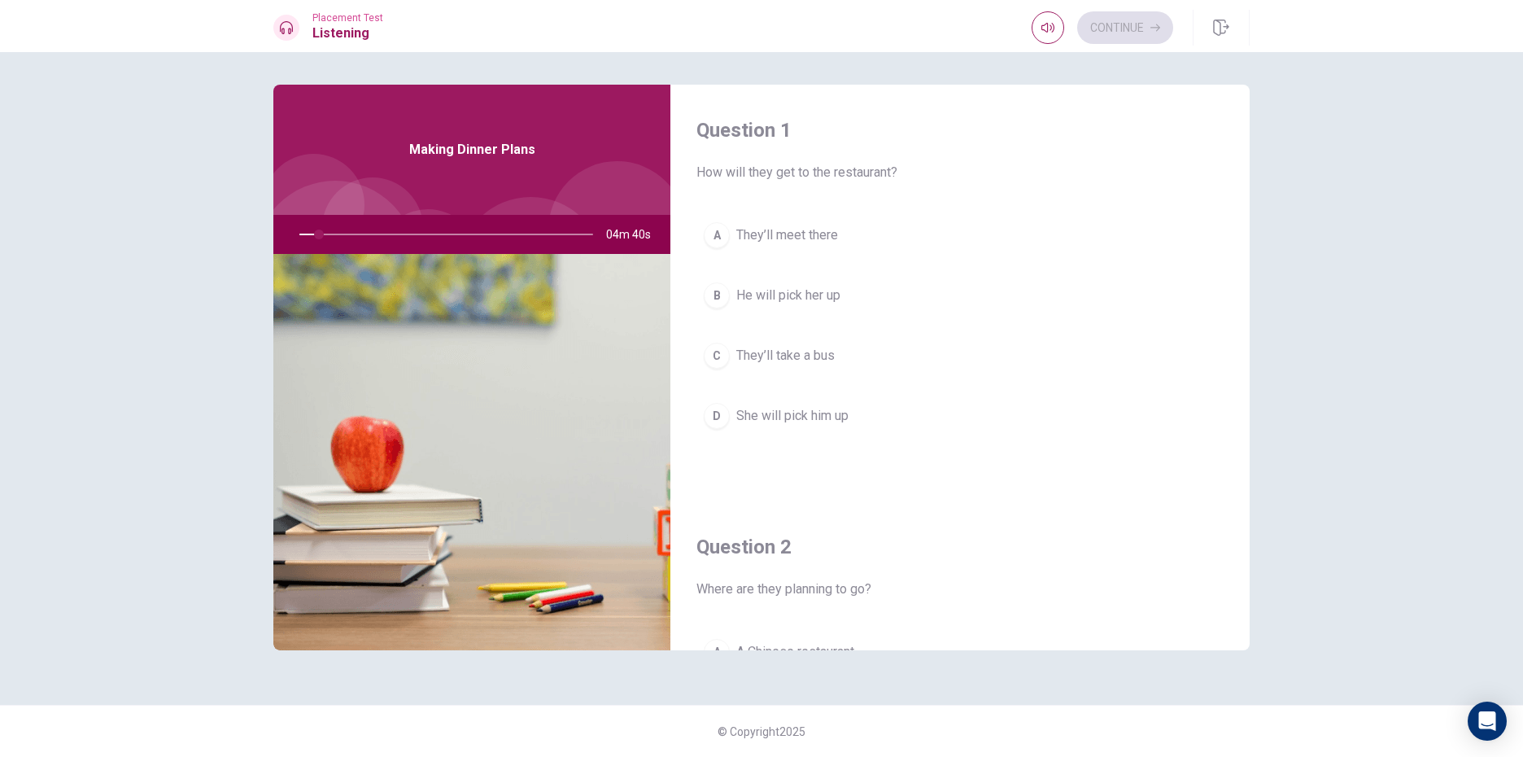
click at [434, 295] on img at bounding box center [471, 452] width 397 height 396
drag, startPoint x: 274, startPoint y: 360, endPoint x: 419, endPoint y: 354, distance: 145.0
click at [463, 330] on img at bounding box center [471, 452] width 397 height 396
drag, startPoint x: 419, startPoint y: 354, endPoint x: 594, endPoint y: 308, distance: 181.0
click at [566, 358] on img at bounding box center [471, 452] width 397 height 396
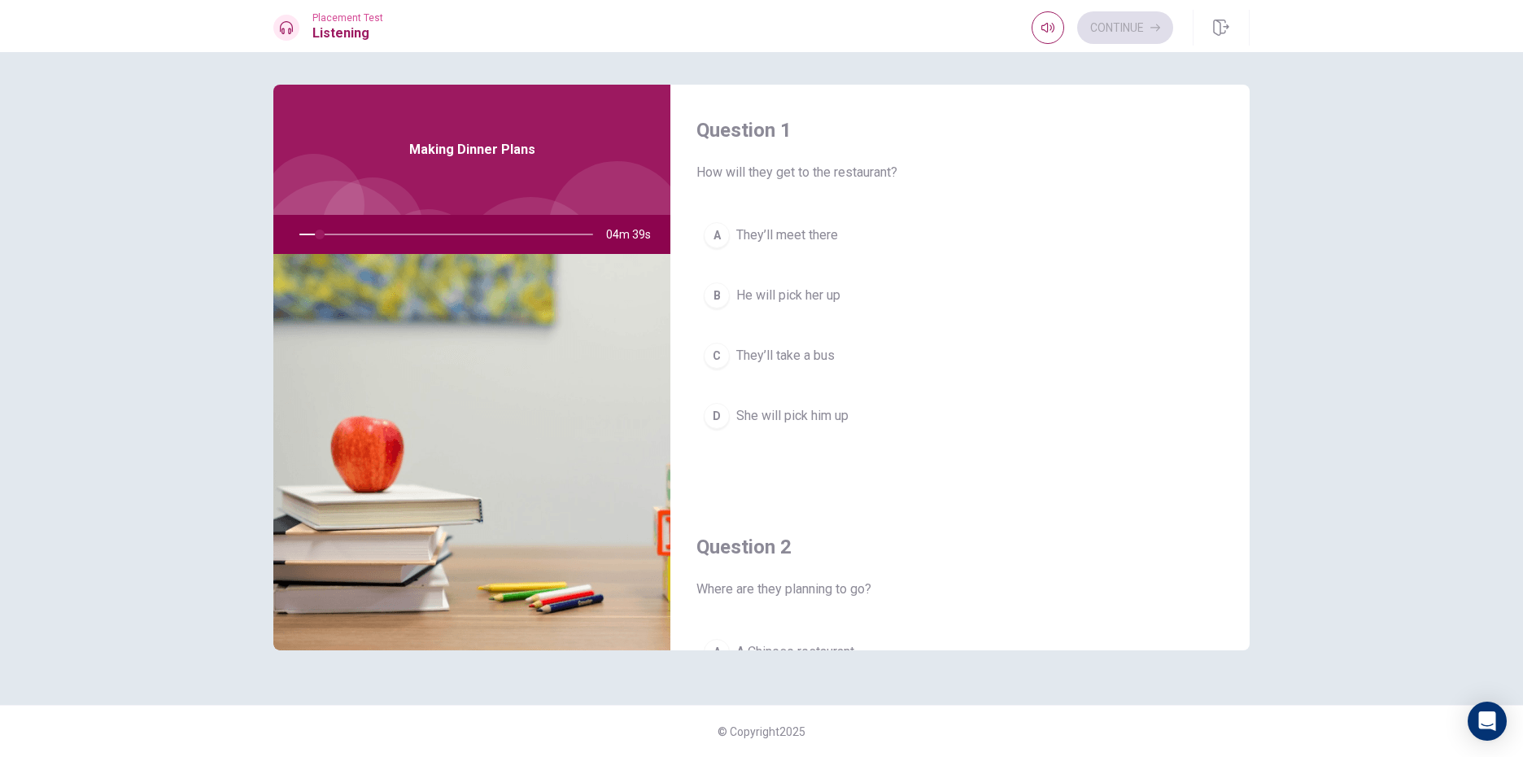
click at [516, 344] on img at bounding box center [471, 452] width 397 height 396
drag, startPoint x: 194, startPoint y: 426, endPoint x: 479, endPoint y: 359, distance: 292.7
click at [347, 409] on img at bounding box center [471, 452] width 397 height 396
click at [151, 468] on div "Question 1 How will they get to the restaurant? A They’ll meet there B He will …" at bounding box center [761, 404] width 1523 height 705
drag, startPoint x: 309, startPoint y: 430, endPoint x: 204, endPoint y: 470, distance: 112.3
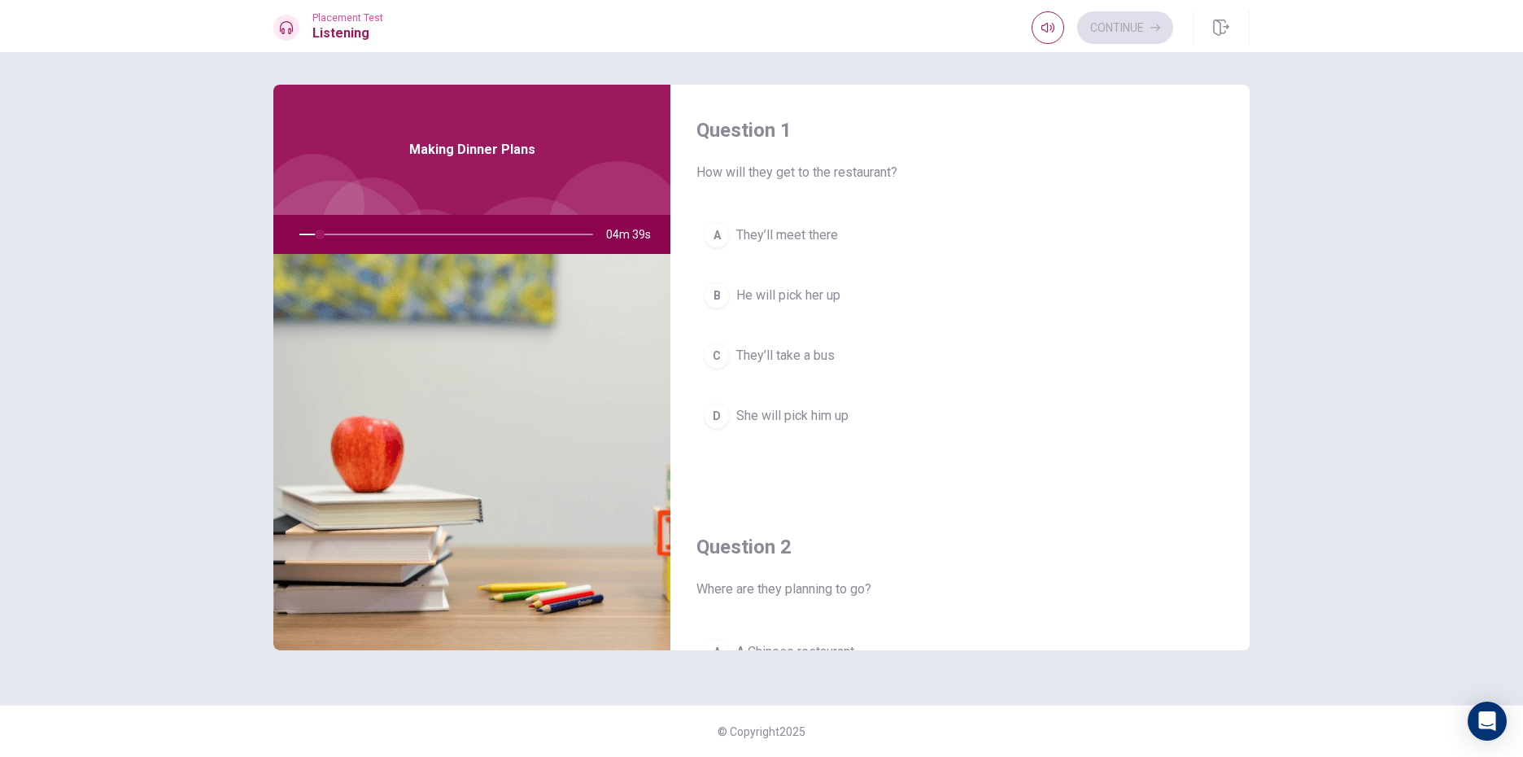
click at [204, 470] on div "Question 1 How will they get to the restaurant? A They’ll meet there B He will …" at bounding box center [761, 404] width 1523 height 705
drag, startPoint x: 330, startPoint y: 427, endPoint x: 261, endPoint y: 445, distance: 70.7
click at [261, 445] on div "Question 1 How will they get to the restaurant? A They’ll meet there B He will …" at bounding box center [761, 378] width 1029 height 587
drag, startPoint x: 228, startPoint y: 451, endPoint x: 151, endPoint y: 449, distance: 77.3
click at [221, 450] on div "Question 1 How will they get to the restaurant? A They’ll meet there B He will …" at bounding box center [761, 404] width 1523 height 705
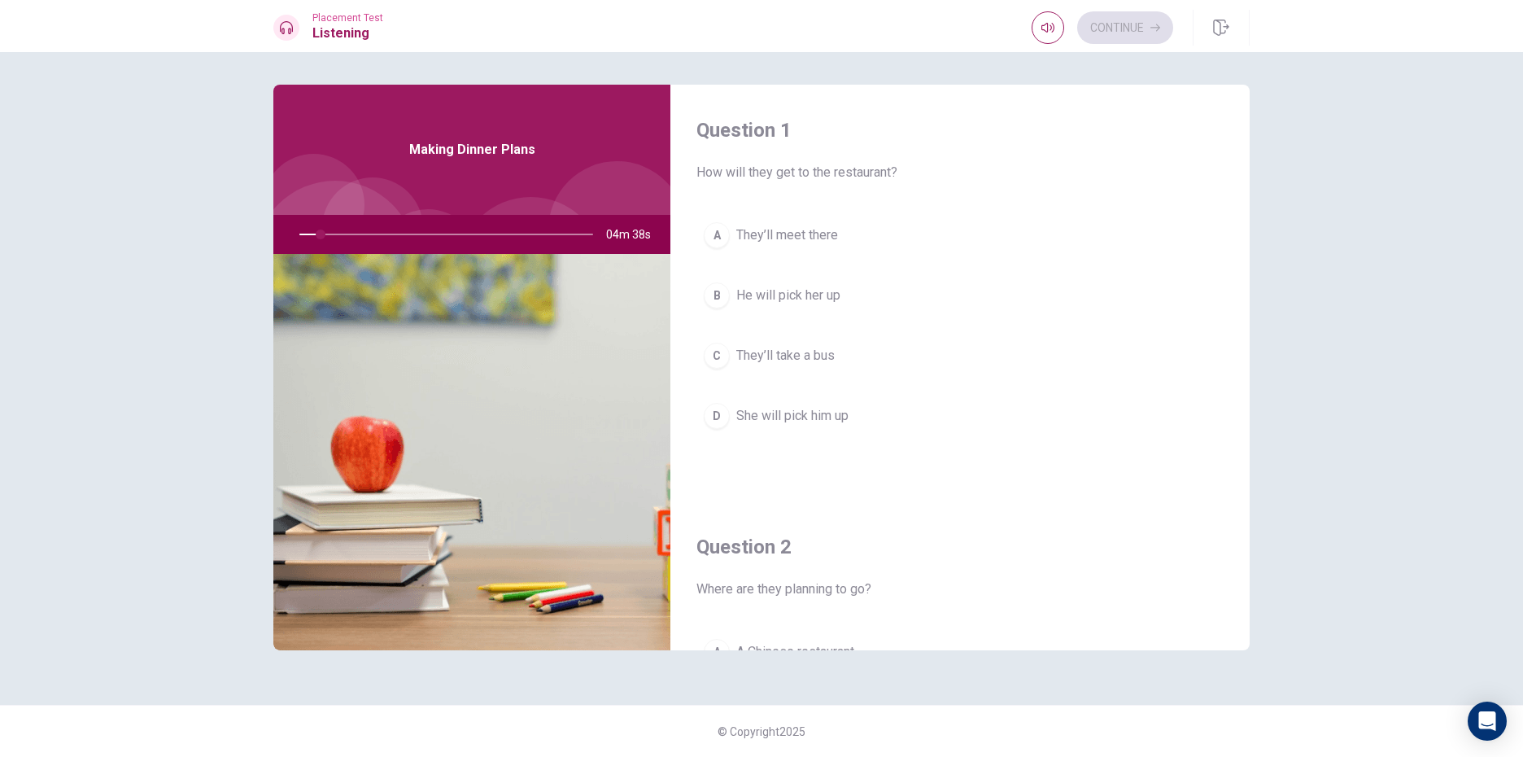
drag, startPoint x: 151, startPoint y: 449, endPoint x: 189, endPoint y: 433, distance: 41.6
click at [188, 432] on div "Question 1 How will they get to the restaurant? A They’ll meet there B He will …" at bounding box center [761, 404] width 1523 height 705
drag, startPoint x: 189, startPoint y: 433, endPoint x: 344, endPoint y: 403, distance: 158.3
click at [264, 426] on div "Question 1 How will they get to the restaurant? A They’ll meet there B He will …" at bounding box center [761, 404] width 1523 height 705
click at [719, 229] on div "A" at bounding box center [717, 235] width 26 height 26
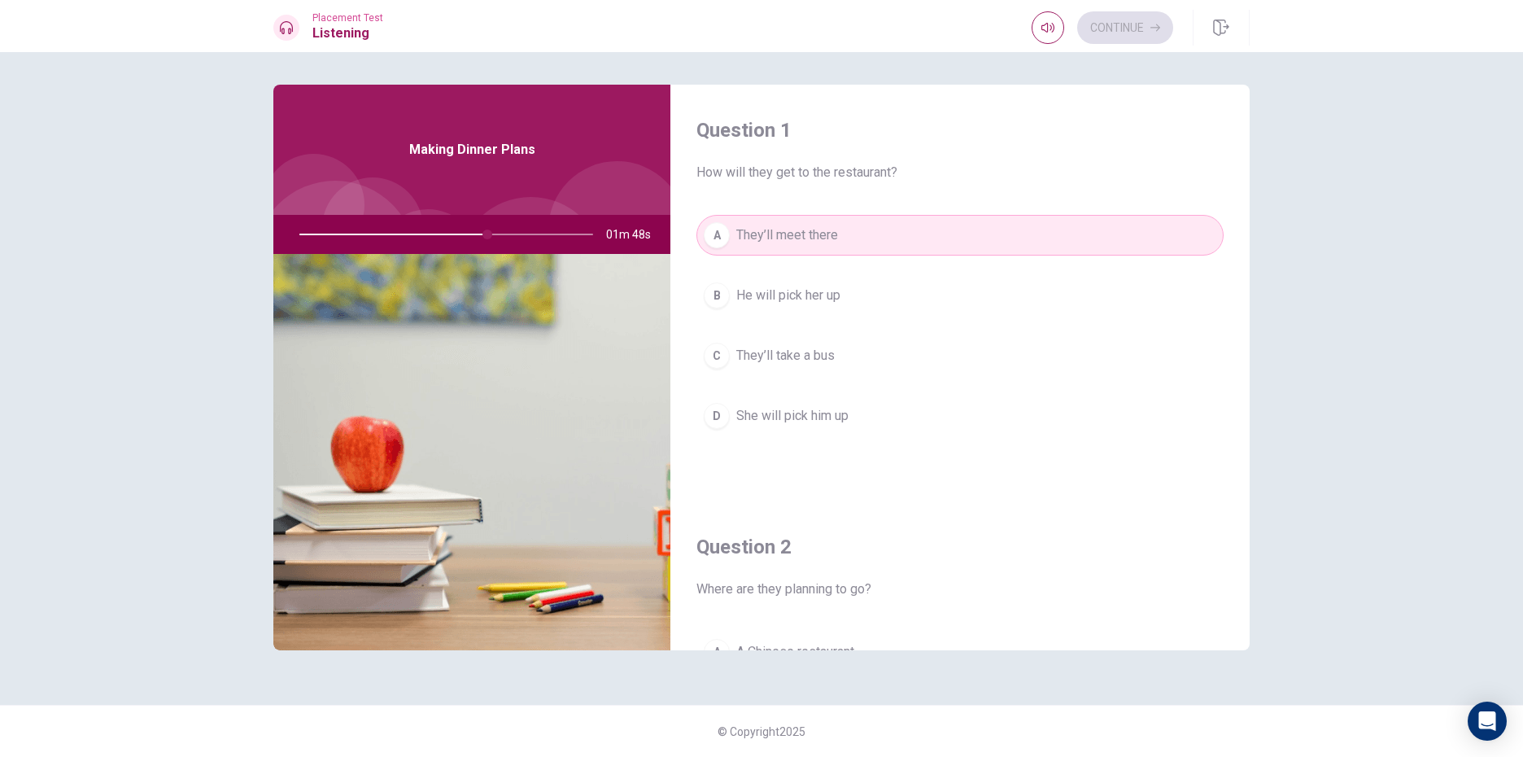
click at [1349, 576] on div "Question 1 How will they get to the restaurant? A They’ll meet there B He will …" at bounding box center [761, 404] width 1523 height 705
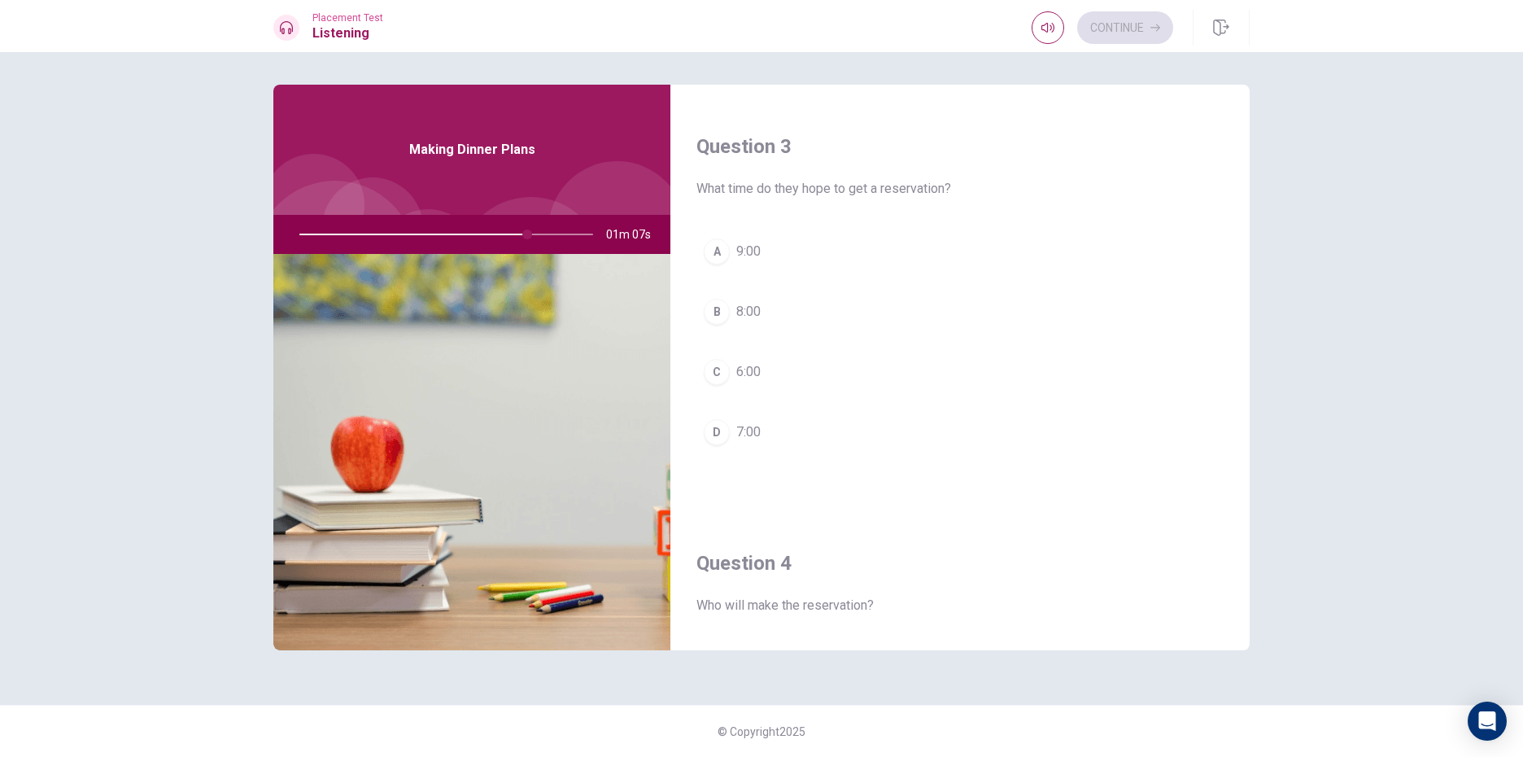
scroll to position [820, 0]
drag, startPoint x: 969, startPoint y: 487, endPoint x: 1077, endPoint y: 426, distance: 124.6
click at [1077, 426] on div "Question 3 What time do they hope to get a reservation? A 9:00 B 8:00 C 6:00 D …" at bounding box center [959, 306] width 579 height 417
drag, startPoint x: 1017, startPoint y: 408, endPoint x: 998, endPoint y: 484, distance: 78.2
click at [998, 484] on div "Question 3 What time do they hope to get a reservation? A 9:00 B 8:00 C 6:00 D …" at bounding box center [959, 306] width 579 height 417
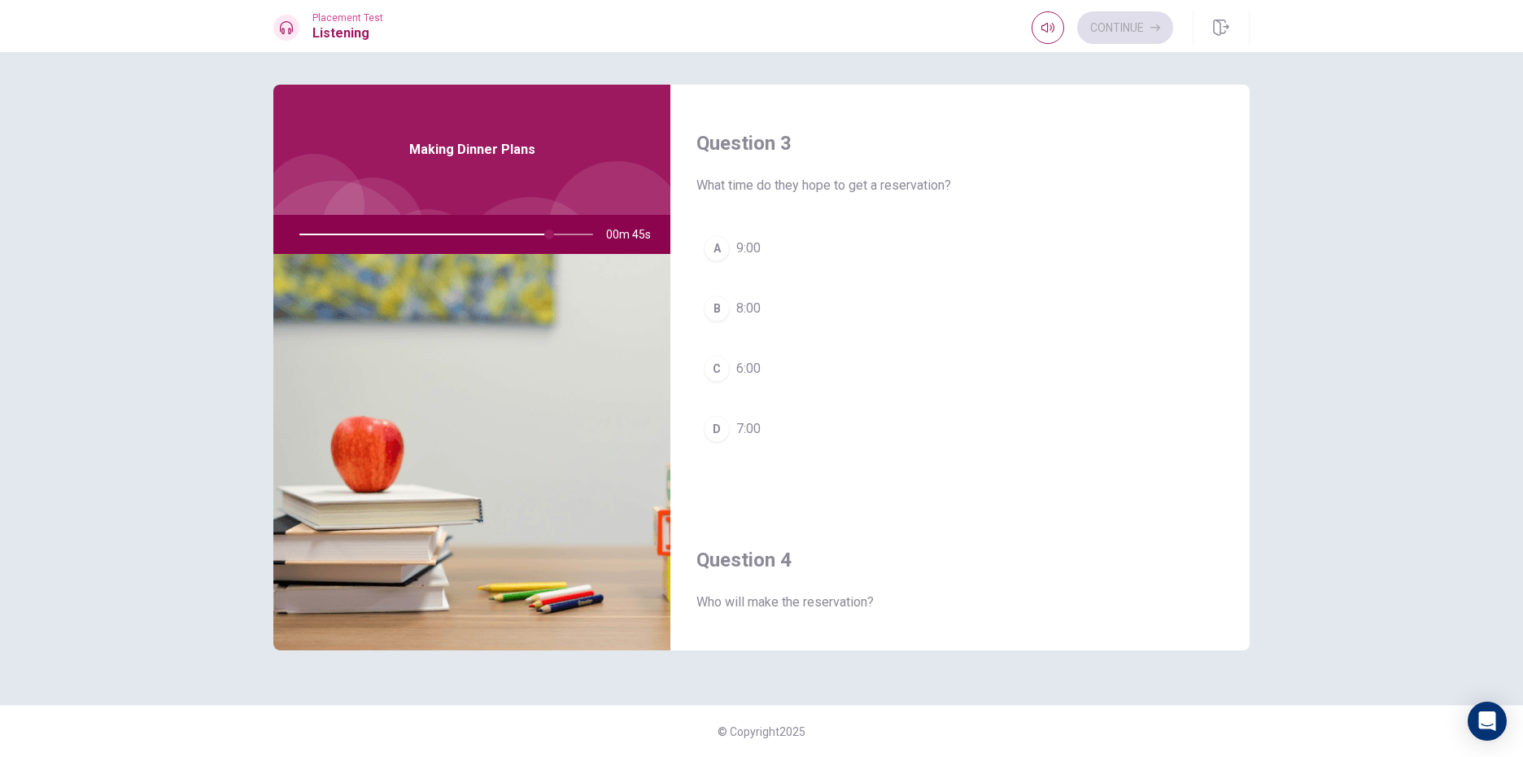
drag, startPoint x: 821, startPoint y: 491, endPoint x: 1072, endPoint y: 312, distance: 308.0
click at [1072, 312] on div "Question 3 What time do they hope to get a reservation? A 9:00 B 8:00 C 6:00 D …" at bounding box center [959, 306] width 579 height 417
type input "89"
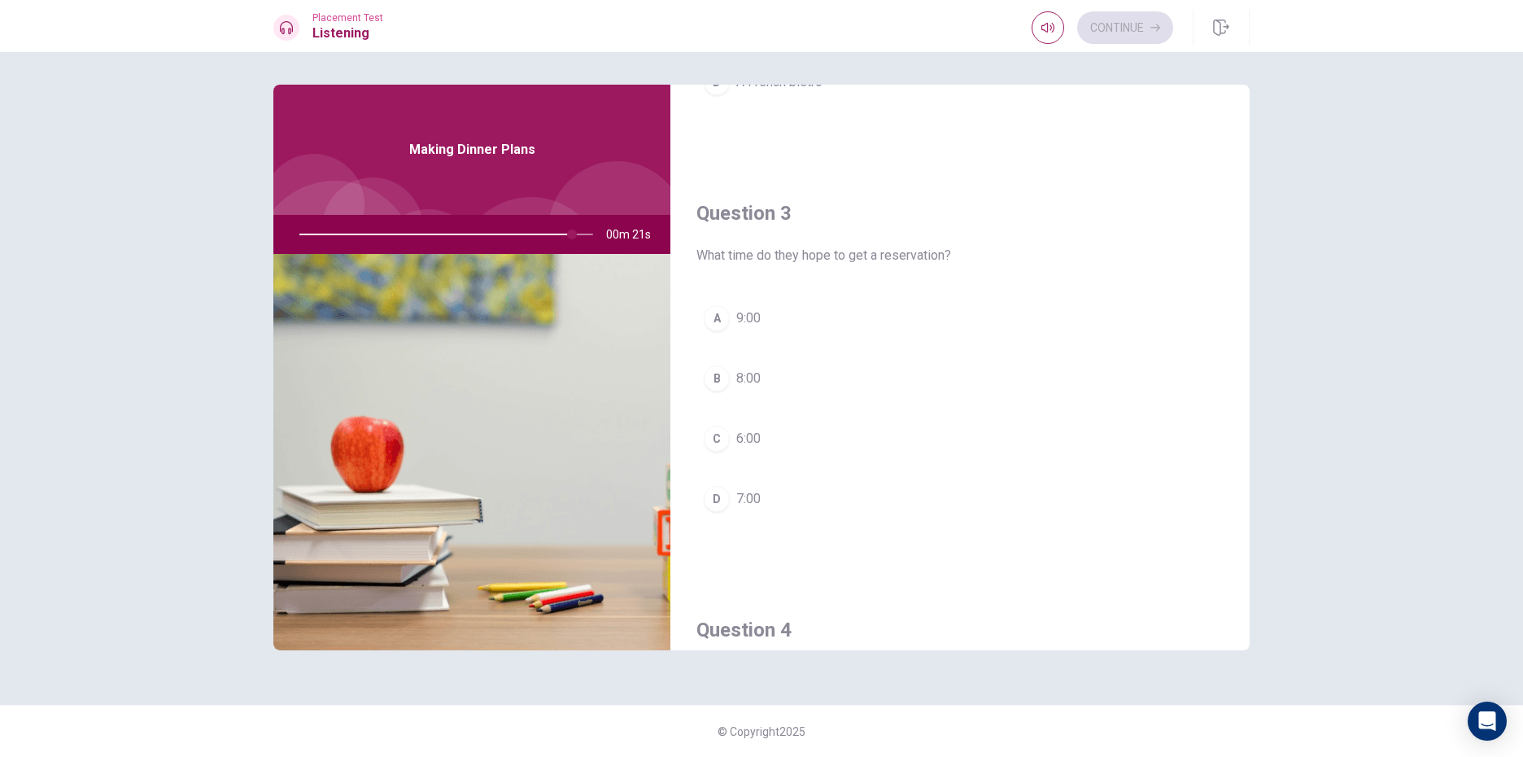
scroll to position [704, 0]
drag, startPoint x: 580, startPoint y: 234, endPoint x: 595, endPoint y: 229, distance: 15.2
click at [595, 229] on div at bounding box center [443, 234] width 326 height 39
click at [594, 231] on div at bounding box center [443, 234] width 326 height 39
drag, startPoint x: 579, startPoint y: 238, endPoint x: 592, endPoint y: 232, distance: 14.2
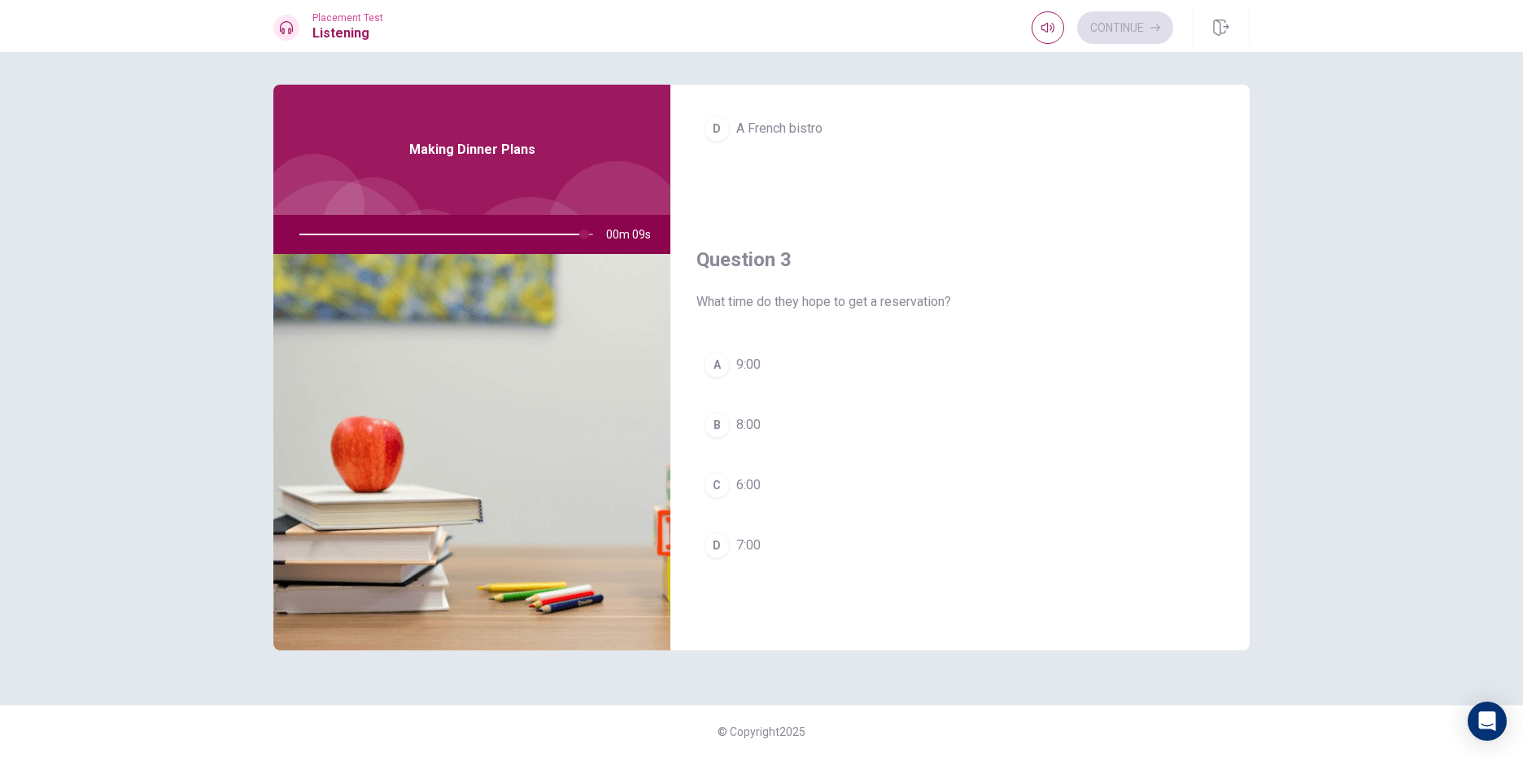
click at [592, 232] on div at bounding box center [443, 234] width 326 height 39
click at [594, 231] on div at bounding box center [443, 234] width 326 height 39
click at [596, 232] on div at bounding box center [443, 234] width 326 height 39
click at [592, 234] on div at bounding box center [443, 234] width 326 height 39
click at [590, 234] on div at bounding box center [443, 234] width 326 height 39
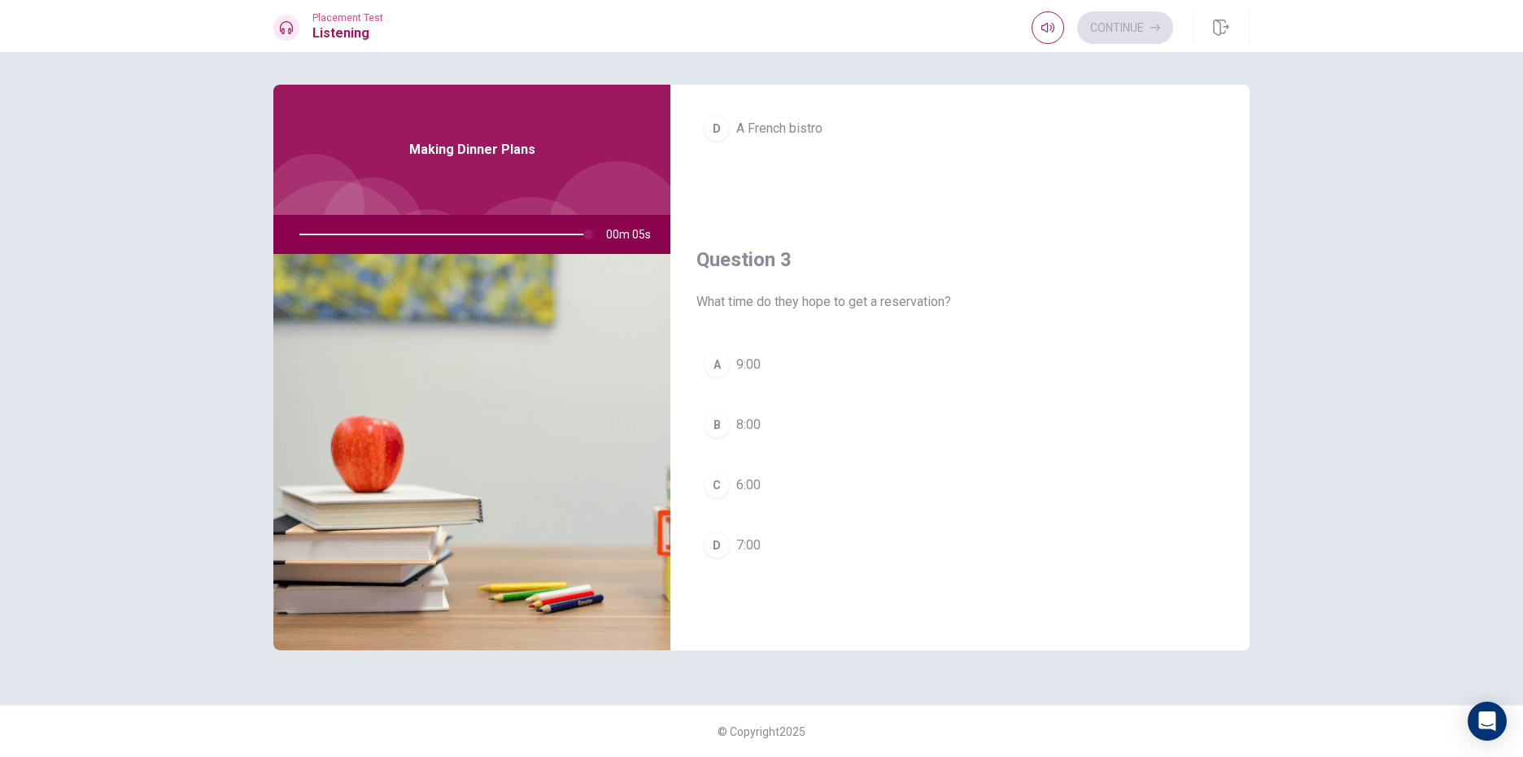
click at [592, 234] on div at bounding box center [443, 234] width 326 height 39
drag, startPoint x: 591, startPoint y: 234, endPoint x: 599, endPoint y: 233, distance: 8.3
click at [599, 233] on div at bounding box center [443, 234] width 326 height 39
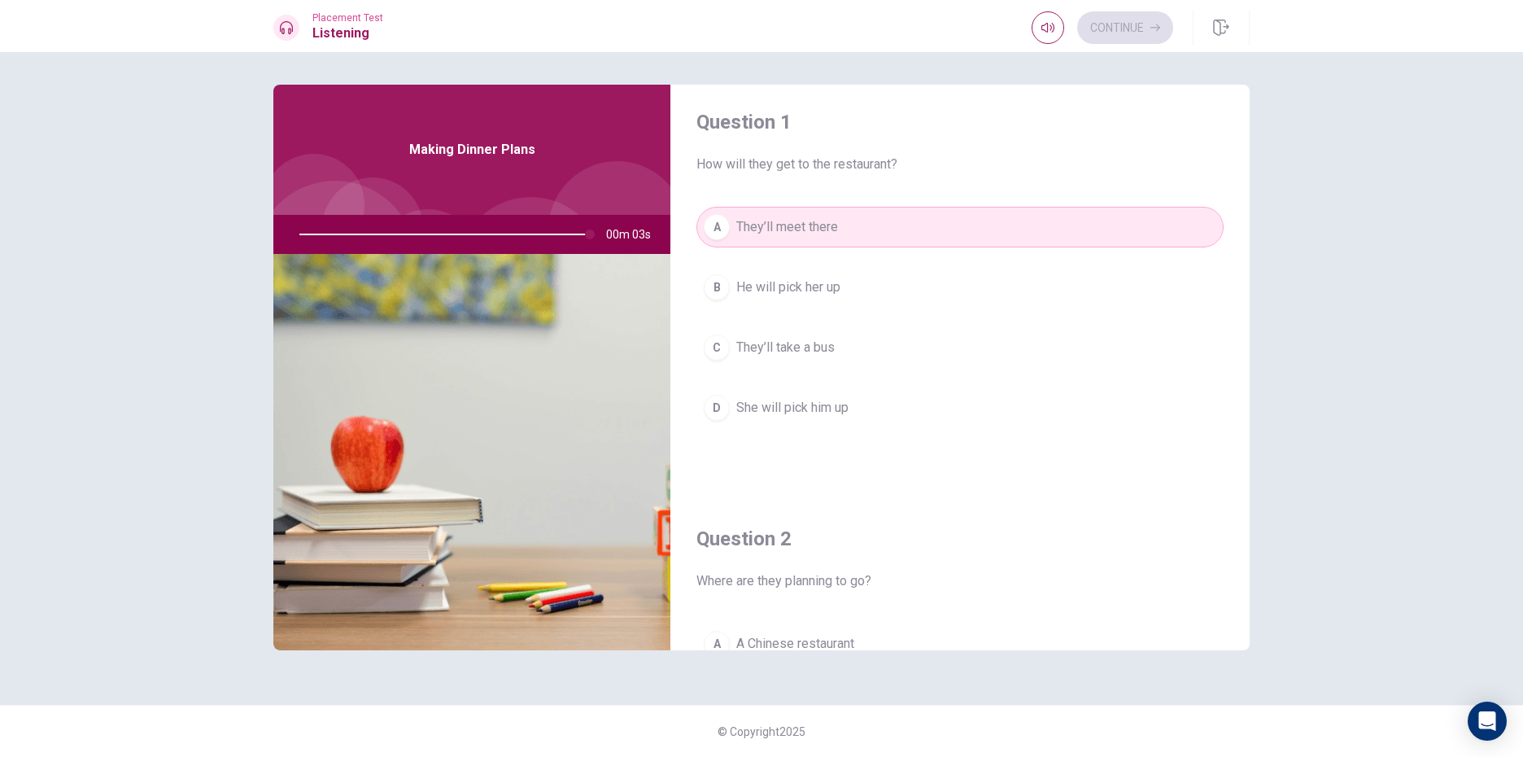
scroll to position [0, 0]
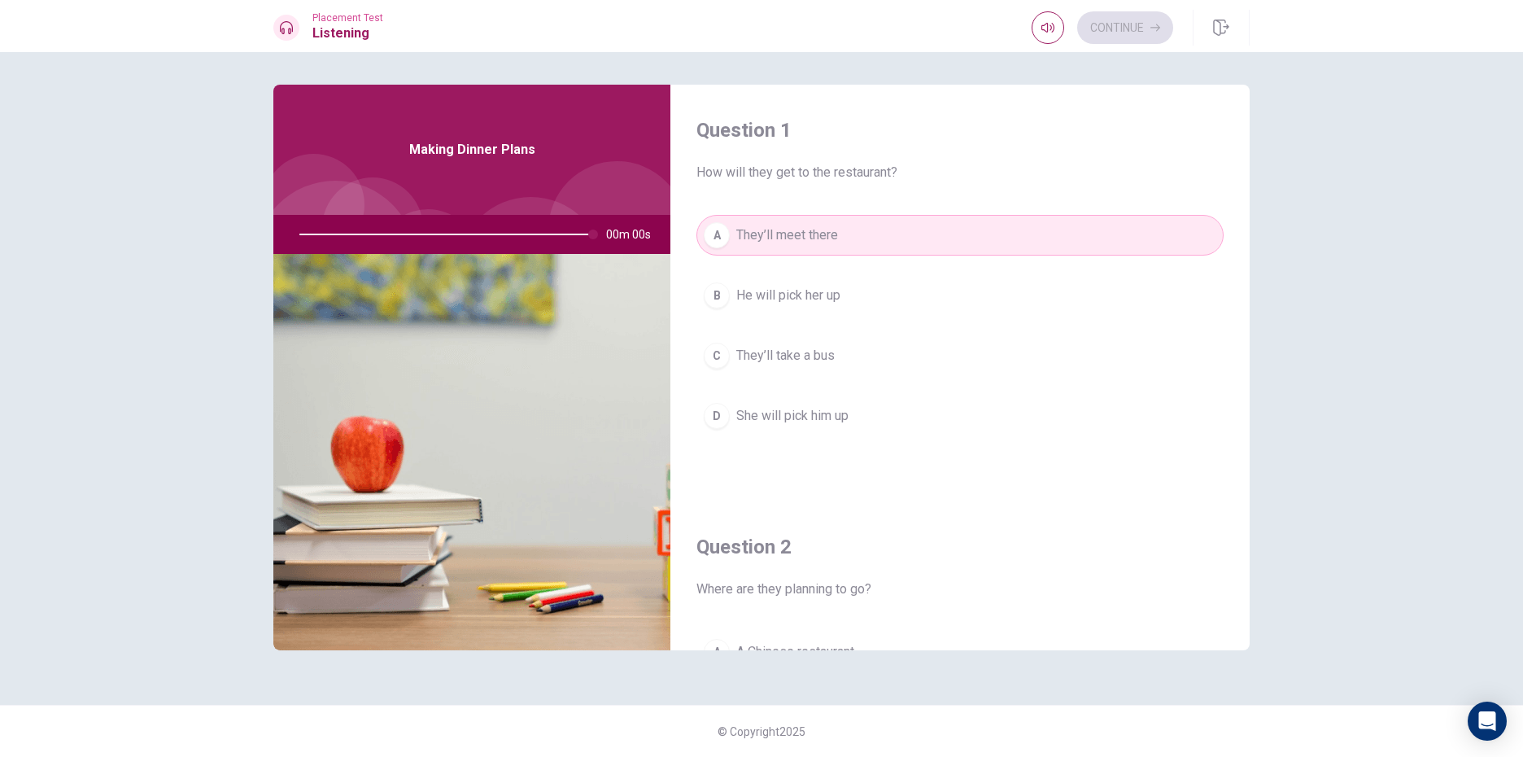
type input "0"
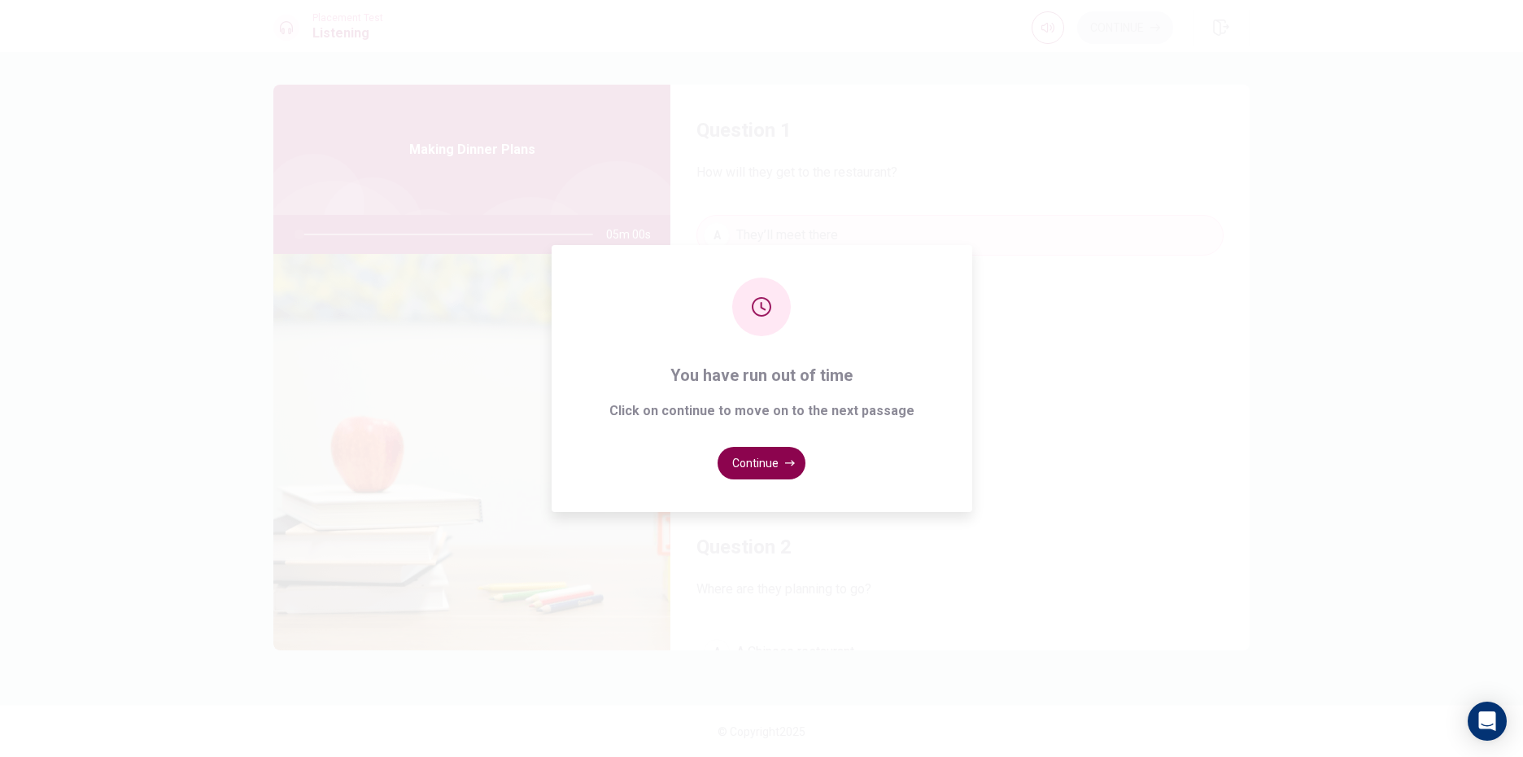
click at [795, 462] on button "Continue" at bounding box center [762, 463] width 88 height 33
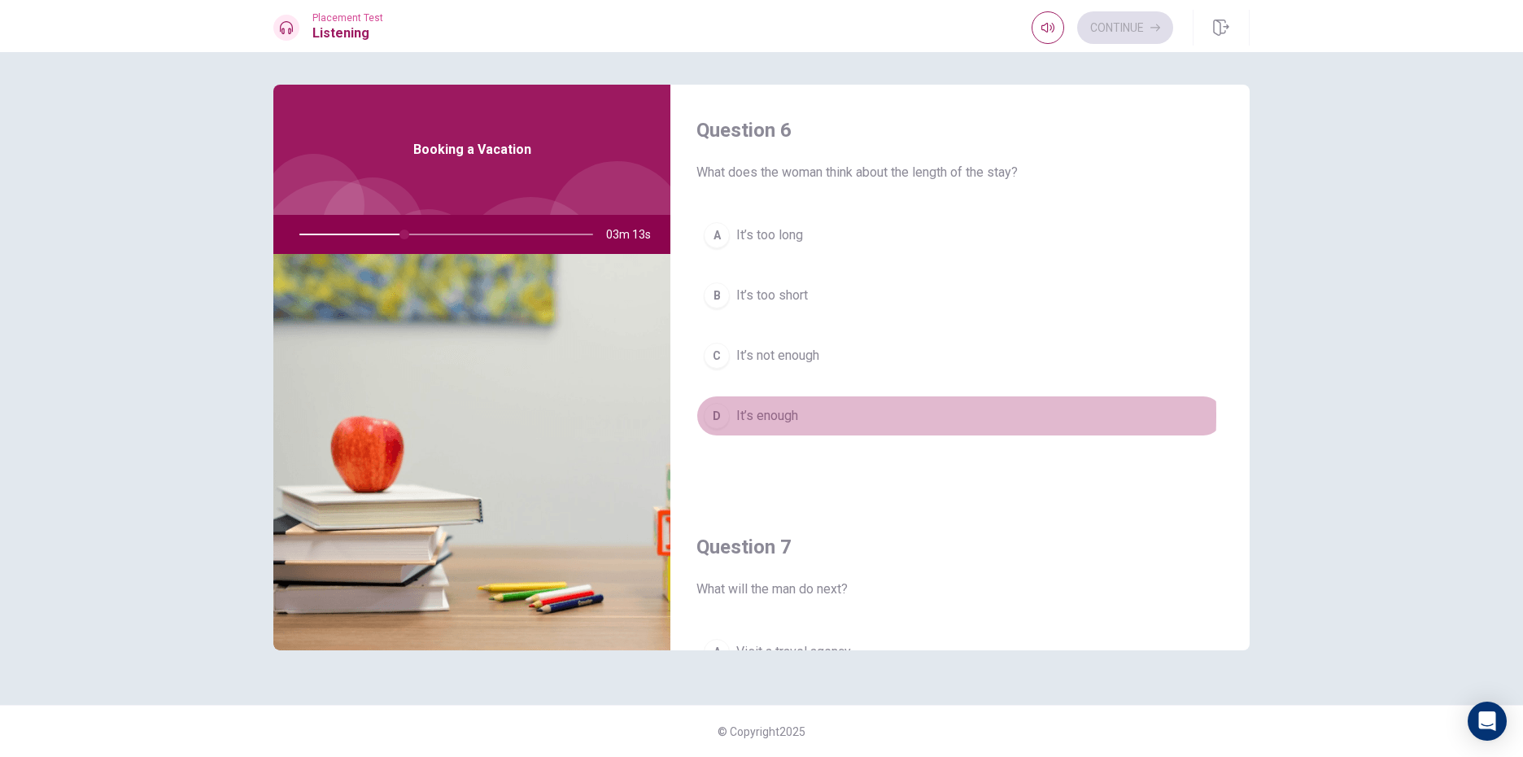
click at [720, 415] on div "D" at bounding box center [717, 416] width 26 height 26
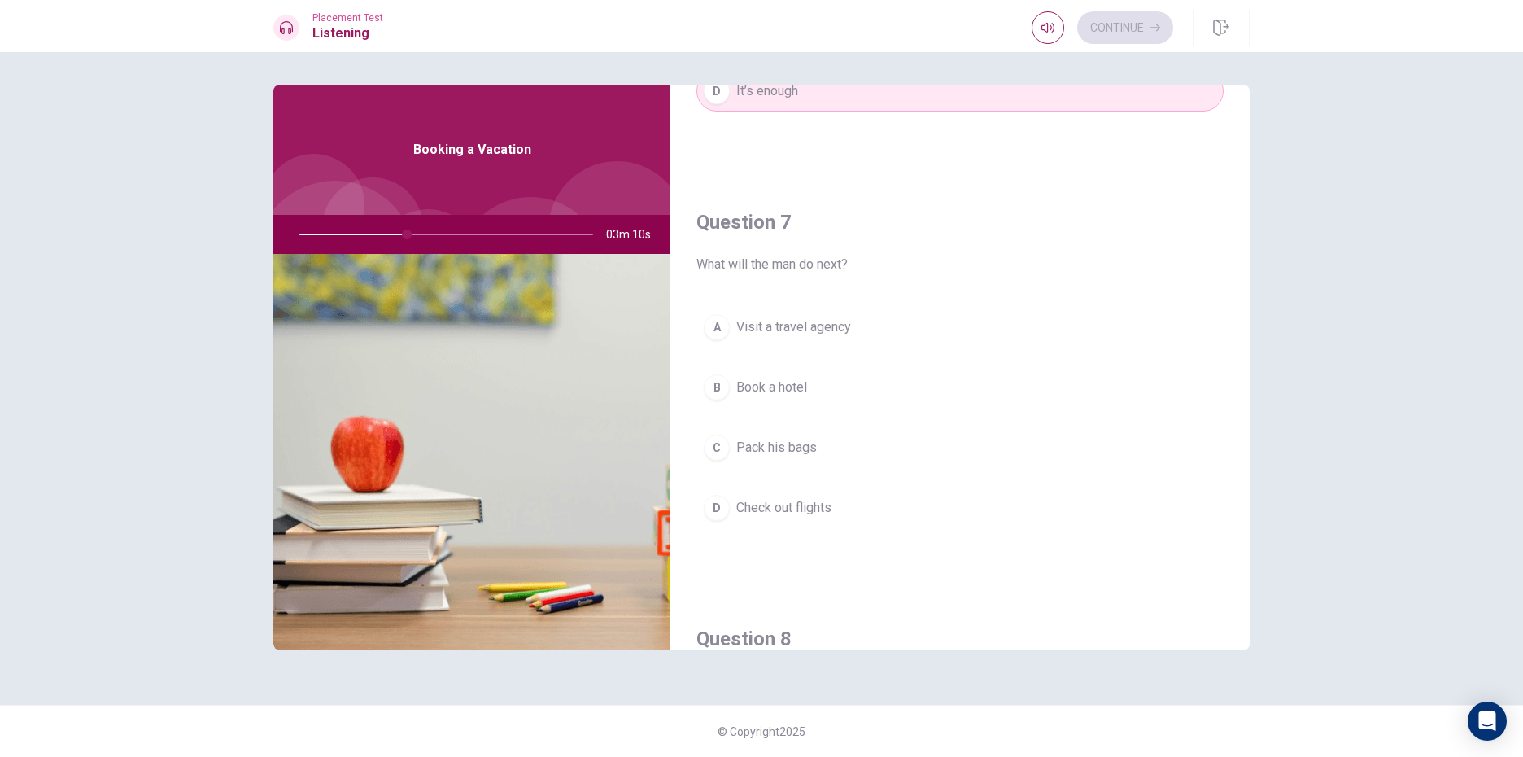
scroll to position [325, 0]
click at [720, 387] on div "B" at bounding box center [717, 386] width 26 height 26
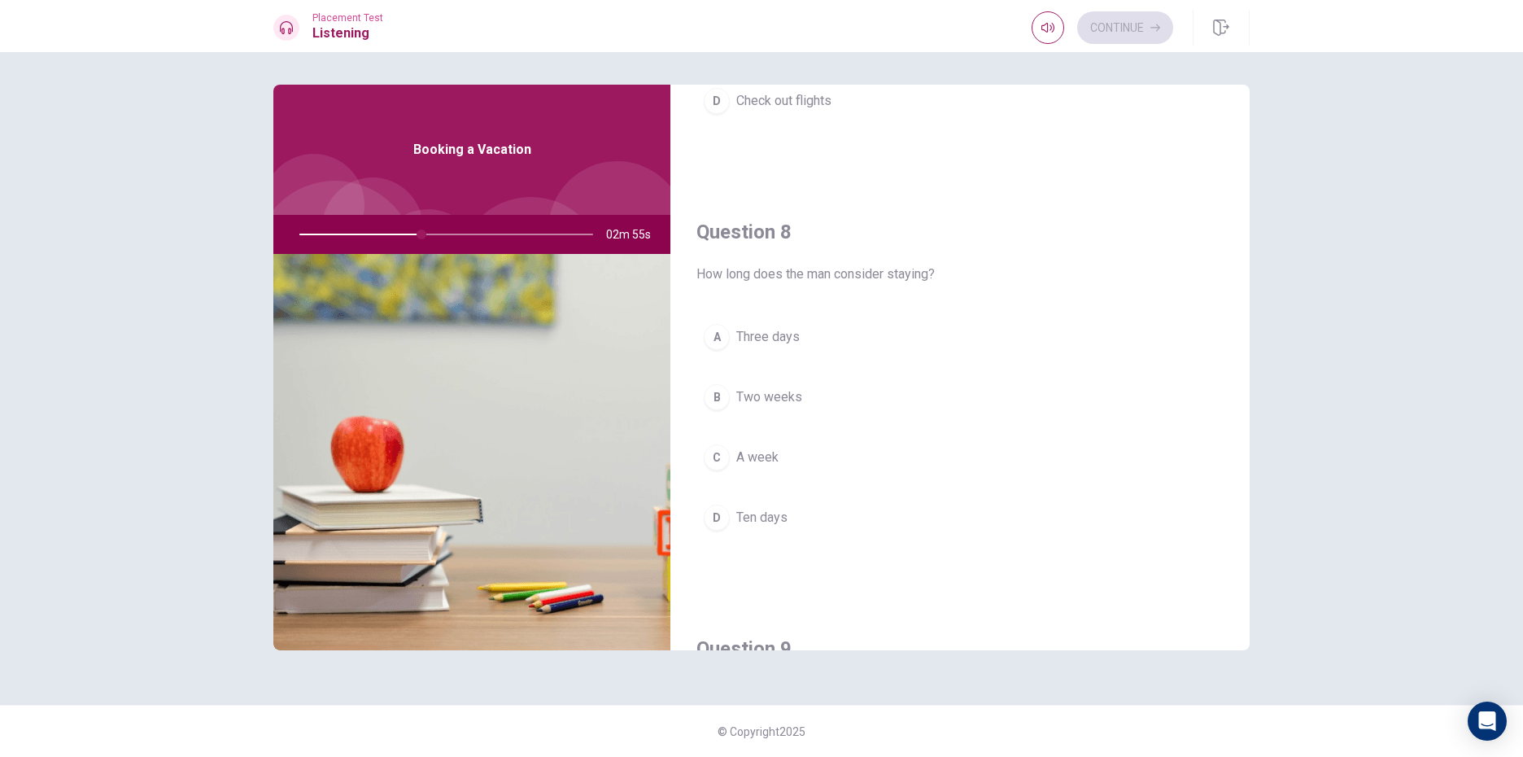
scroll to position [732, 0]
click at [726, 450] on div "C" at bounding box center [717, 456] width 26 height 26
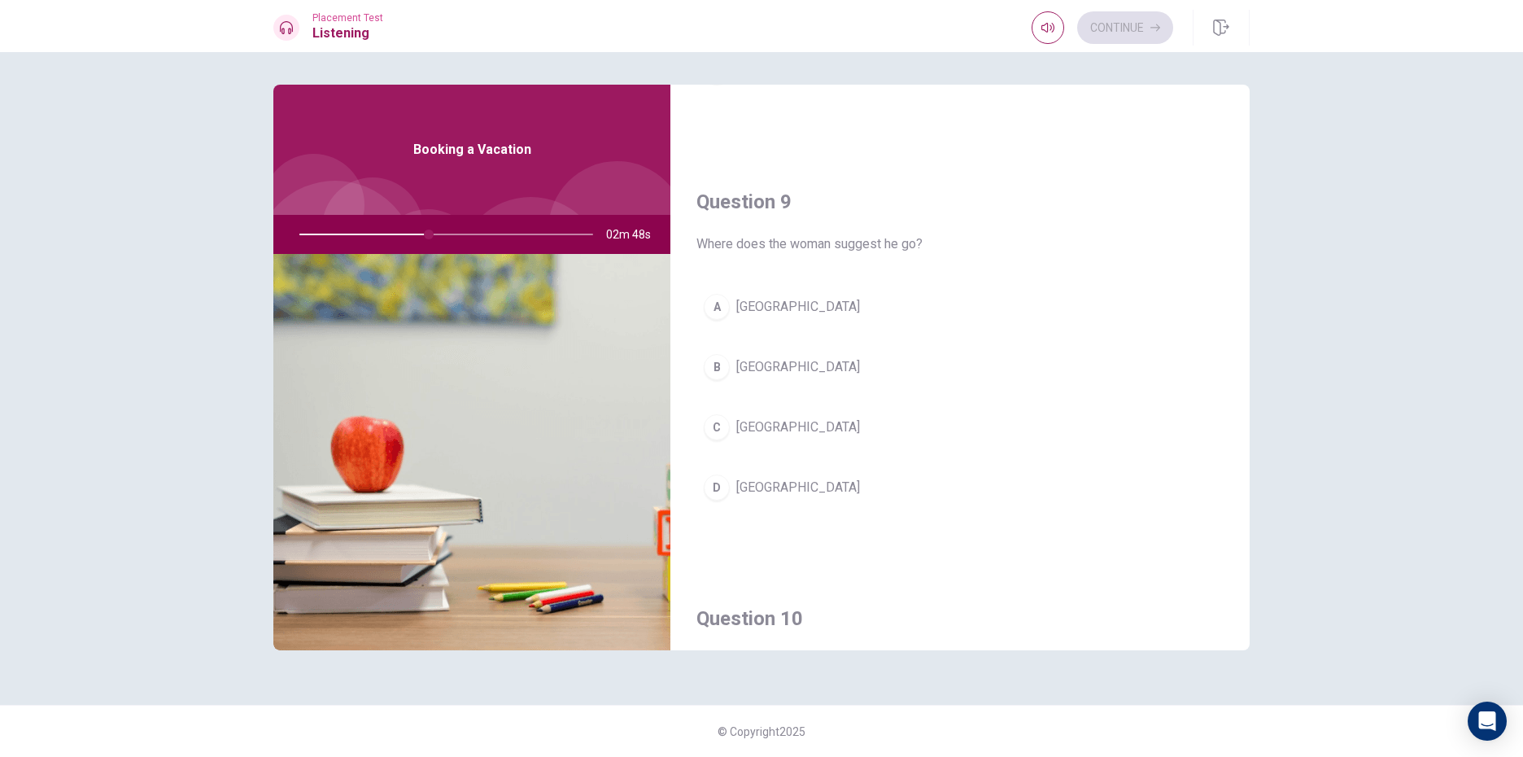
scroll to position [1139, 0]
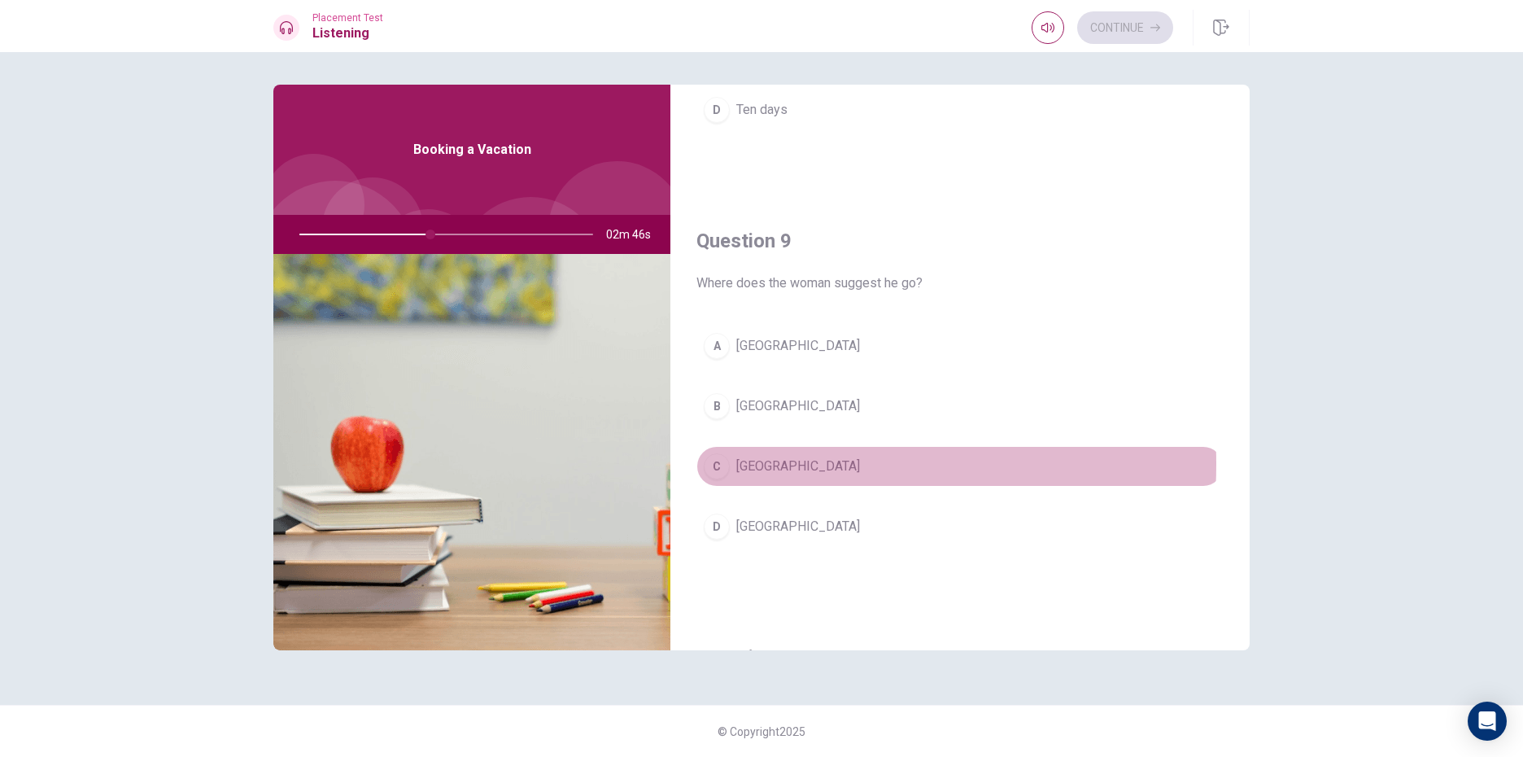
click at [723, 464] on div "C" at bounding box center [717, 466] width 26 height 26
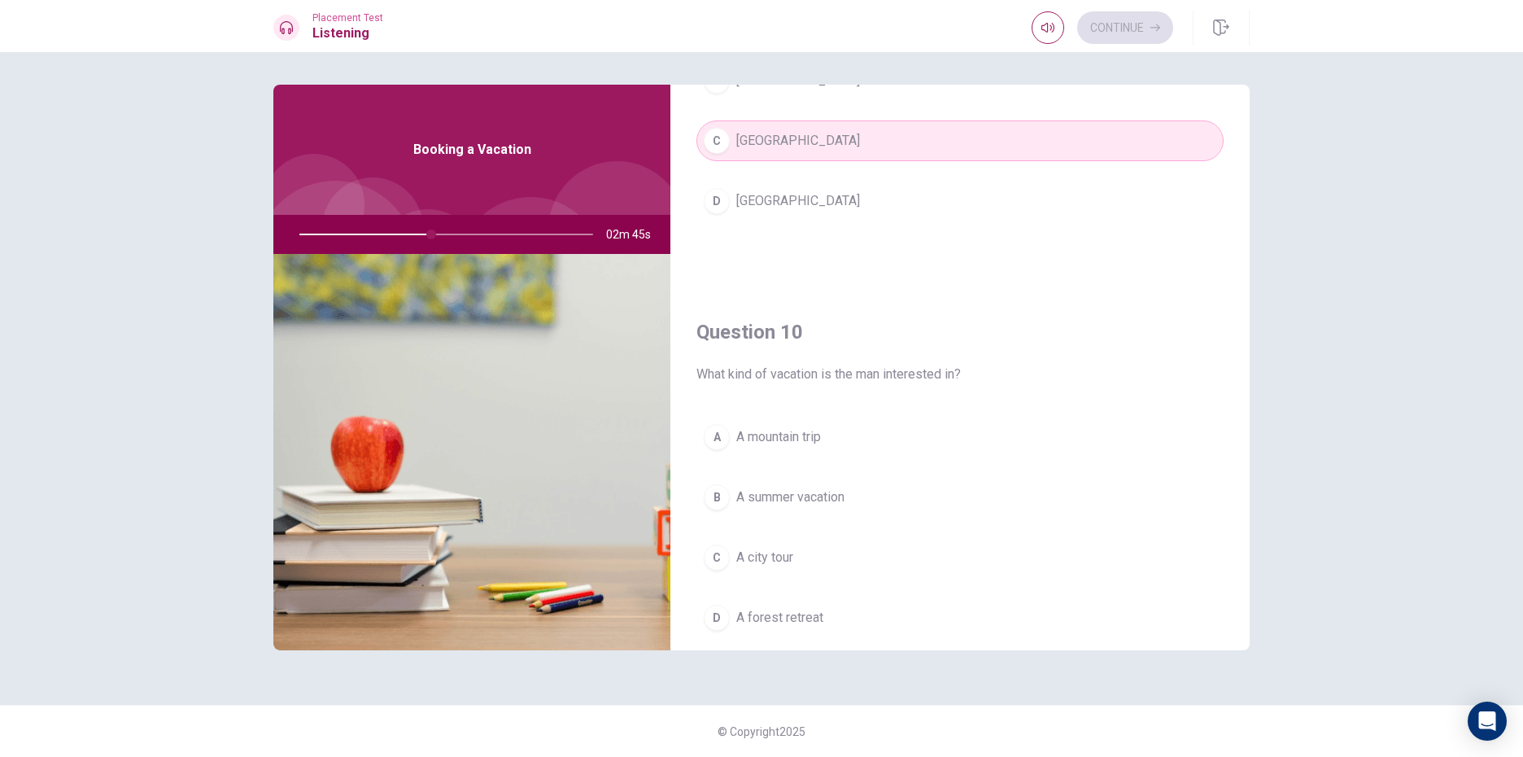
scroll to position [1518, 0]
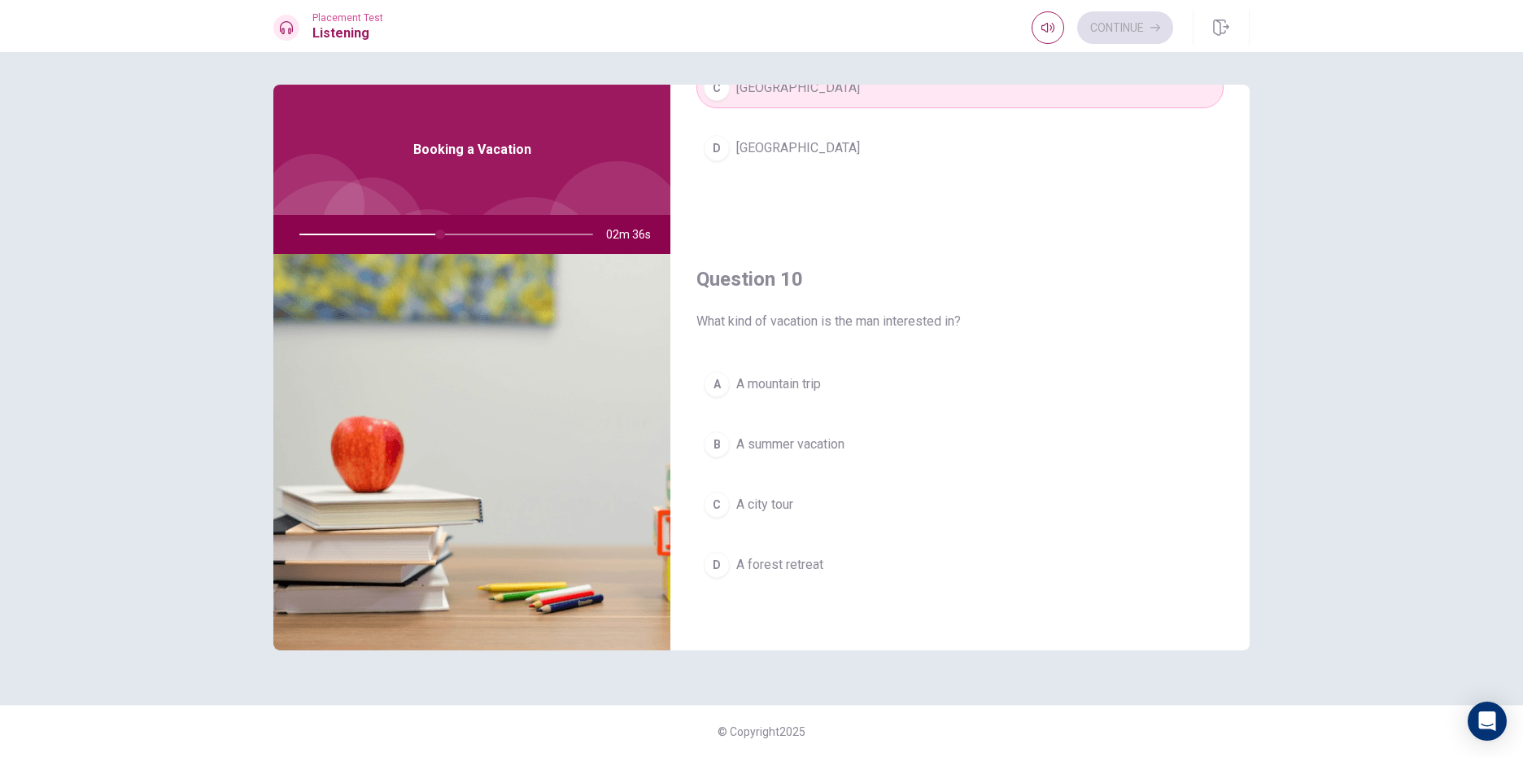
click at [810, 448] on span "A summer vacation" at bounding box center [790, 445] width 108 height 20
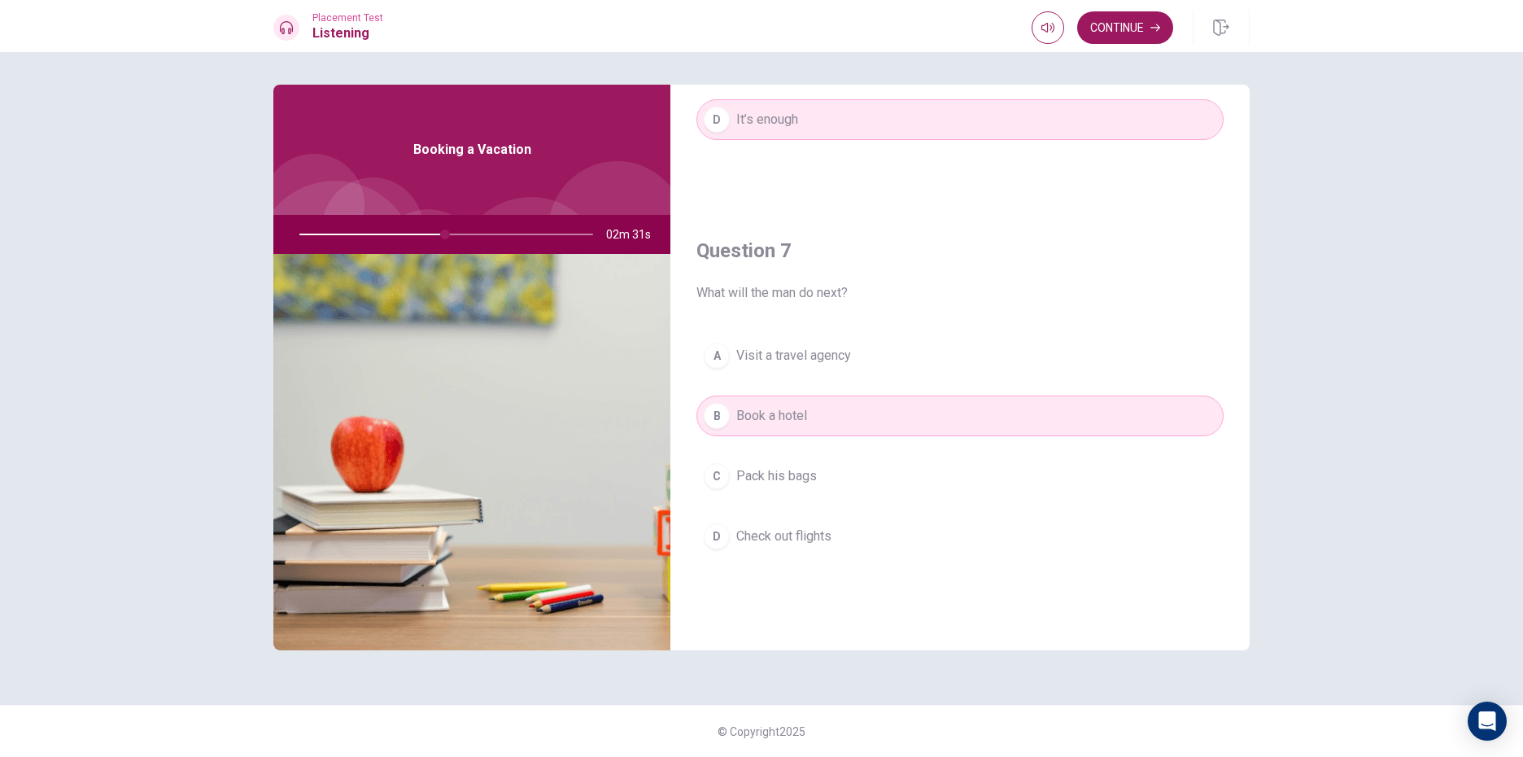
scroll to position [297, 0]
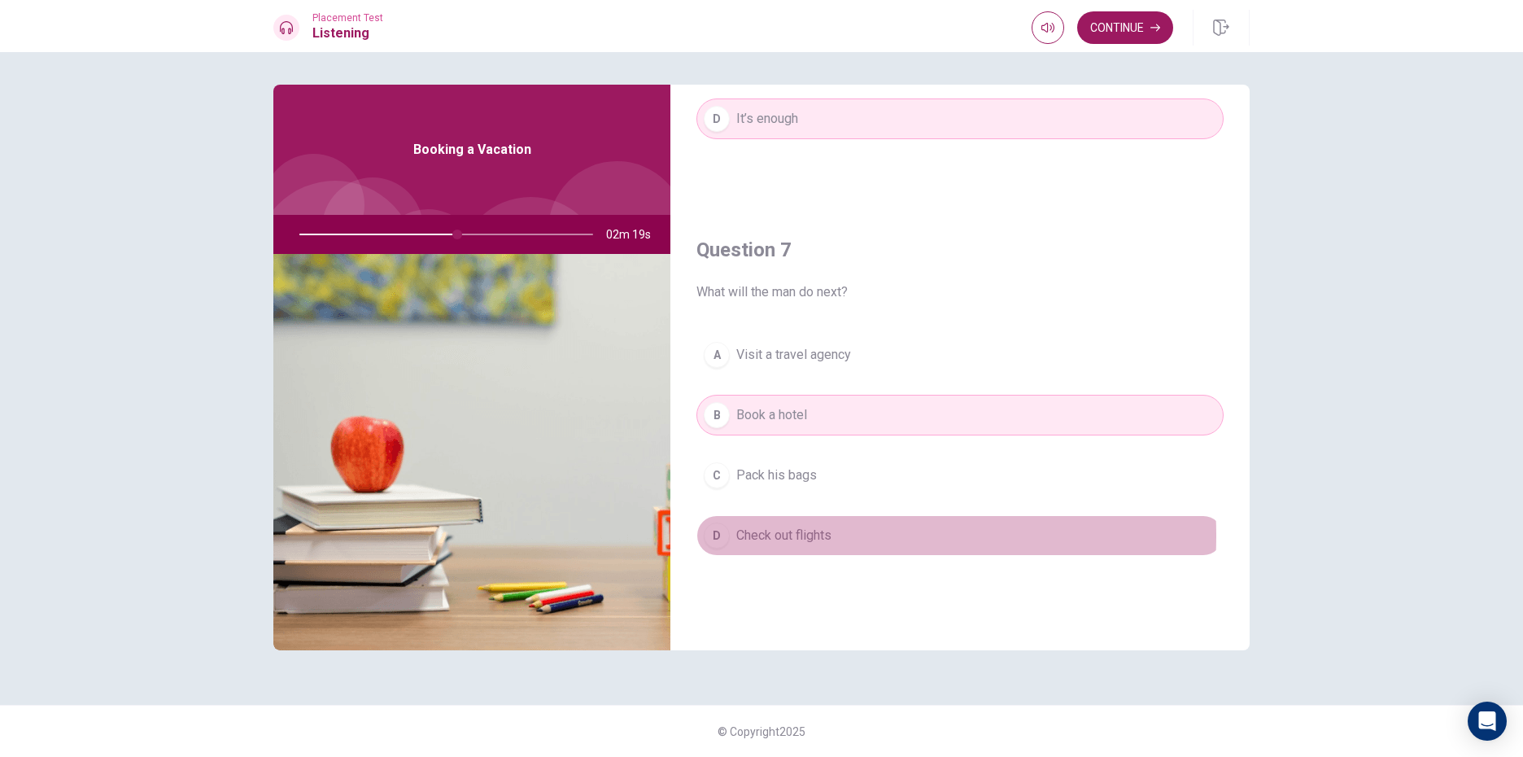
click at [794, 535] on span "Check out flights" at bounding box center [783, 536] width 95 height 20
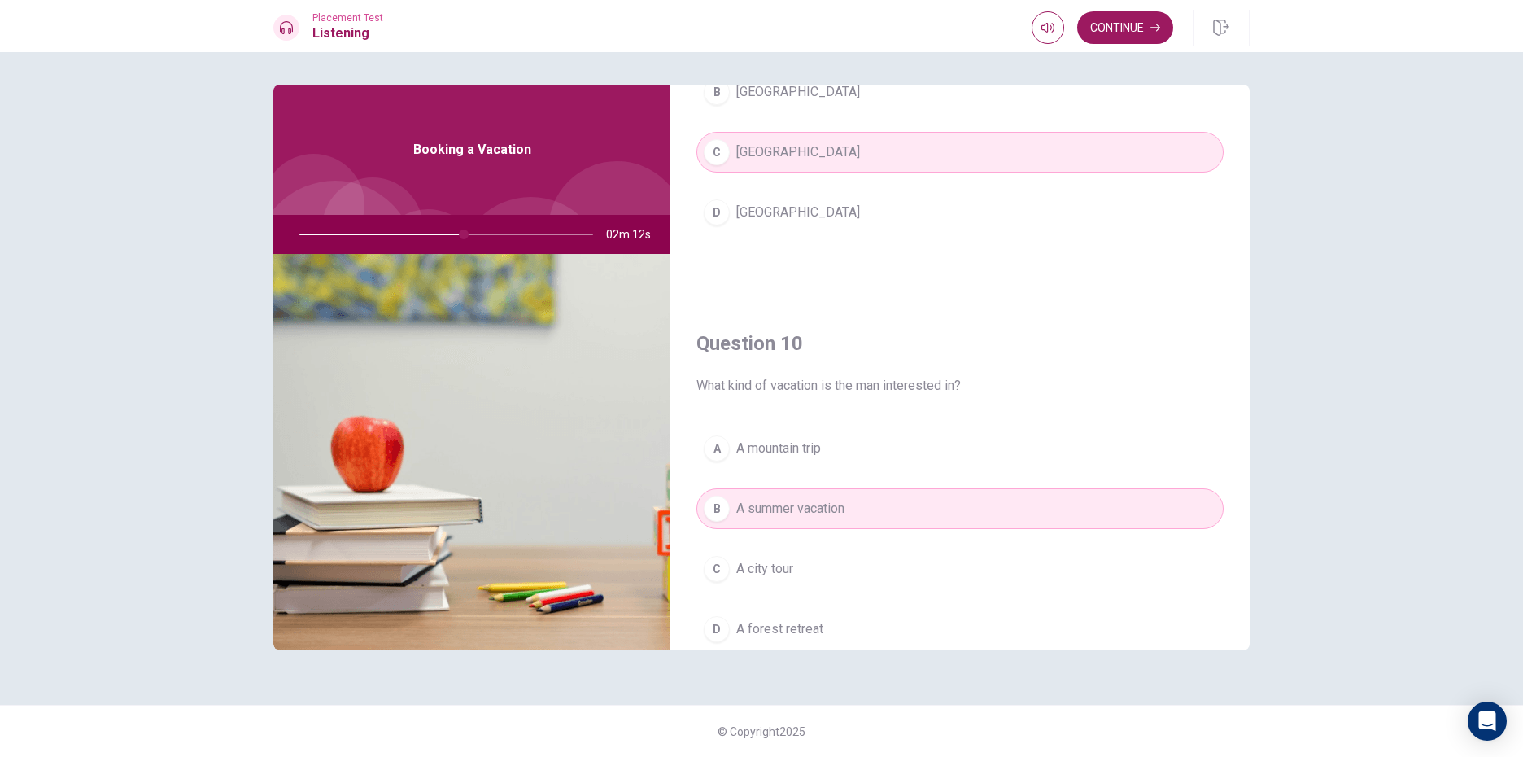
scroll to position [1518, 0]
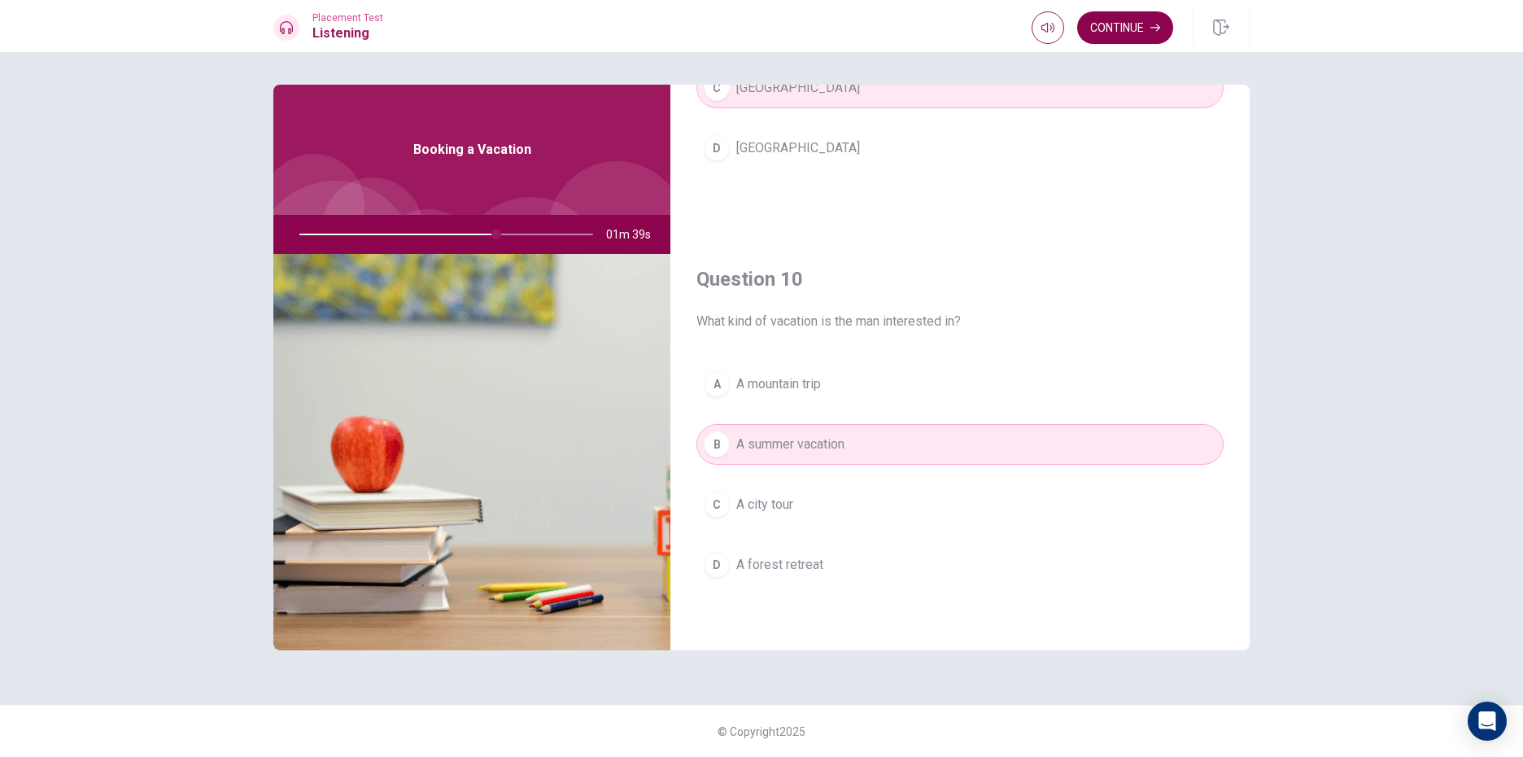
click at [1156, 17] on button "Continue" at bounding box center [1125, 27] width 96 height 33
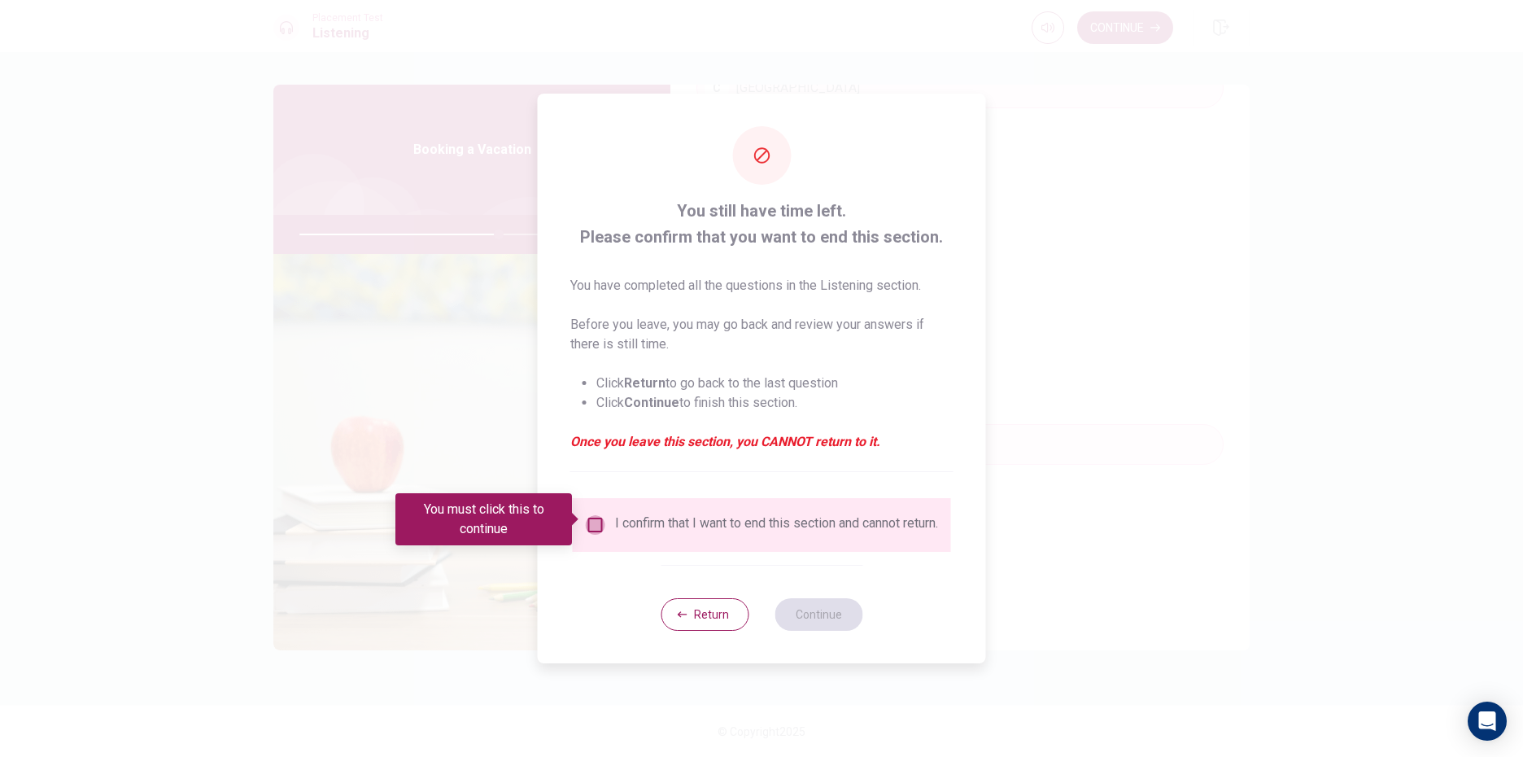
click at [590, 518] on input "You must click this to continue" at bounding box center [596, 525] width 20 height 20
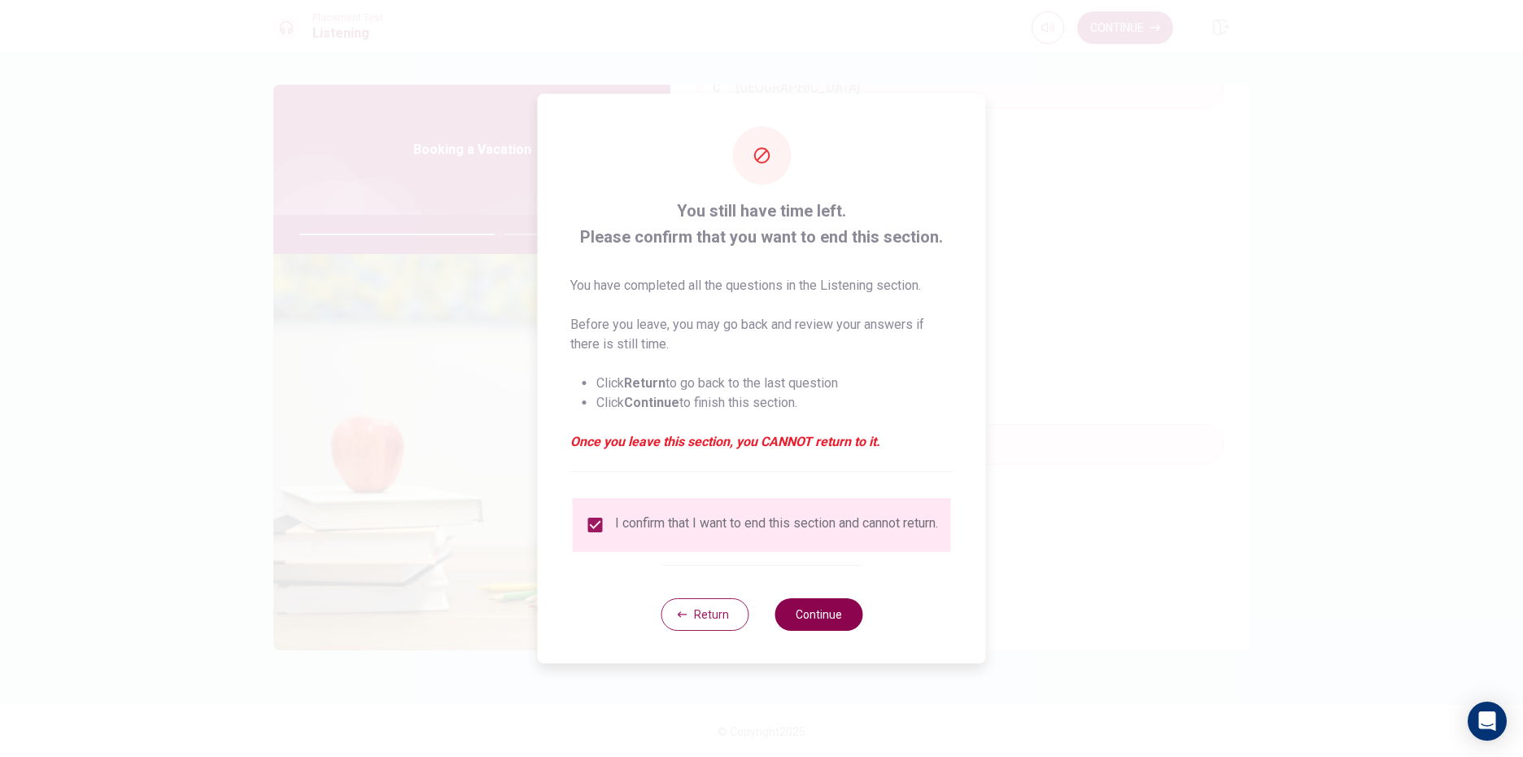
click at [799, 609] on button "Continue" at bounding box center [819, 614] width 88 height 33
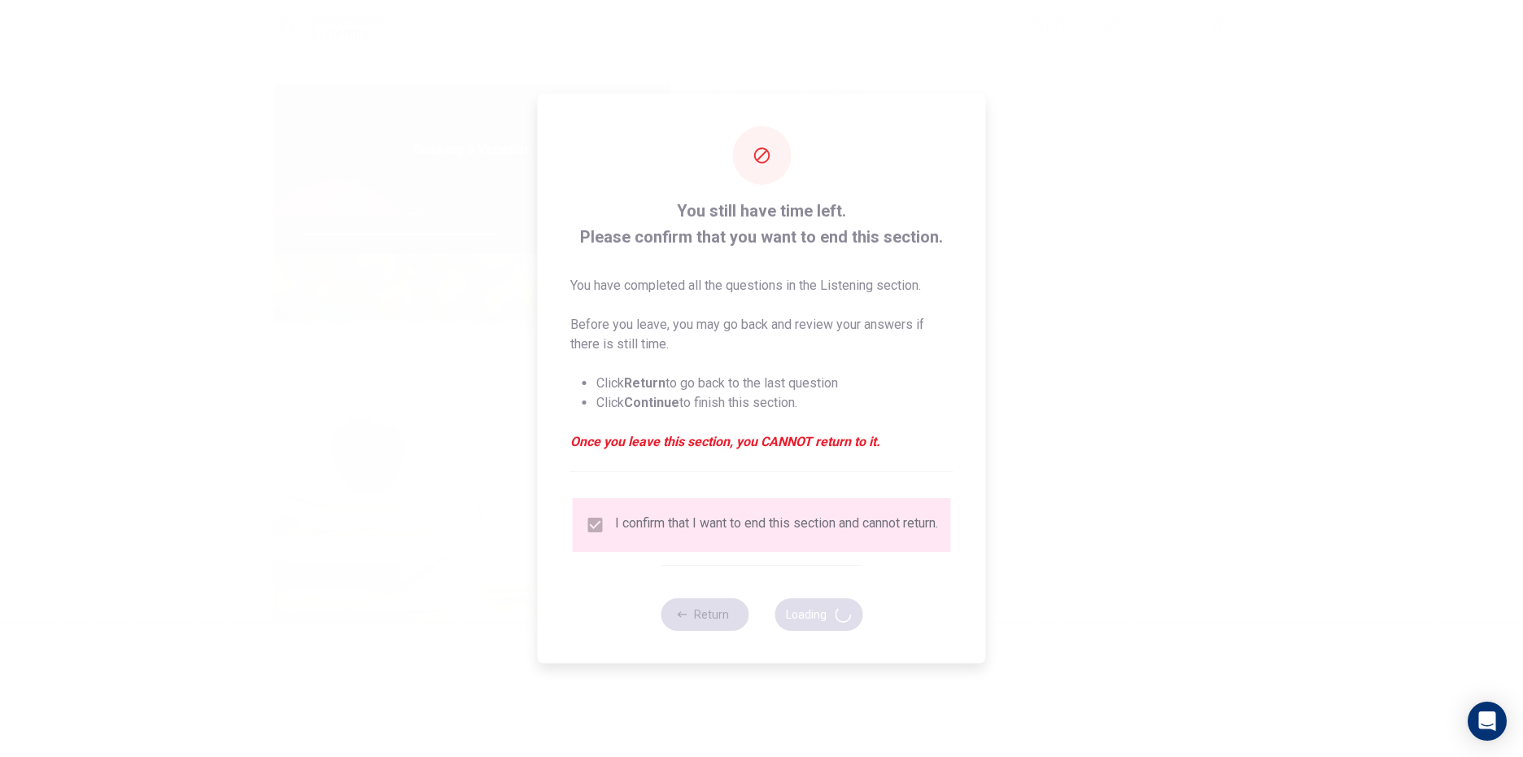
type input "69"
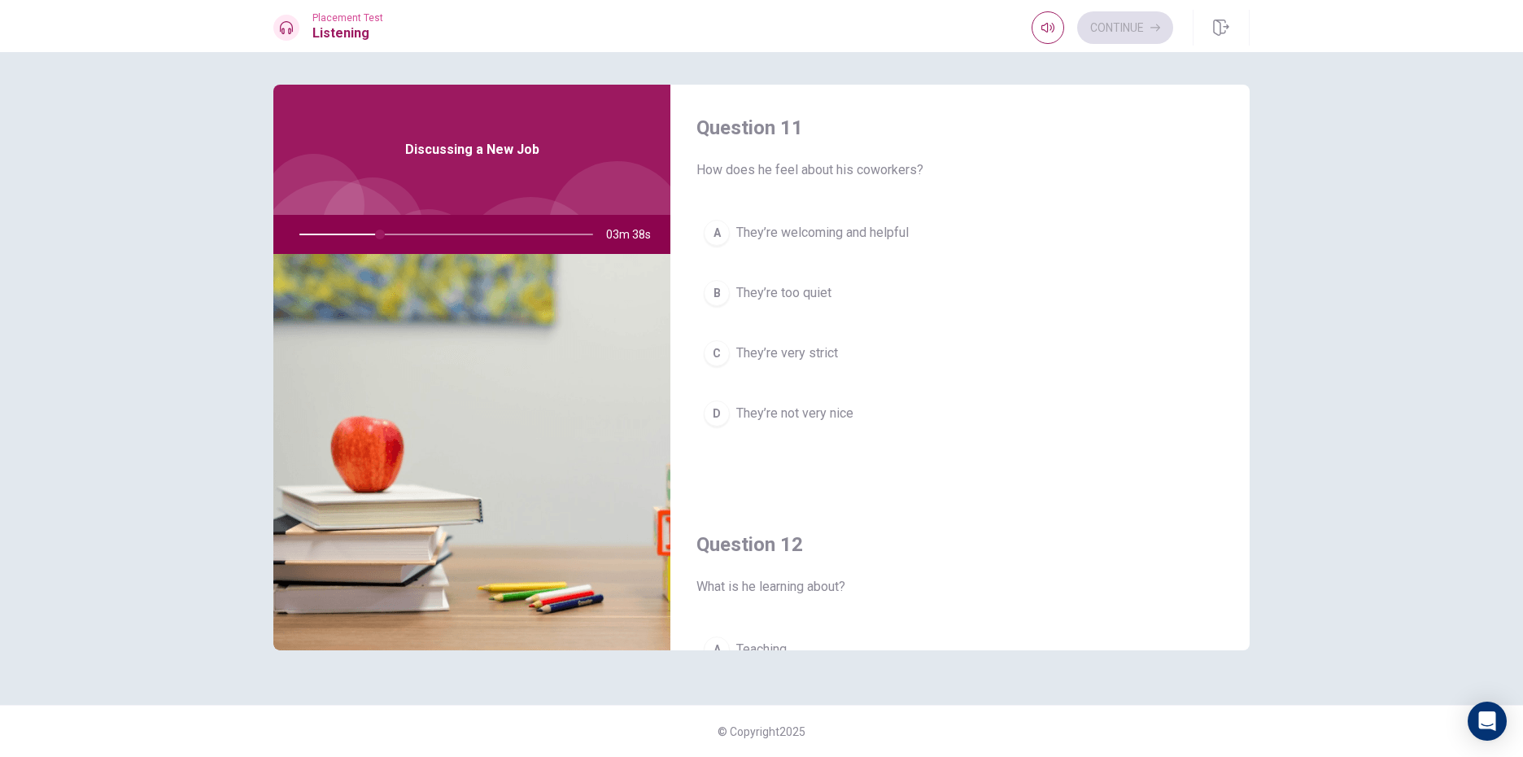
scroll to position [0, 0]
click at [715, 234] on div "A" at bounding box center [717, 235] width 26 height 26
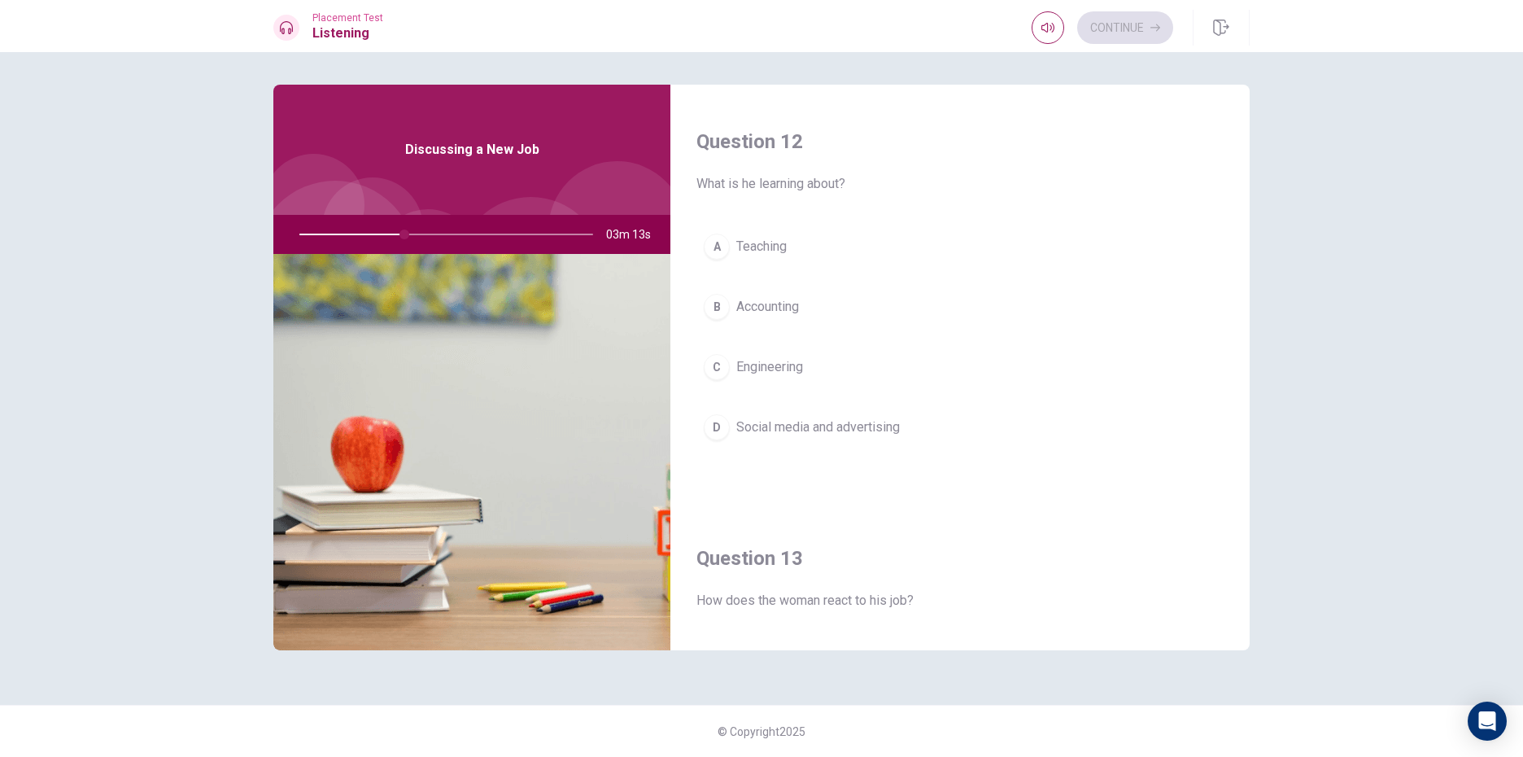
scroll to position [407, 0]
click at [724, 421] on div "D" at bounding box center [717, 426] width 26 height 26
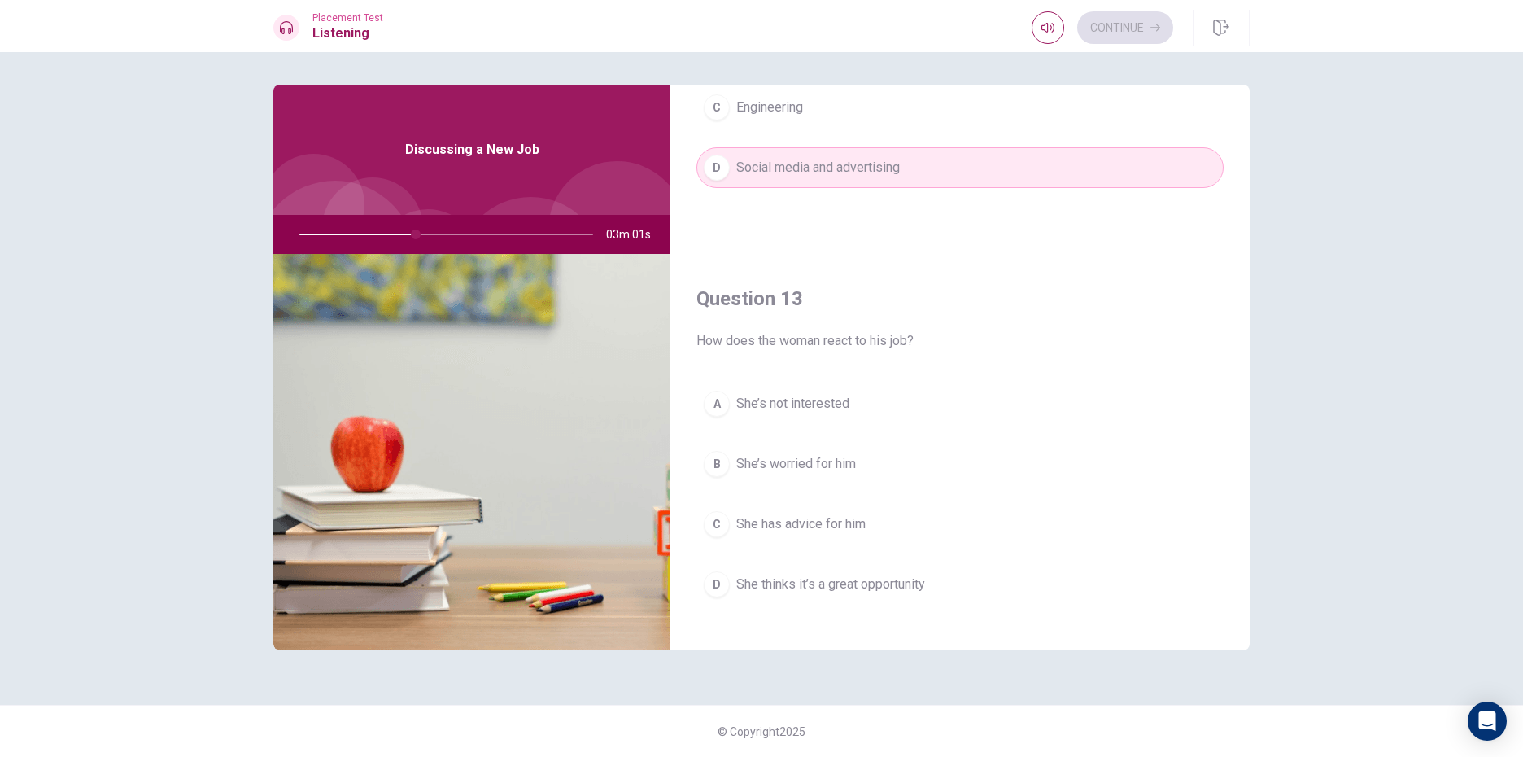
scroll to position [732, 0]
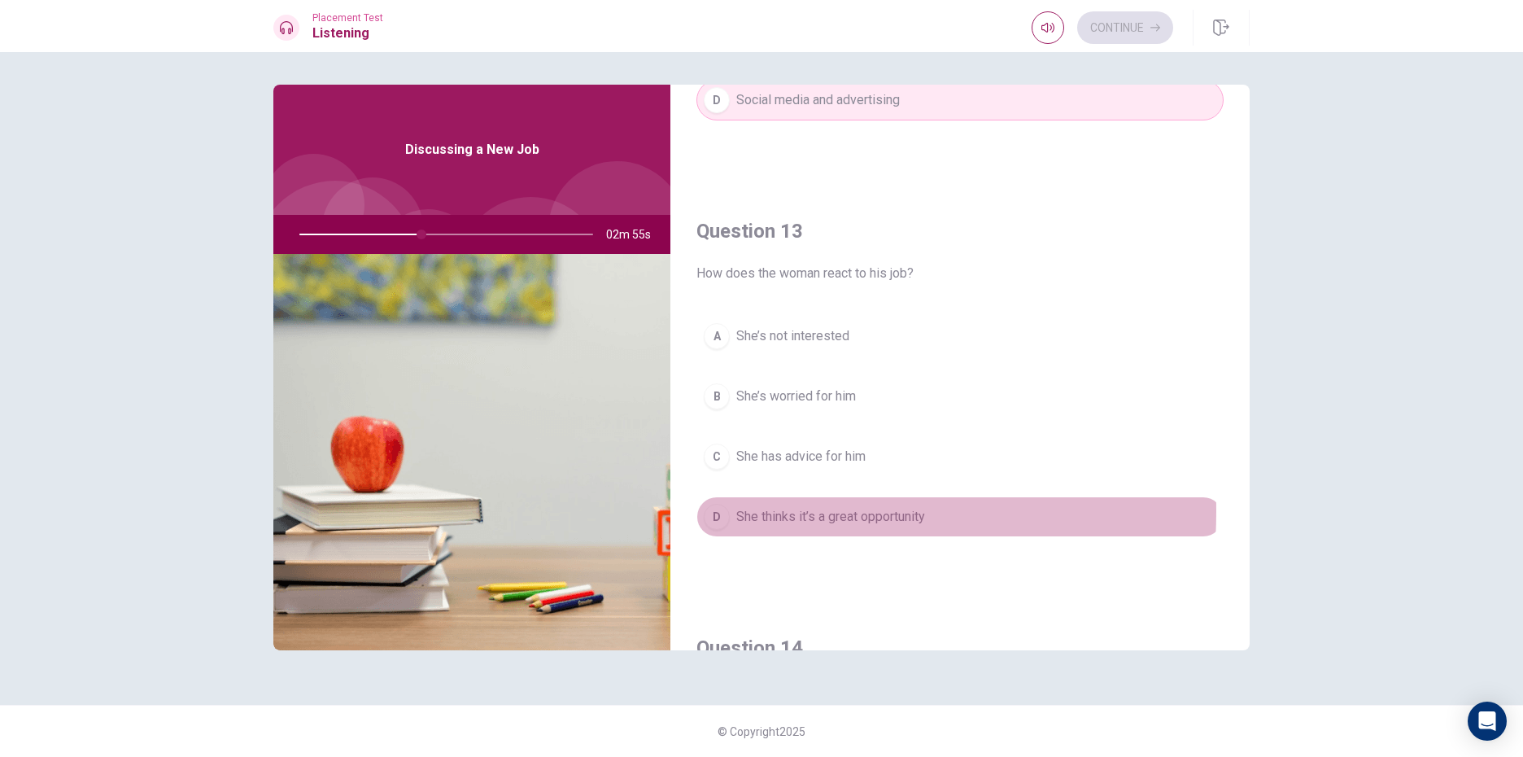
click at [730, 511] on button "D She thinks it’s a great opportunity" at bounding box center [960, 516] width 527 height 41
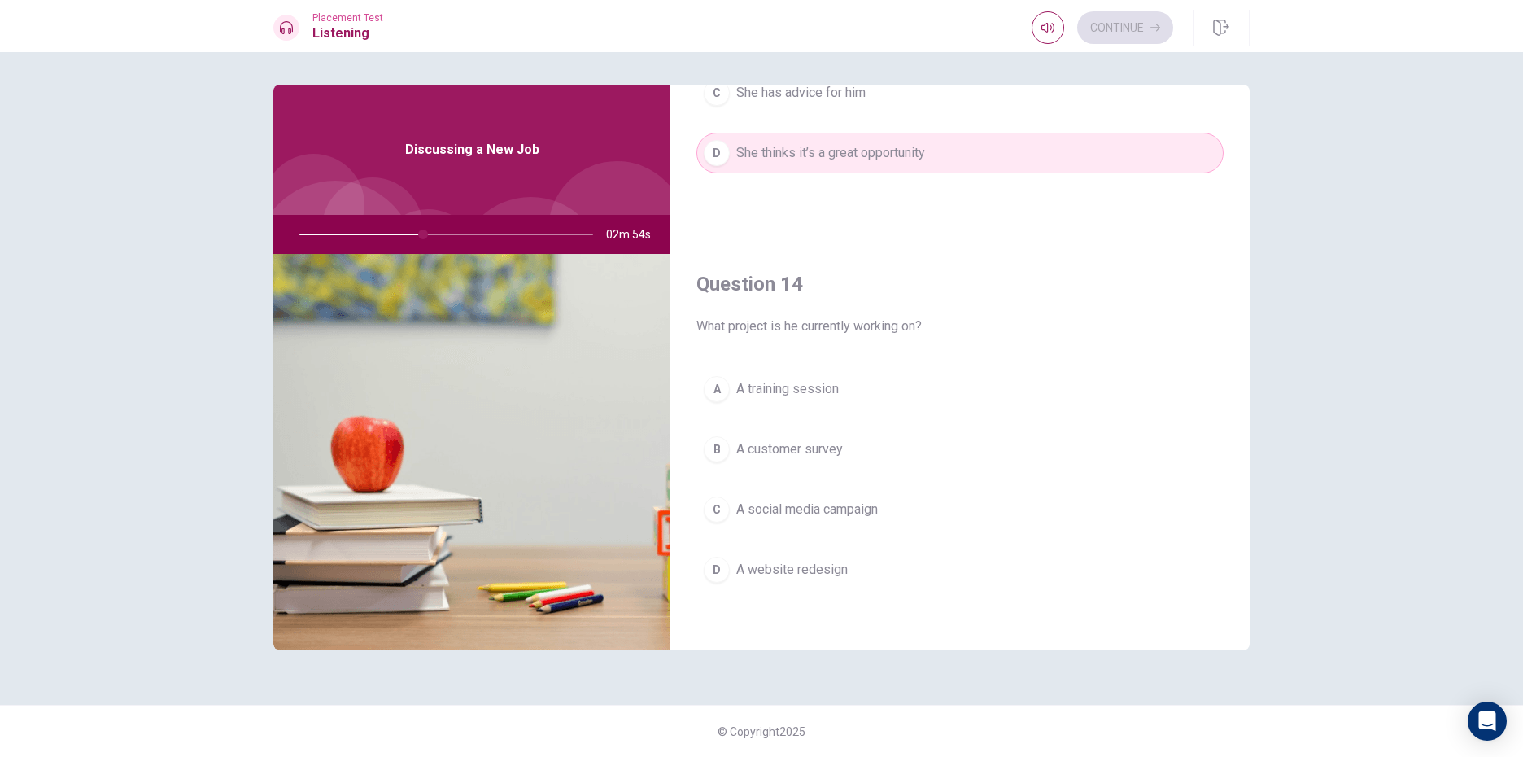
scroll to position [1139, 0]
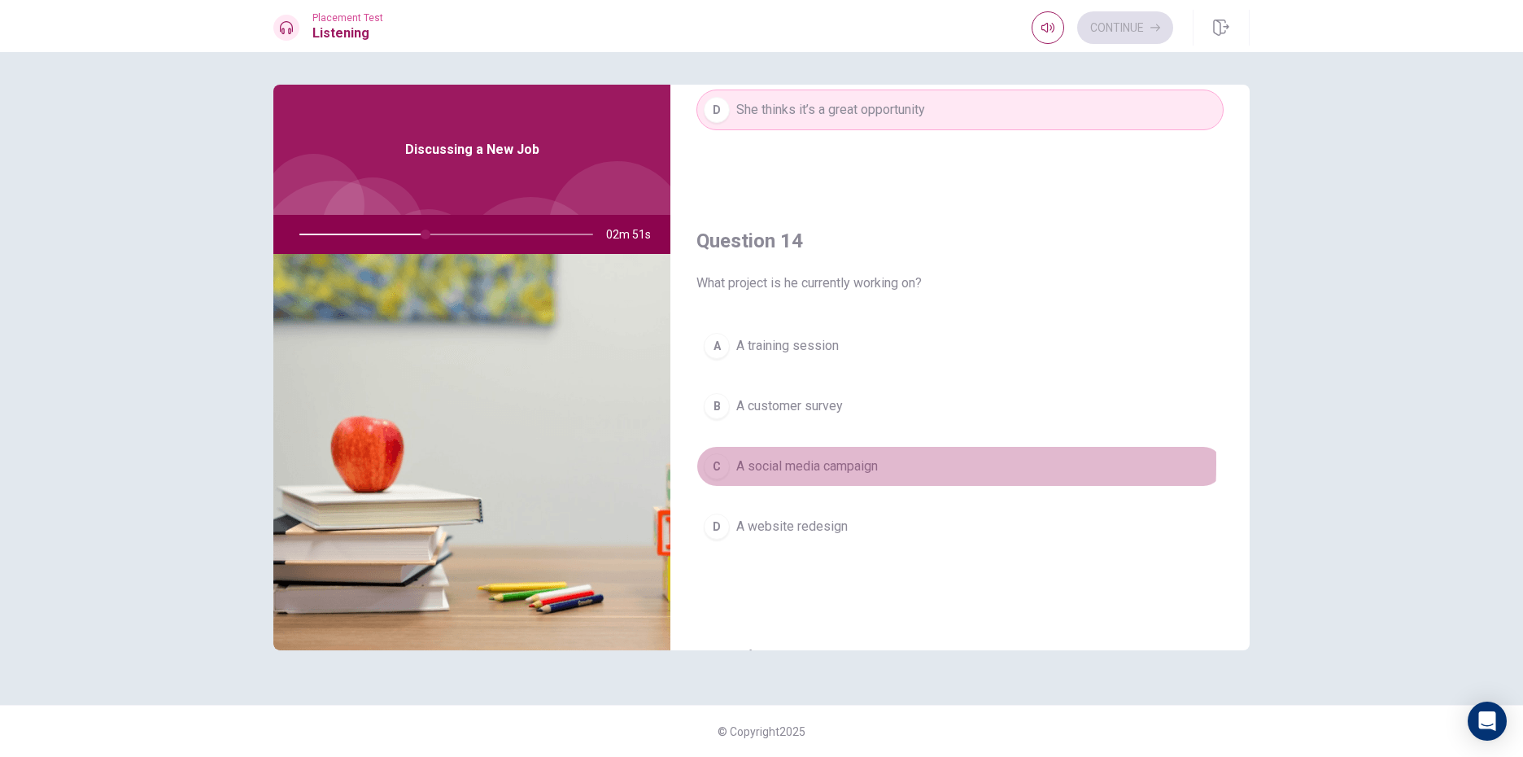
click at [710, 463] on div "C" at bounding box center [717, 466] width 26 height 26
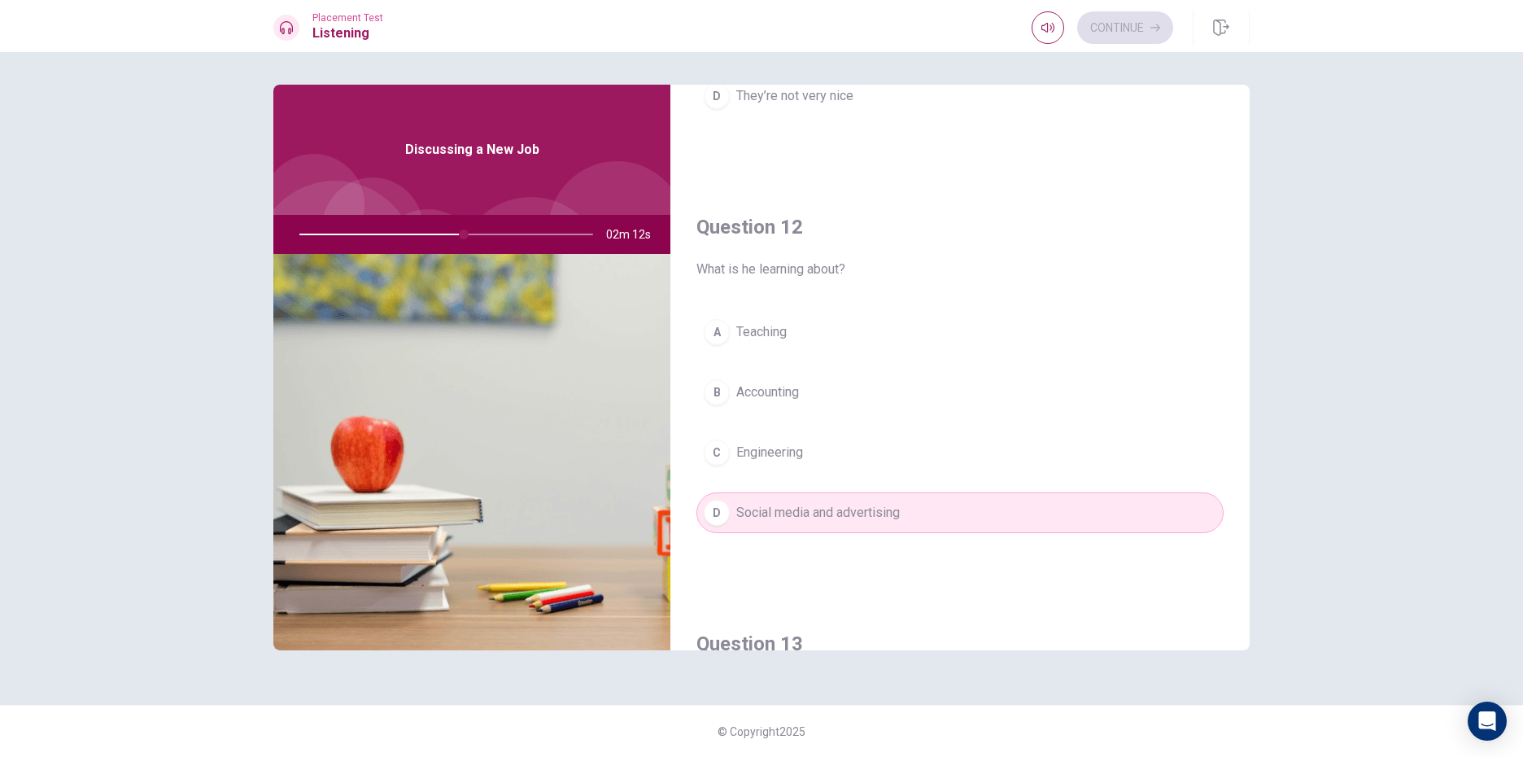
scroll to position [325, 0]
click at [1149, 33] on div "Continue" at bounding box center [1103, 27] width 142 height 33
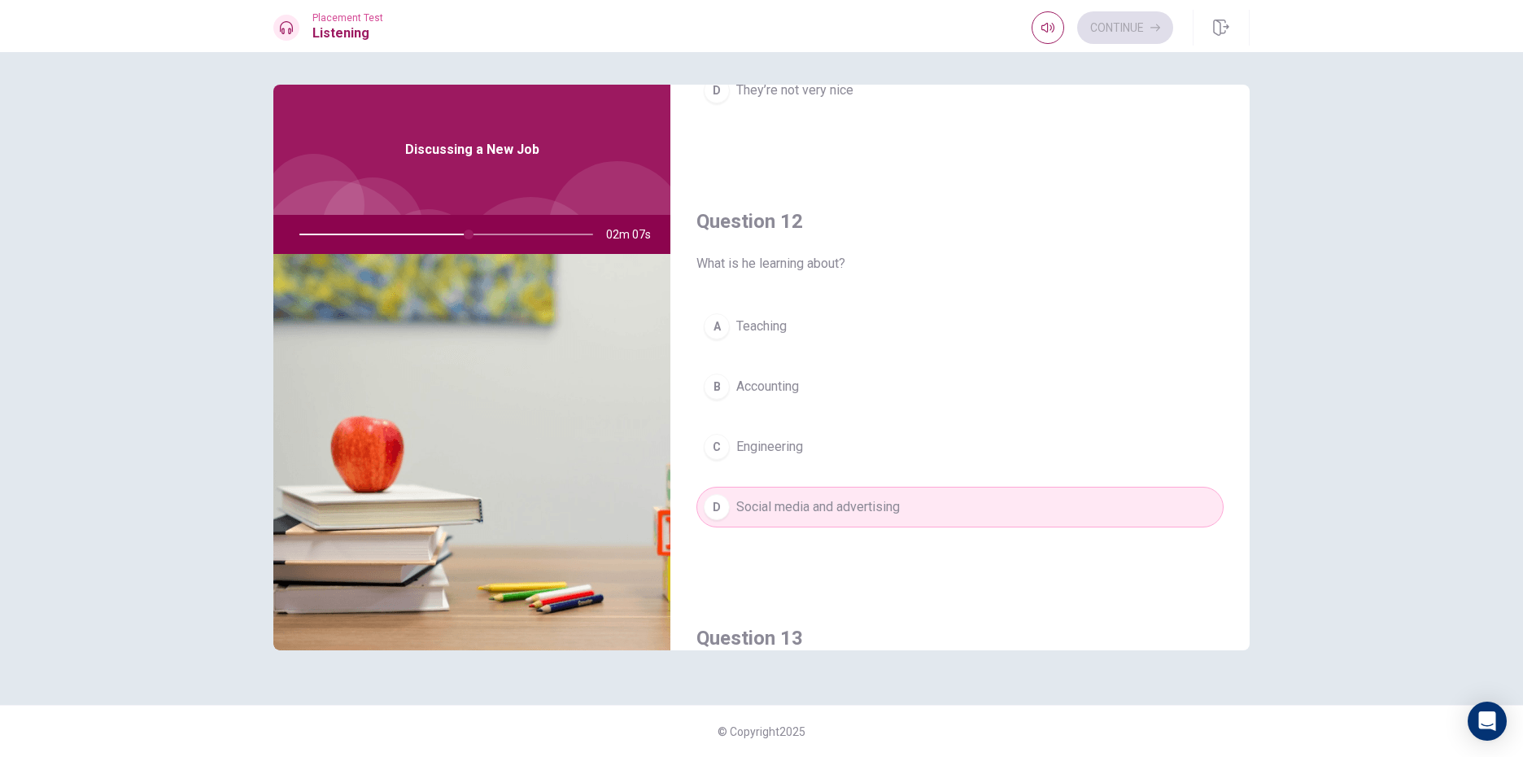
click at [1149, 33] on div "Continue" at bounding box center [1103, 27] width 142 height 33
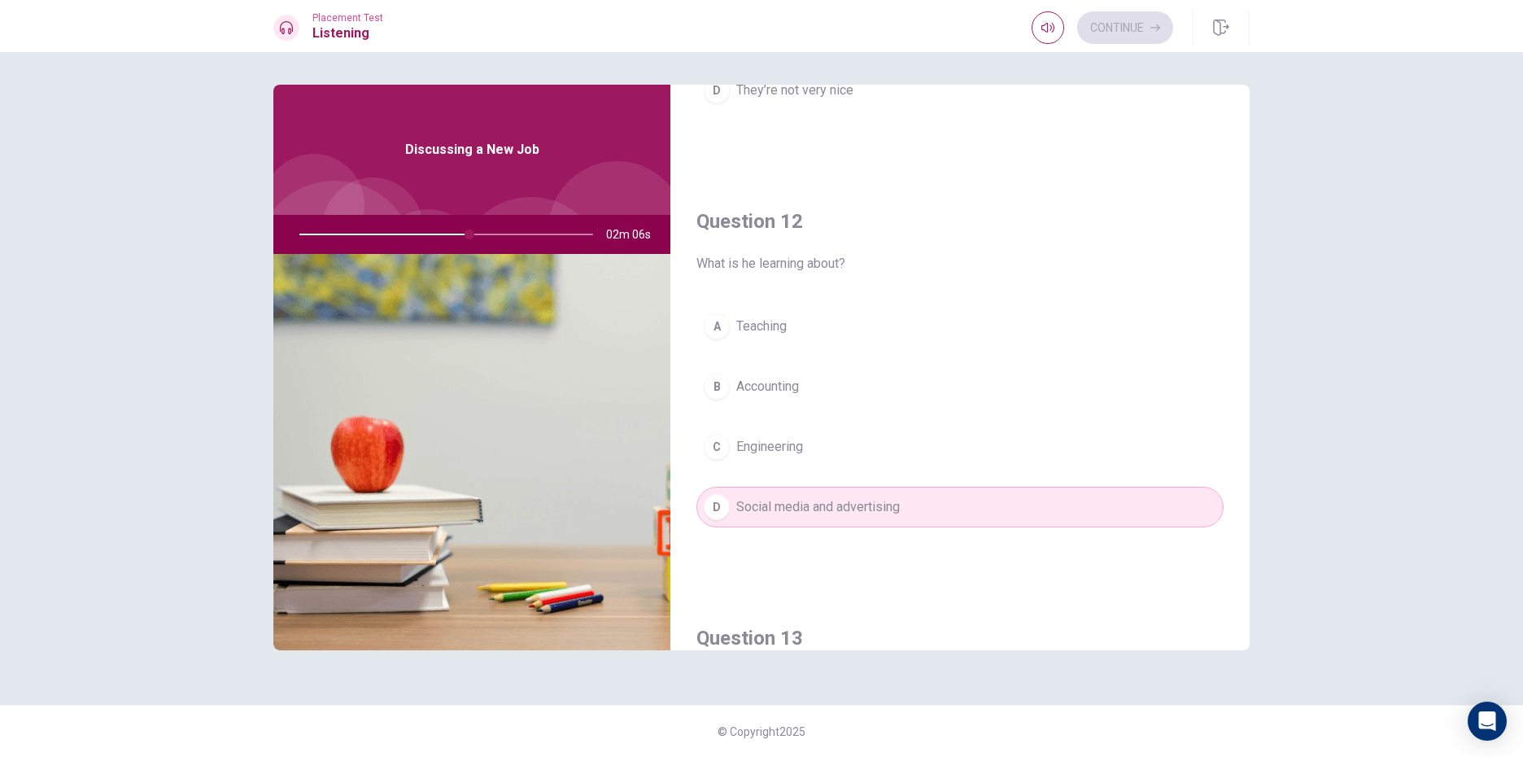
click at [1149, 33] on div "Continue" at bounding box center [1103, 27] width 142 height 33
click at [1150, 33] on div "Continue" at bounding box center [1103, 27] width 142 height 33
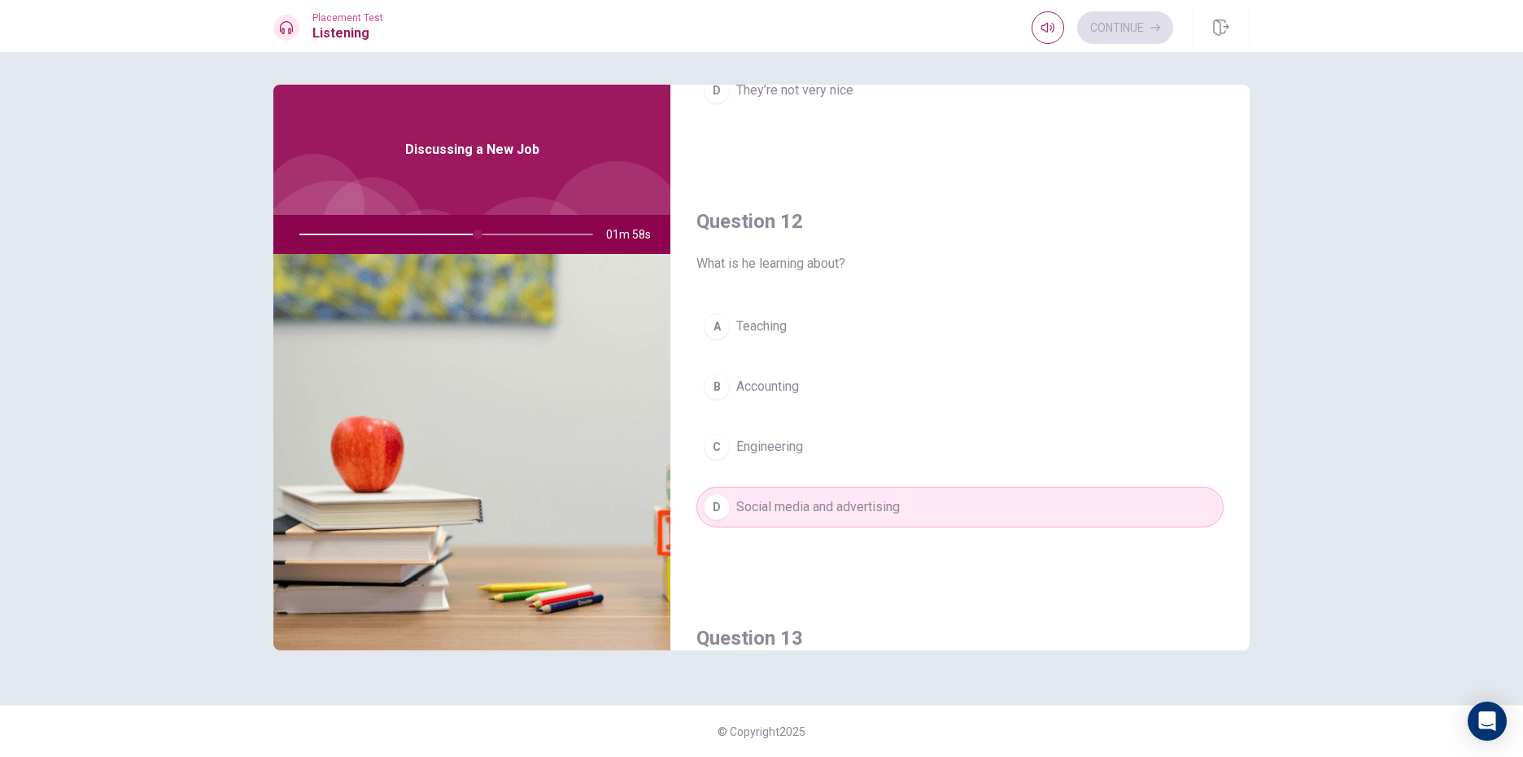
click at [1150, 33] on div "Continue" at bounding box center [1103, 27] width 142 height 33
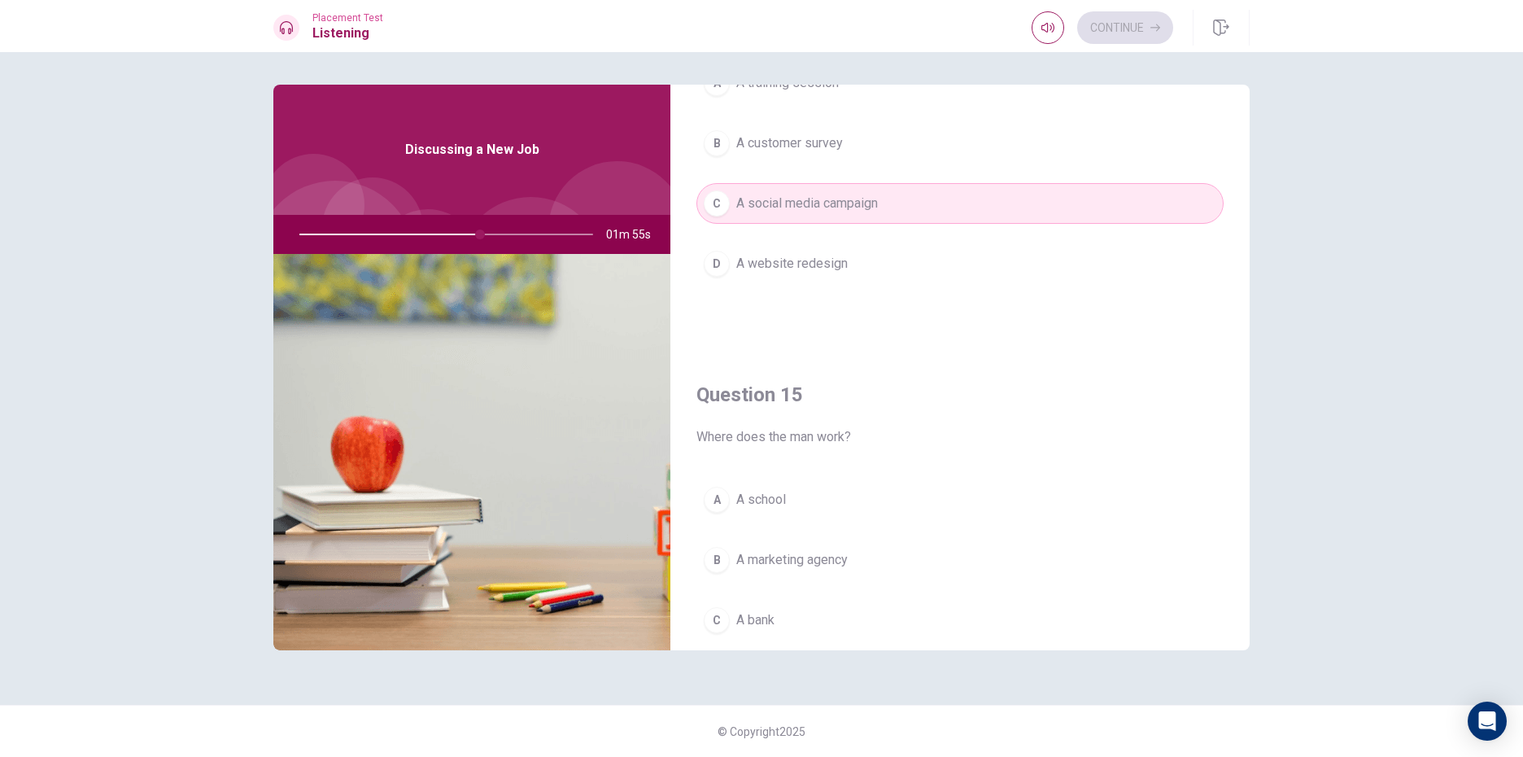
scroll to position [1518, 0]
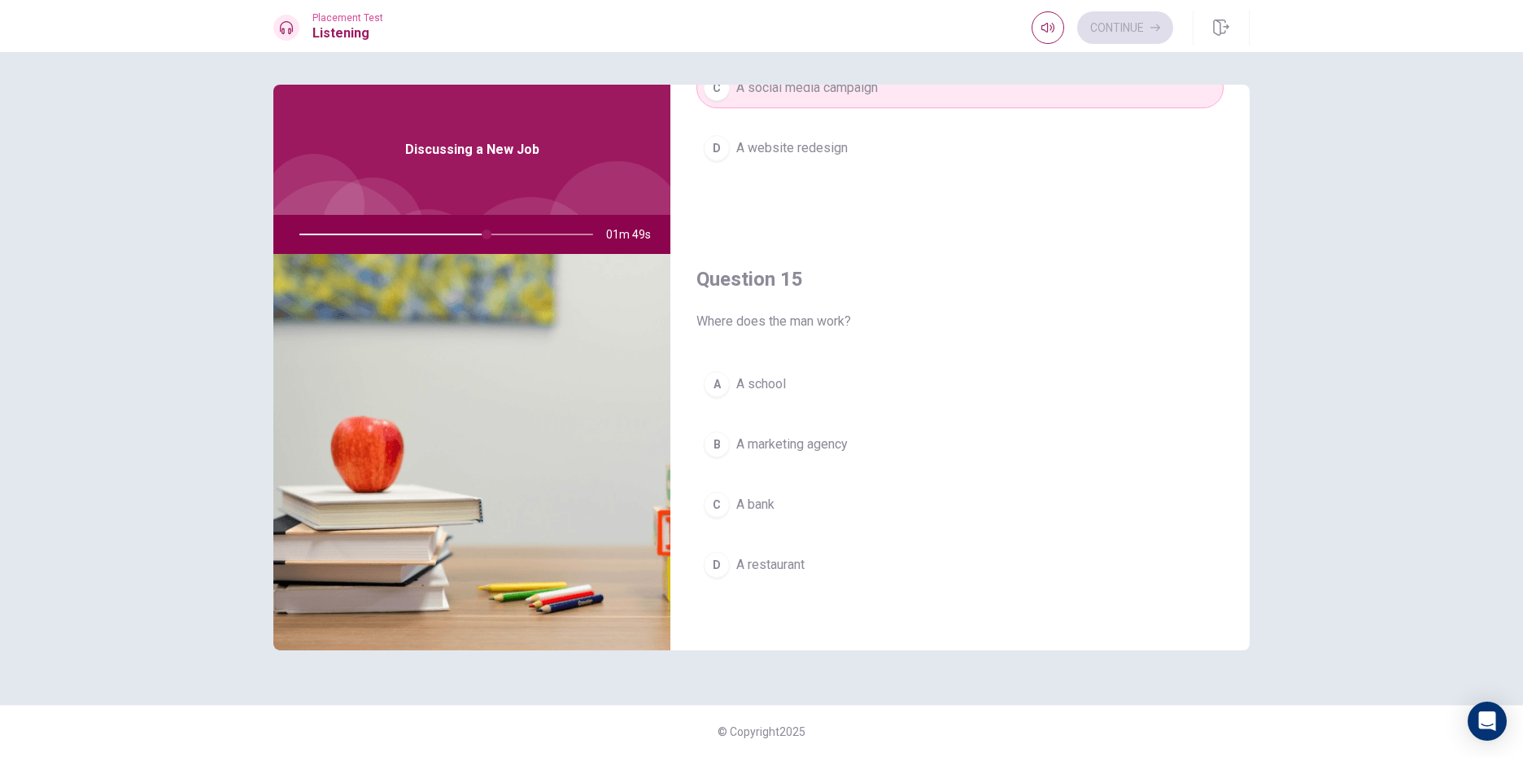
click at [725, 448] on div "B" at bounding box center [717, 444] width 26 height 26
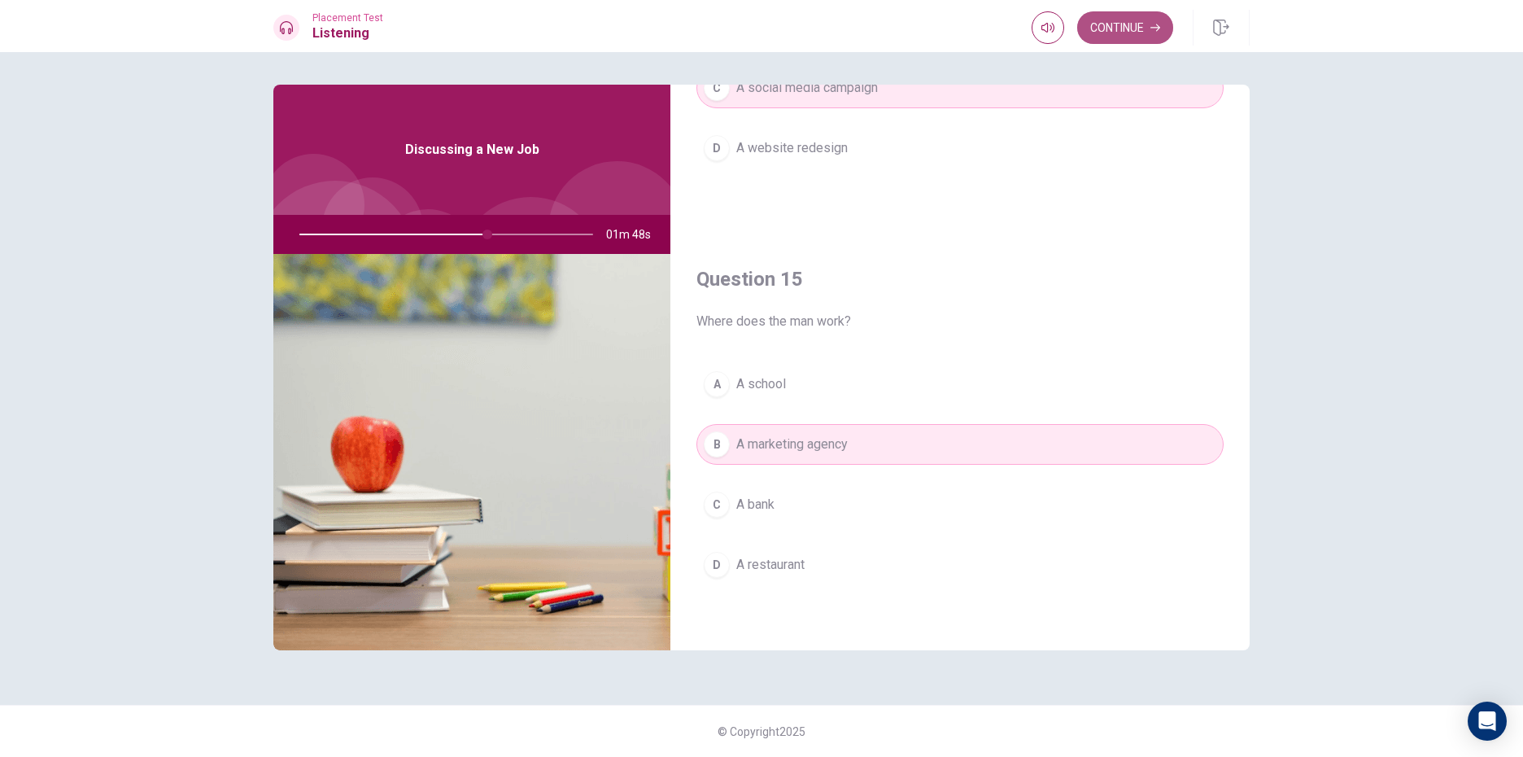
click at [1138, 32] on button "Continue" at bounding box center [1125, 27] width 96 height 33
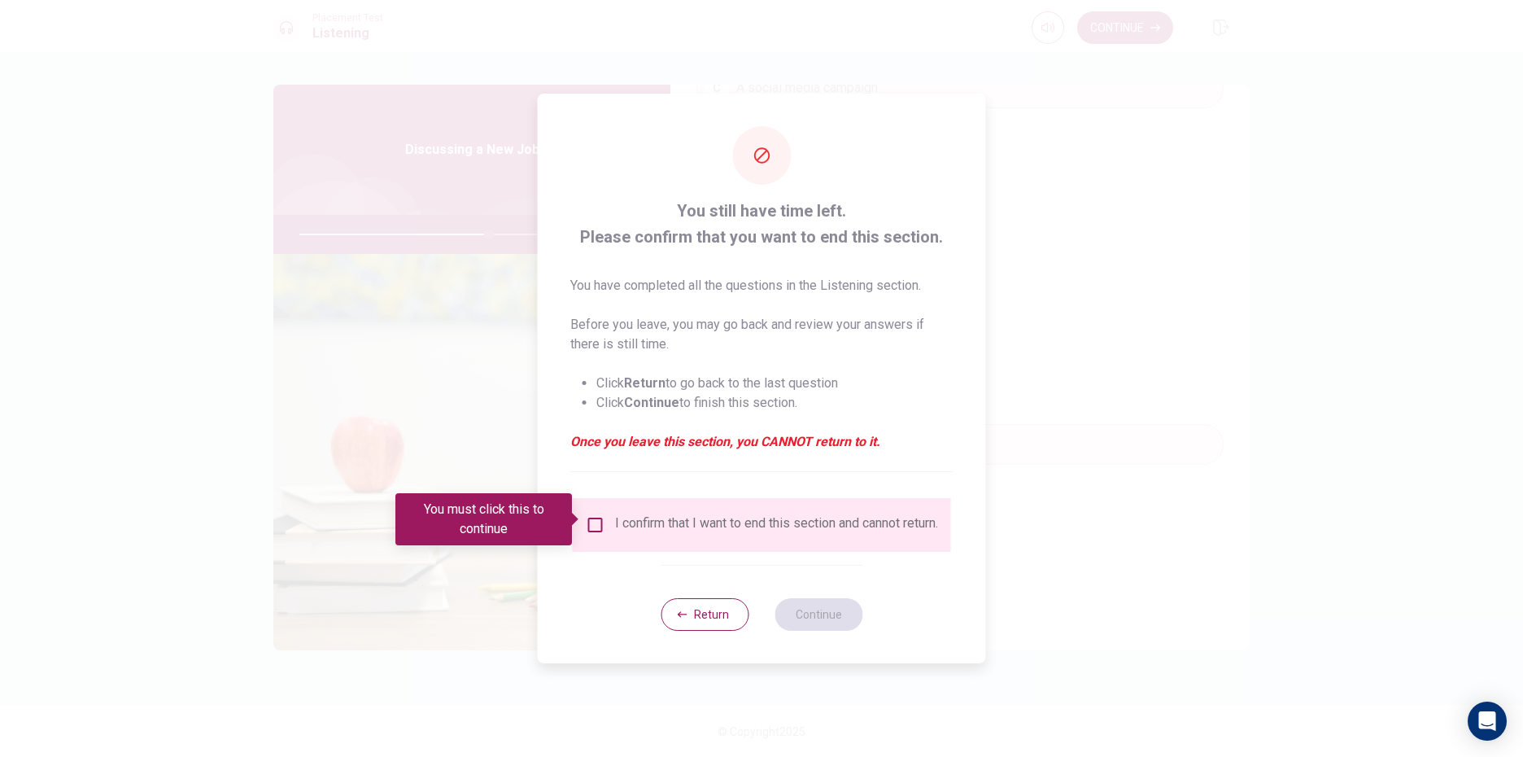
click at [589, 517] on input "You must click this to continue" at bounding box center [596, 525] width 20 height 20
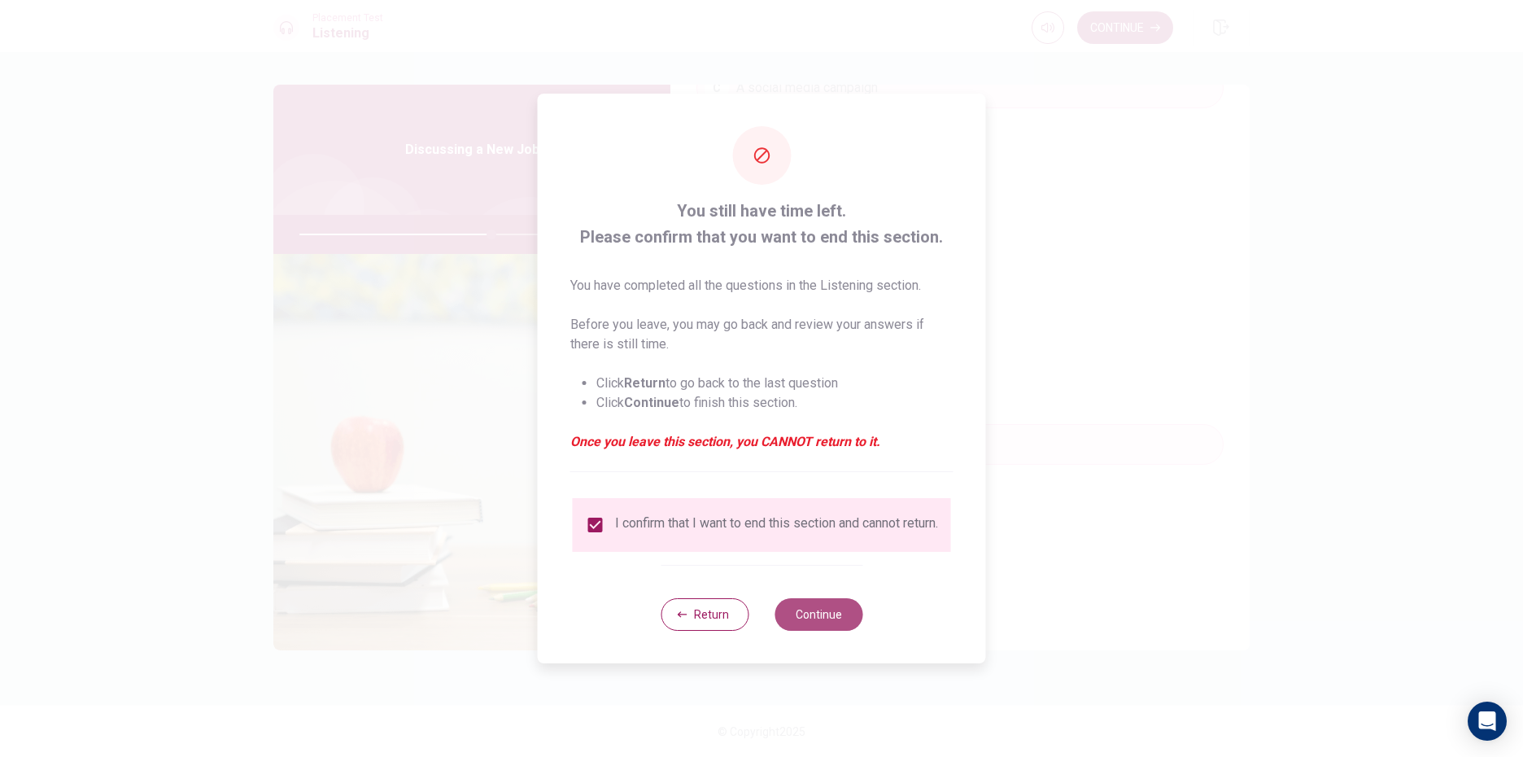
click at [809, 612] on button "Continue" at bounding box center [819, 614] width 88 height 33
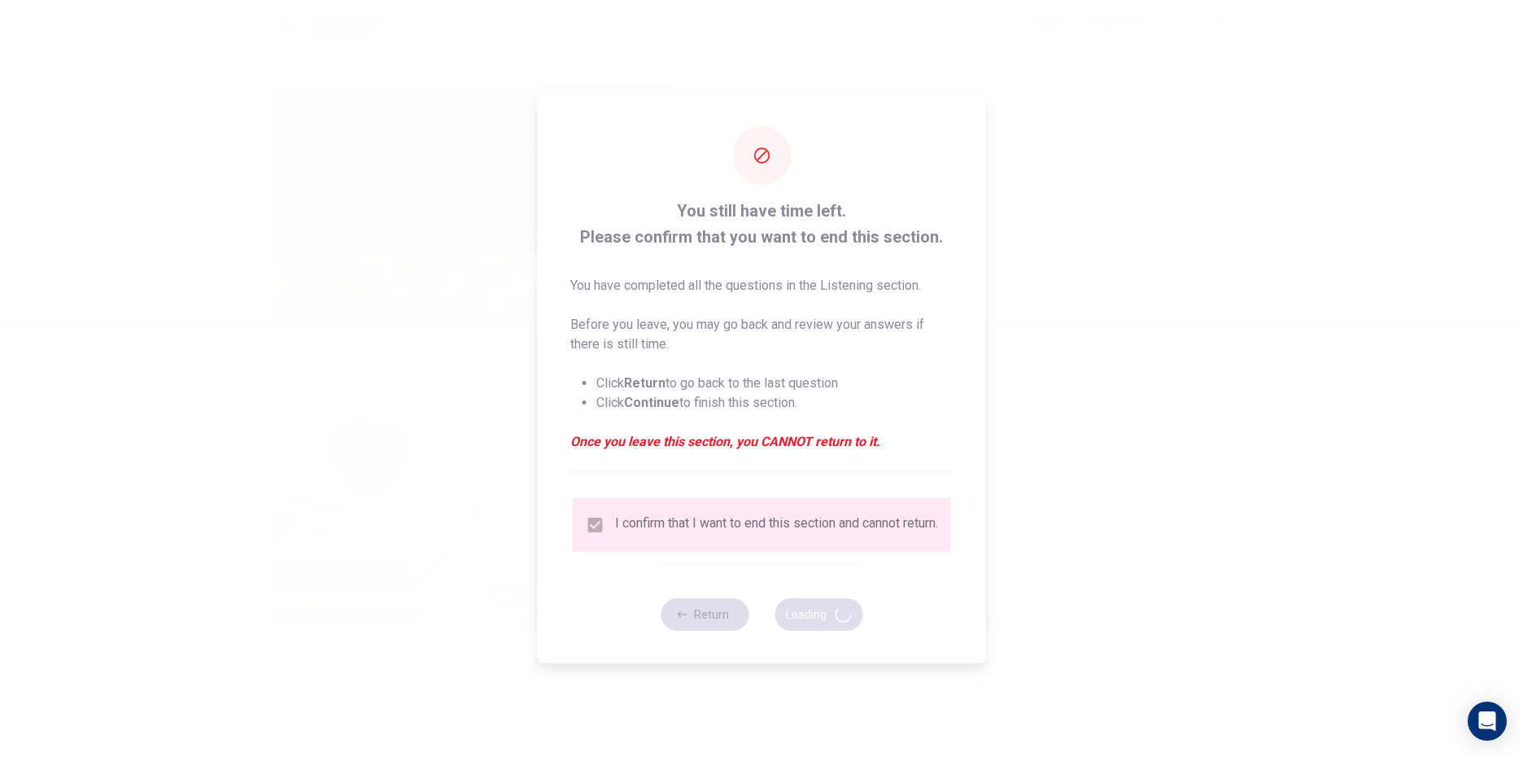
type input "66"
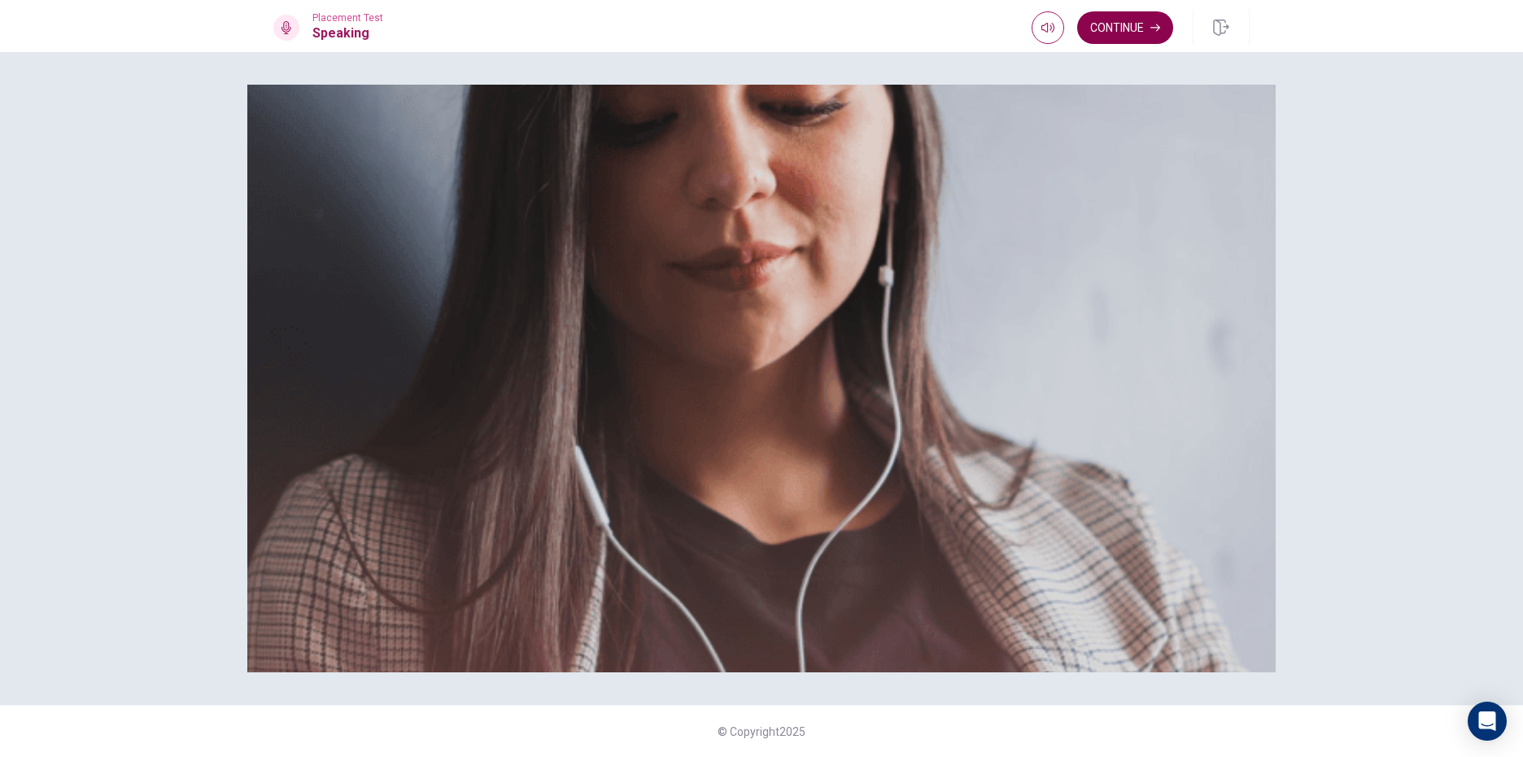
click at [1148, 29] on button "Continue" at bounding box center [1125, 27] width 96 height 33
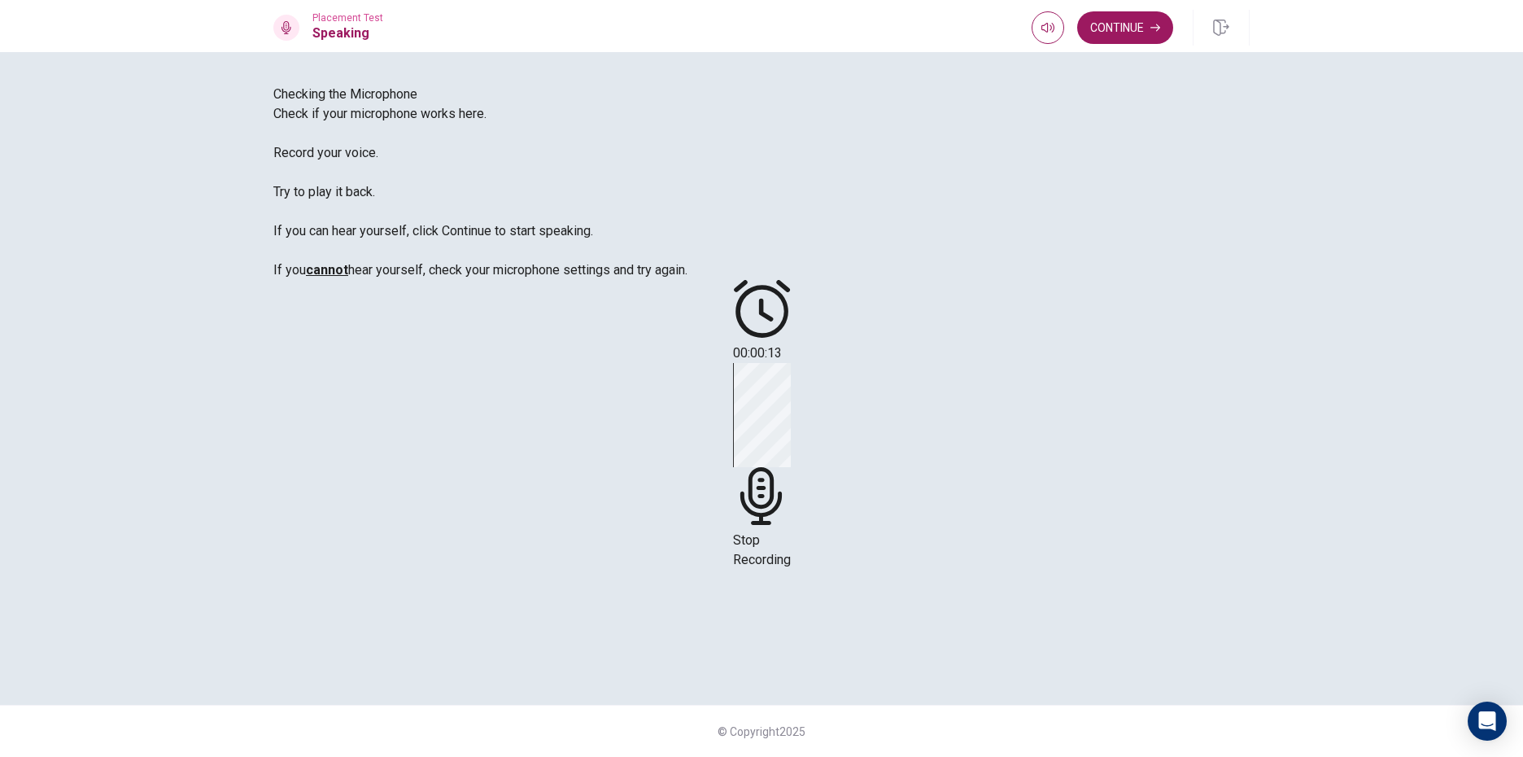
click at [791, 452] on div "Stop Recording" at bounding box center [762, 466] width 58 height 207
click at [1114, 35] on button "Continue" at bounding box center [1125, 27] width 96 height 33
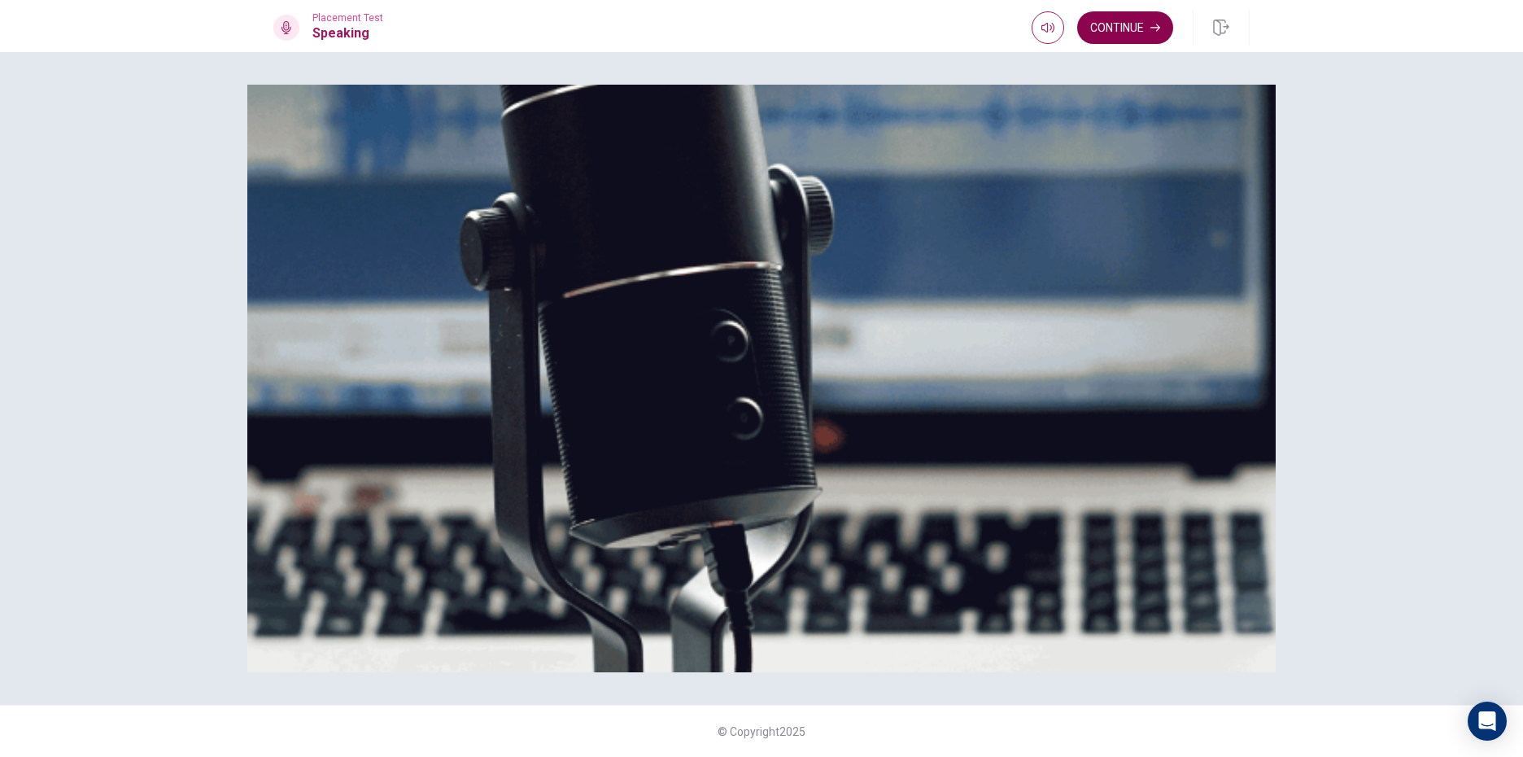
click at [1114, 35] on button "Continue" at bounding box center [1125, 27] width 96 height 33
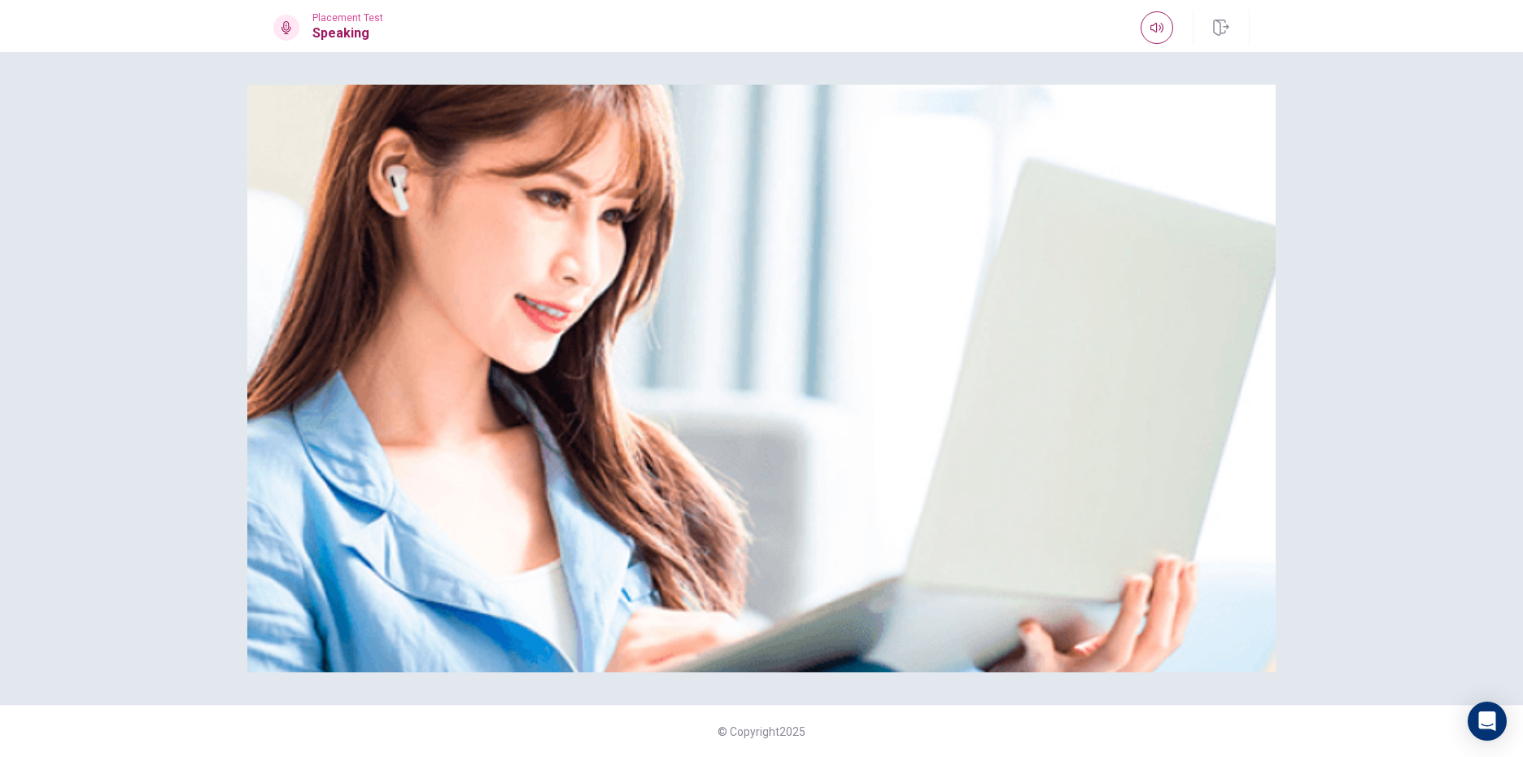
click at [1438, 540] on div "Please Listen Carefully © Copyright 2025" at bounding box center [761, 404] width 1523 height 705
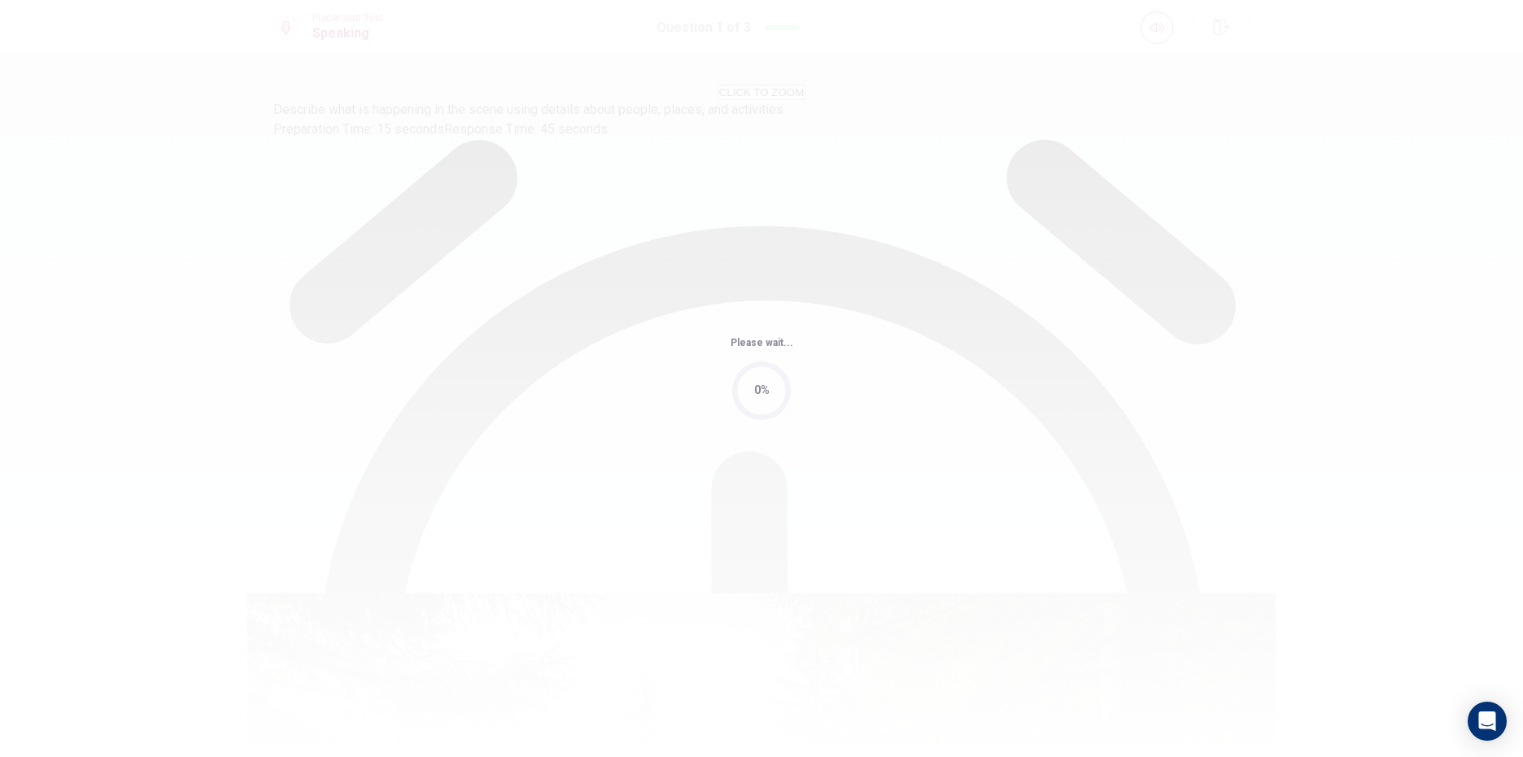
click at [1015, 414] on div "Please wait... 0%" at bounding box center [761, 378] width 1523 height 757
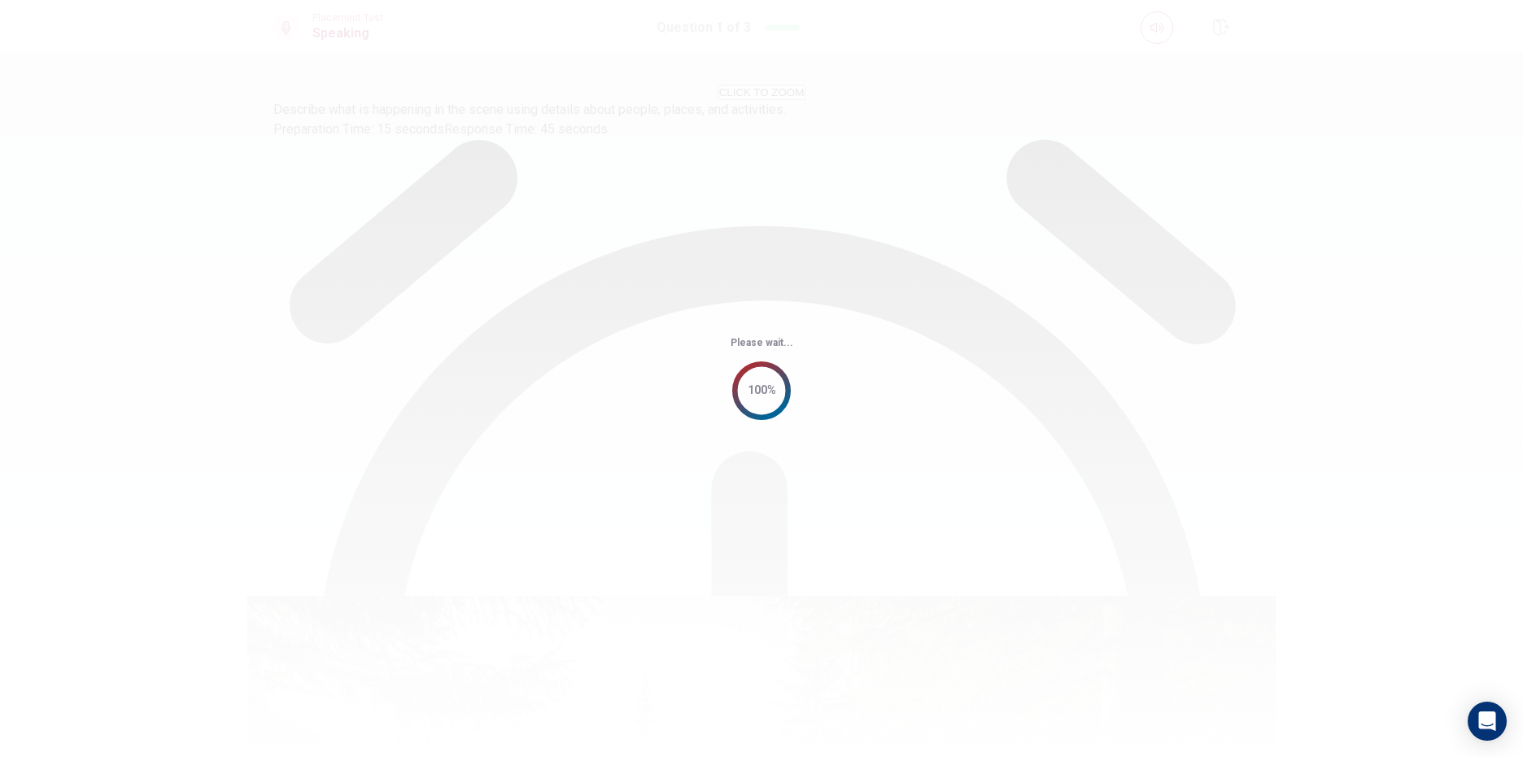
click at [1015, 414] on div "Please wait... 100%" at bounding box center [761, 378] width 1523 height 757
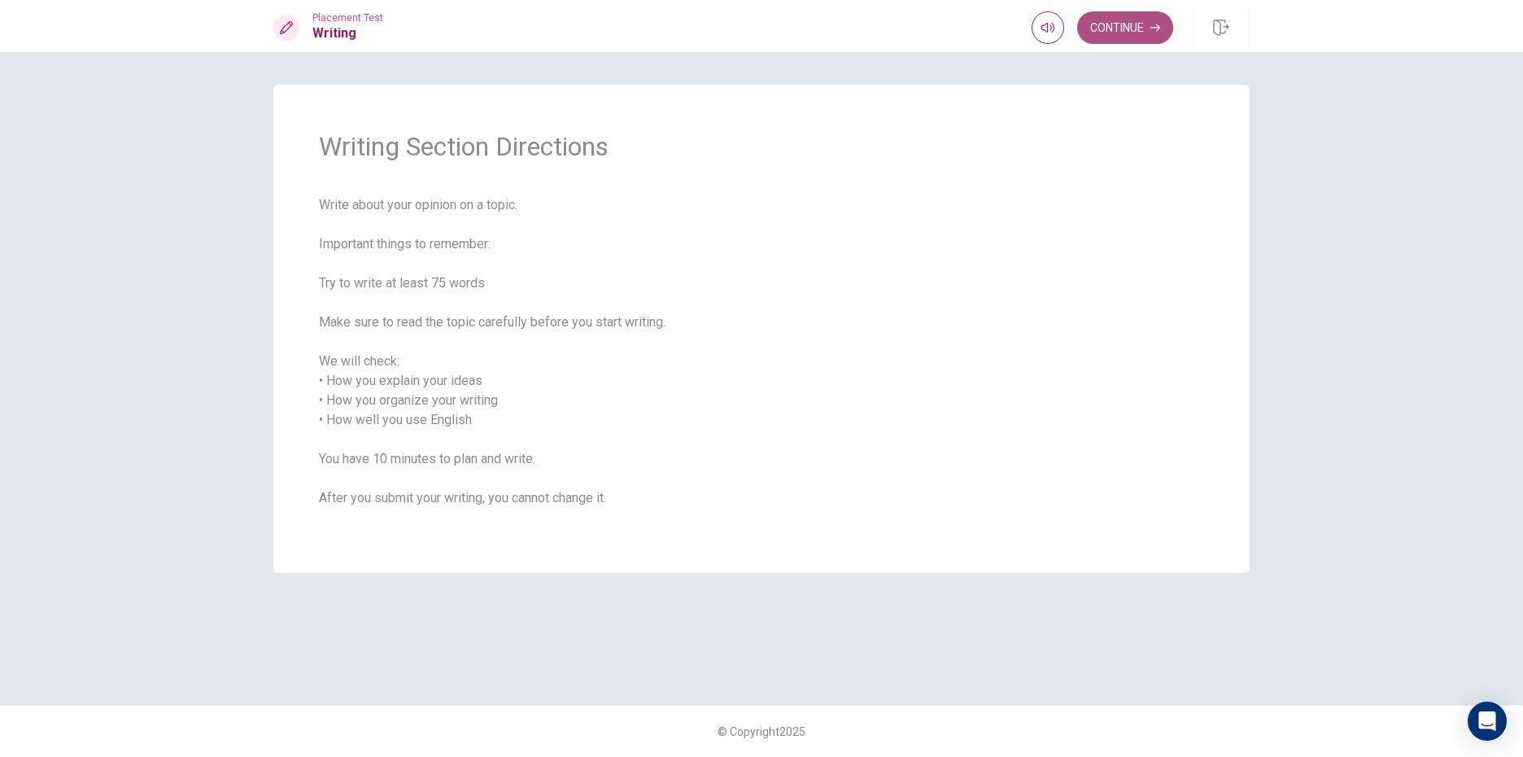
click at [1130, 24] on button "Continue" at bounding box center [1125, 27] width 96 height 33
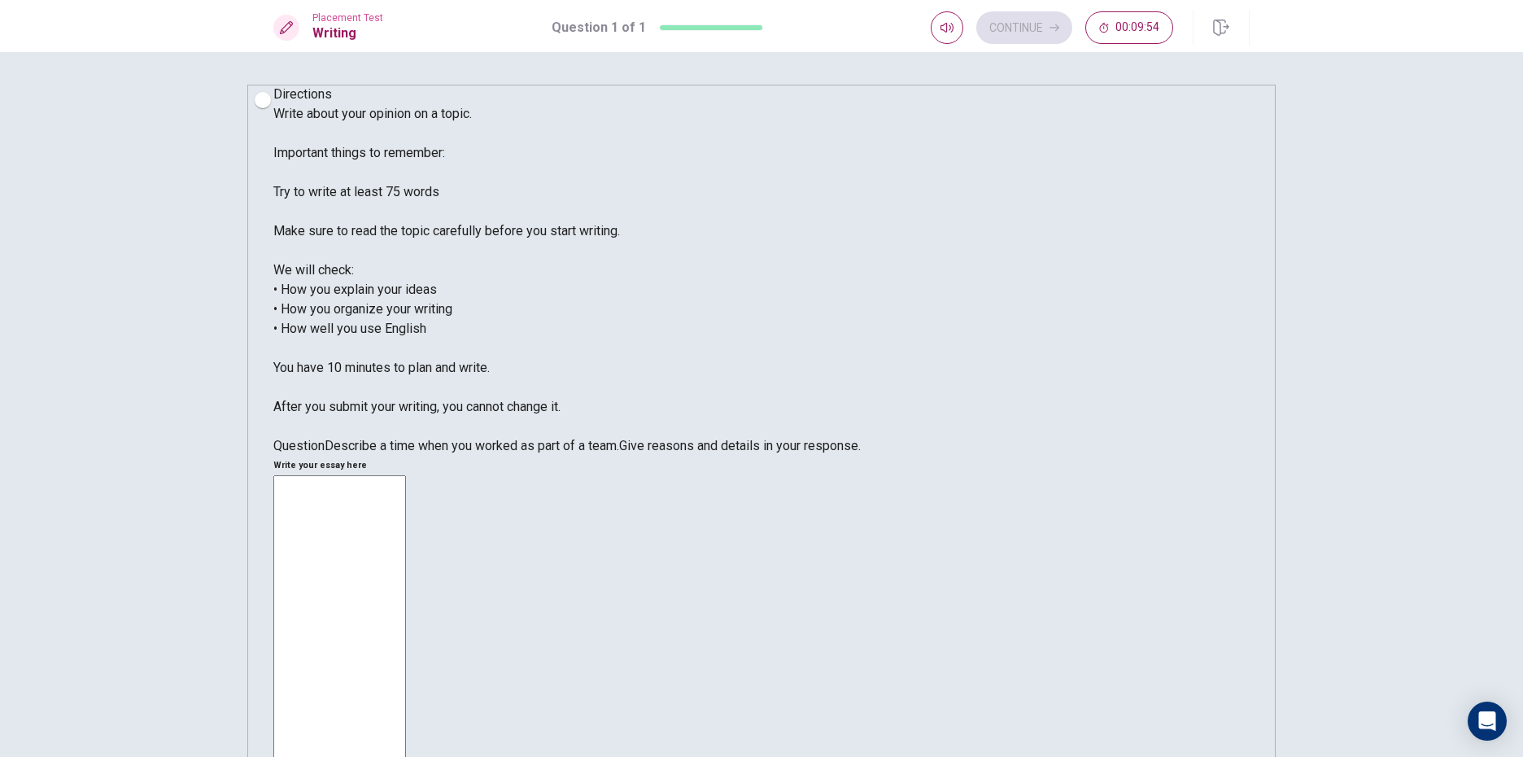
click at [406, 475] on textarea at bounding box center [339, 711] width 133 height 472
type textarea "d"
type textarea "f"
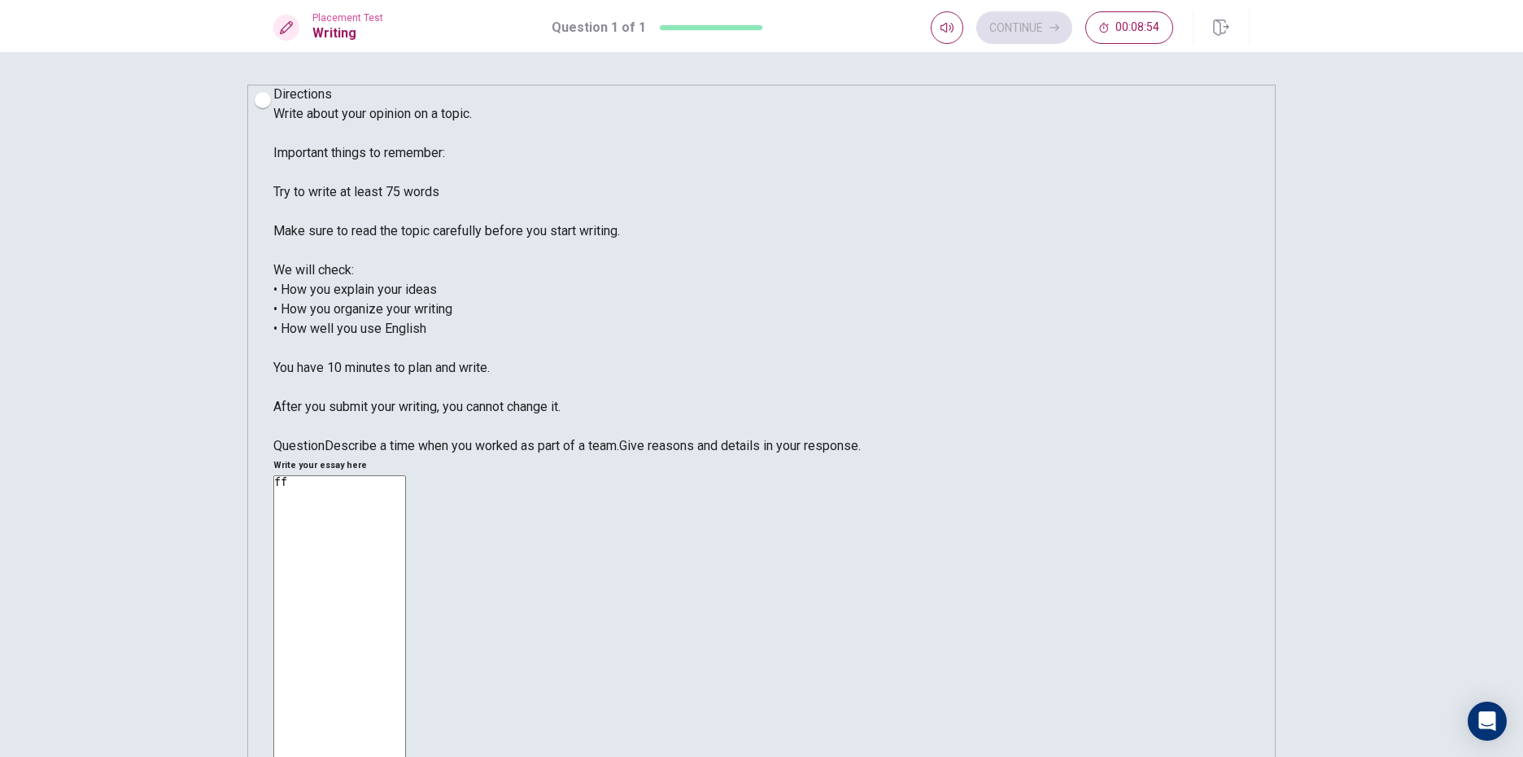
type textarea "f"
type textarea "d"
type textarea "f"
type textarea "d"
type textarea "f"
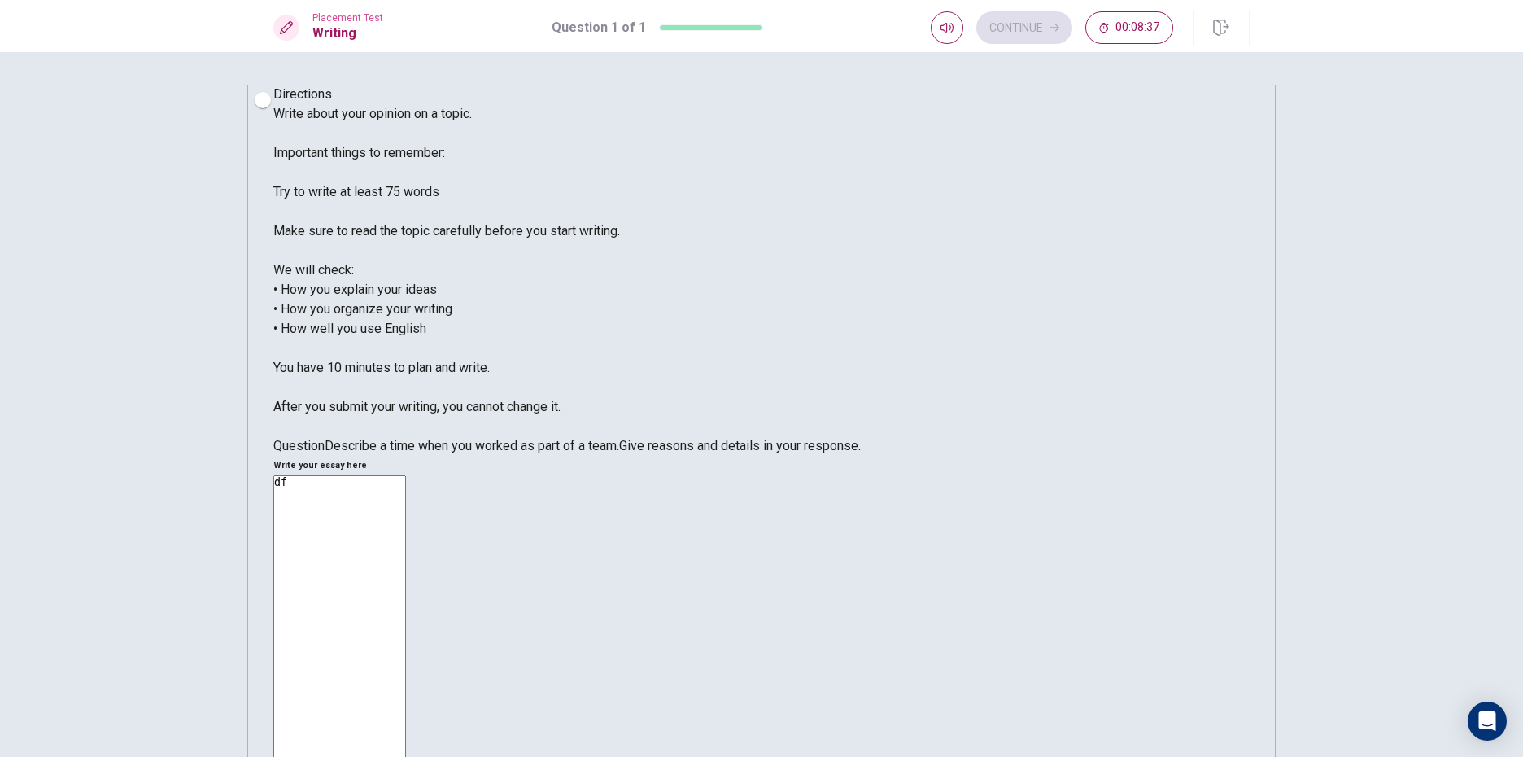
type textarea "d"
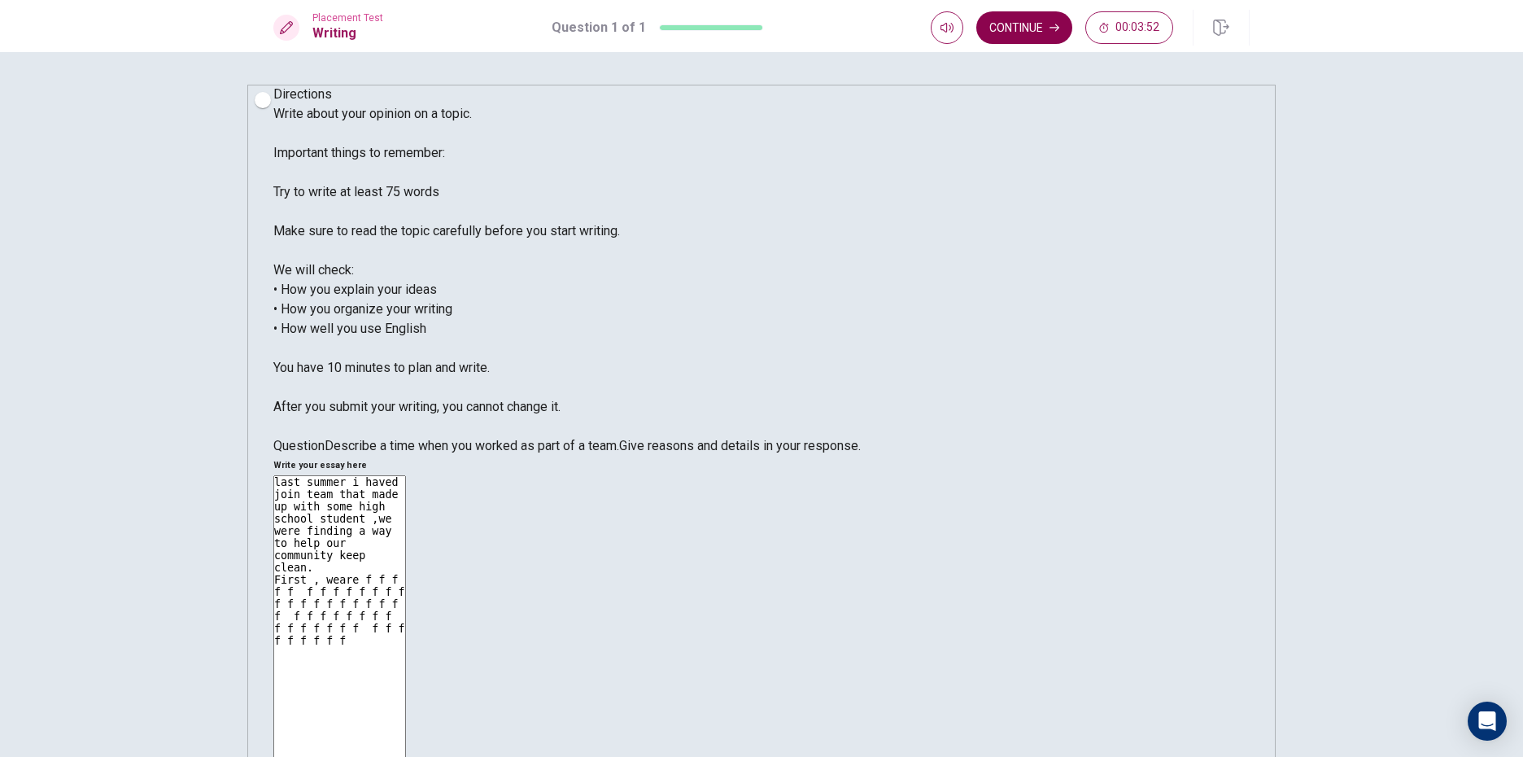
type textarea "last summer i haved join team that made up with some high school student ,we we…"
click at [1006, 23] on button "Continue" at bounding box center [1024, 27] width 96 height 33
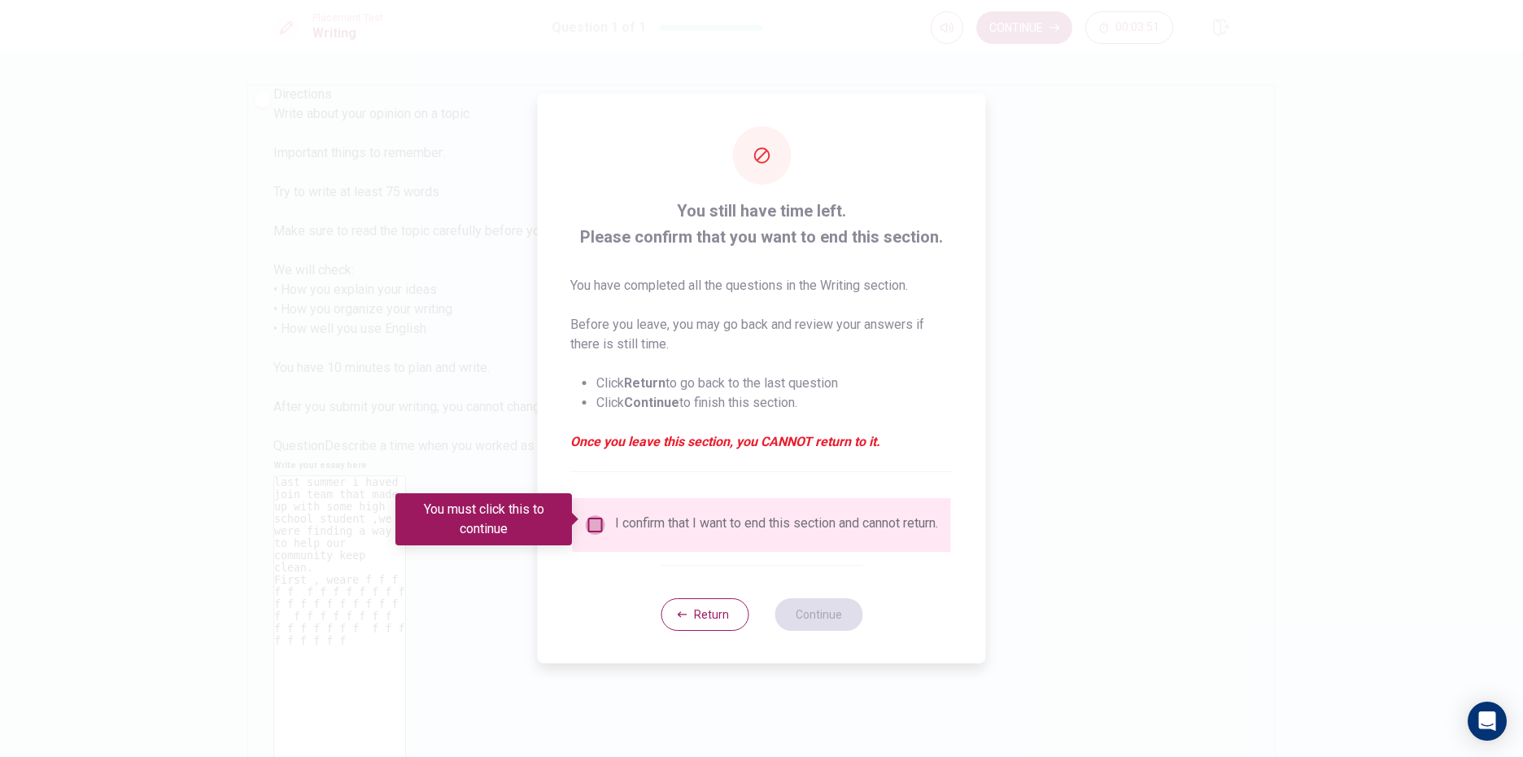
click at [600, 519] on input "You must click this to continue" at bounding box center [596, 525] width 20 height 20
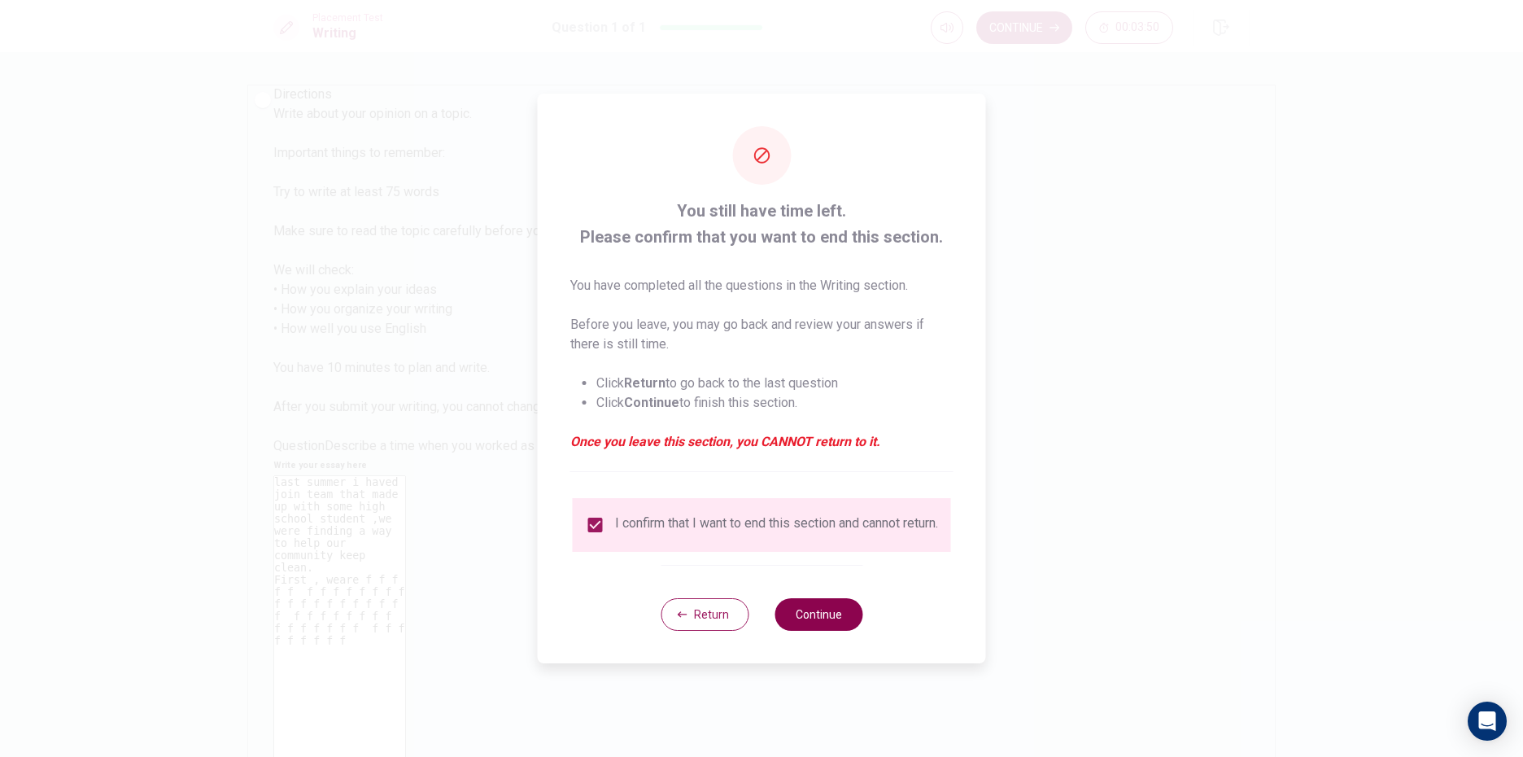
click at [814, 608] on button "Continue" at bounding box center [819, 614] width 88 height 33
